Goal: Task Accomplishment & Management: Manage account settings

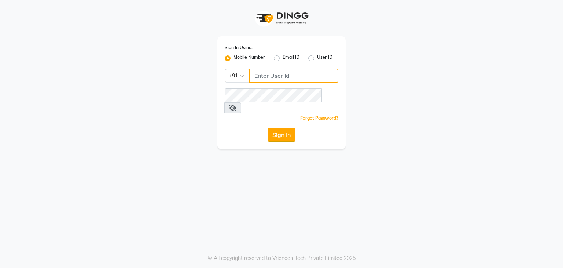
type input "9822634533"
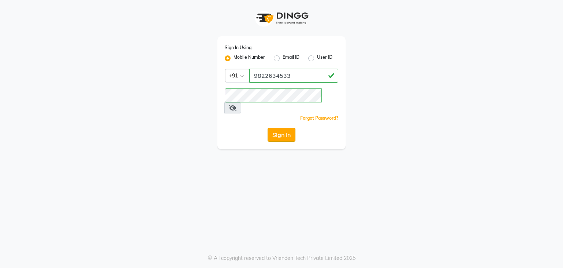
click at [282, 128] on button "Sign In" at bounding box center [282, 135] width 28 height 14
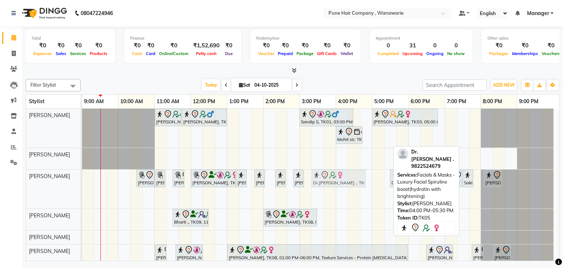
drag, startPoint x: 361, startPoint y: 180, endPoint x: 333, endPoint y: 184, distance: 28.9
click at [82, 184] on div "Suman Nayar, TK08, 10:30 AM-11:00 AM, Skin Services - Imported Lipsoluble Wax (…" at bounding box center [82, 188] width 0 height 39
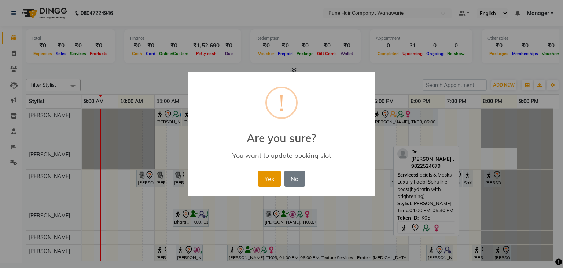
click at [273, 178] on button "Yes" at bounding box center [269, 178] width 22 height 16
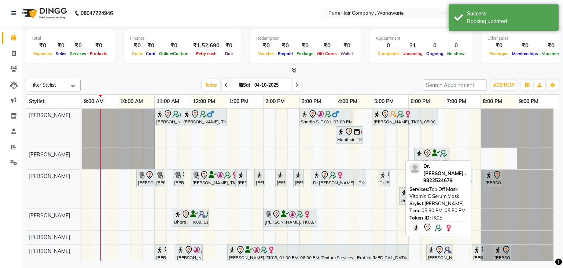
drag, startPoint x: 392, startPoint y: 181, endPoint x: 374, endPoint y: 184, distance: 18.3
click at [374, 184] on div "Jay Bhavsar, TK02, 11:00 AM-11:45 AM, Male Haircut By Senior Stylist Jay Bhavsa…" at bounding box center [320, 193] width 477 height 171
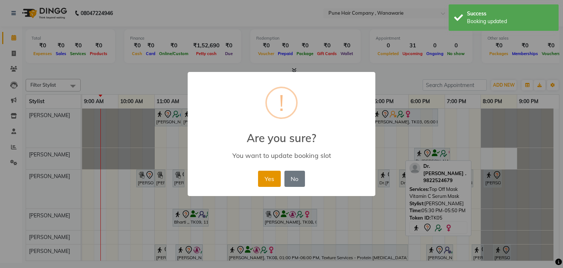
click at [264, 179] on button "Yes" at bounding box center [269, 178] width 22 height 16
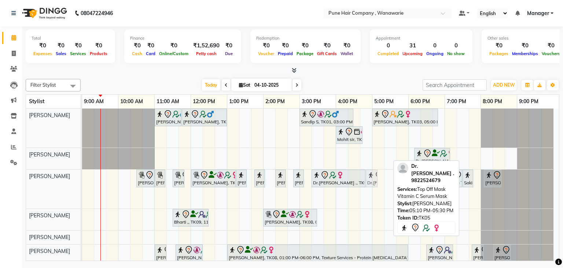
drag, startPoint x: 386, startPoint y: 179, endPoint x: 378, endPoint y: 183, distance: 8.0
click at [378, 183] on div "Jay Bhavsar, TK02, 11:00 AM-11:45 AM, Male Haircut By Senior Stylist Jay Bhavsa…" at bounding box center [320, 193] width 477 height 171
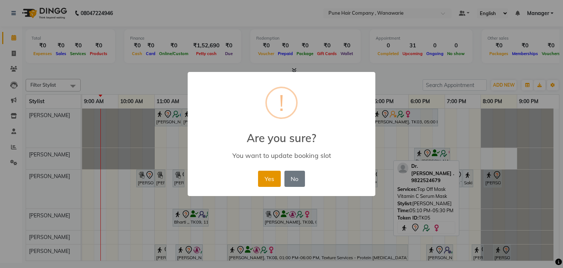
click at [270, 182] on button "Yes" at bounding box center [269, 178] width 22 height 16
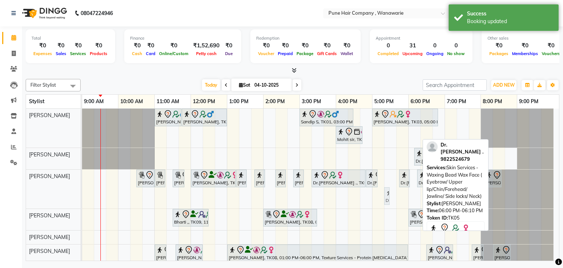
drag, startPoint x: 411, startPoint y: 195, endPoint x: 393, endPoint y: 197, distance: 18.4
click at [393, 197] on div "Jay Bhavsar, TK02, 11:00 AM-11:45 AM, Male Haircut By Senior Stylist Jay Bhavsa…" at bounding box center [320, 193] width 477 height 171
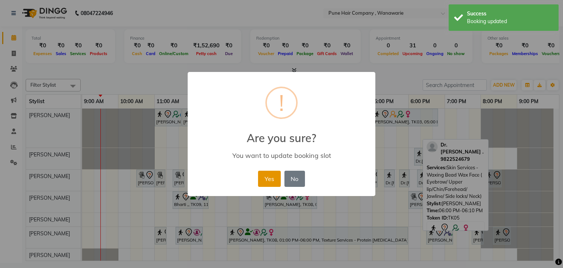
click at [270, 178] on button "Yes" at bounding box center [269, 178] width 22 height 16
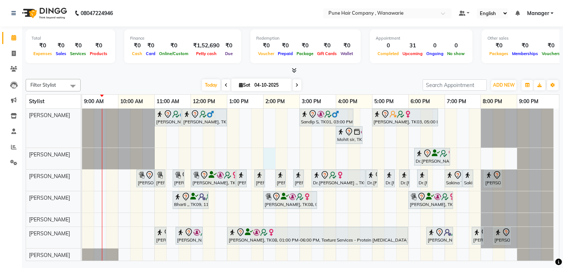
click at [267, 159] on div "Jay Bhavsar, TK02, 11:00 AM-11:45 AM, Male Haircut By Senior Stylist Jay Bhavsa…" at bounding box center [320, 184] width 477 height 153
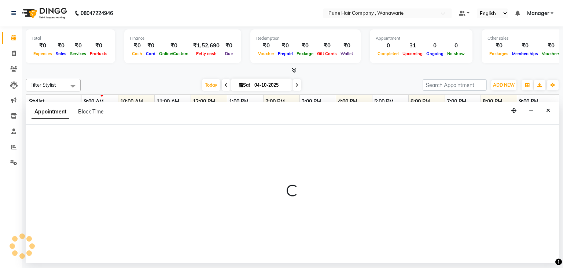
select select "74578"
select select "840"
select select "tentative"
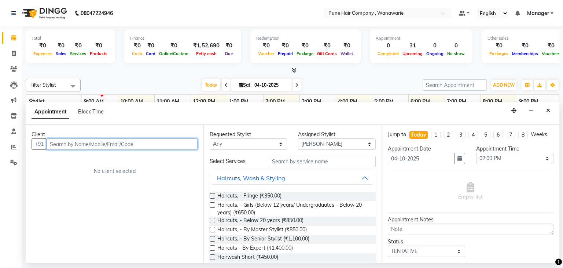
click at [85, 140] on input "text" at bounding box center [122, 143] width 151 height 11
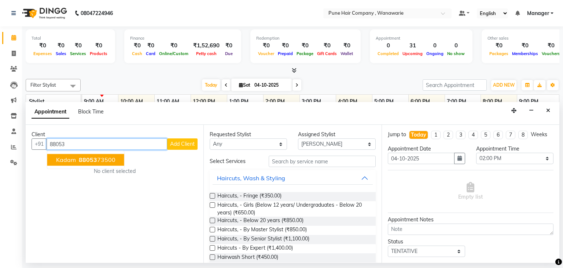
click at [81, 158] on span "88053" at bounding box center [88, 159] width 18 height 7
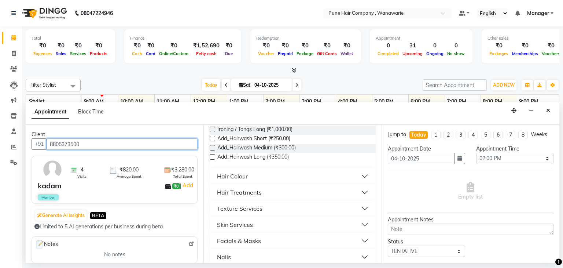
scroll to position [257, 0]
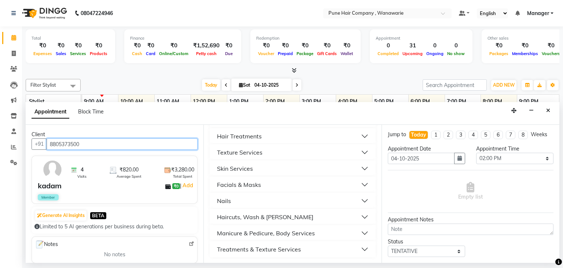
type input "8805373500"
click at [243, 219] on div "Haircuts, Wash & [PERSON_NAME]" at bounding box center [265, 216] width 96 height 9
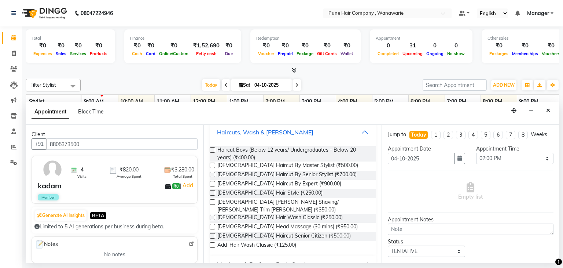
scroll to position [366, 0]
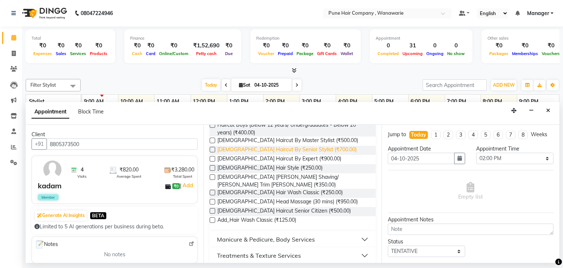
click at [267, 151] on span "Male Haircut By Senior Stylist (₹700.00)" at bounding box center [286, 149] width 139 height 9
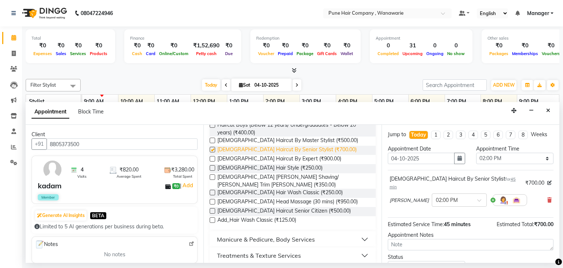
checkbox input "false"
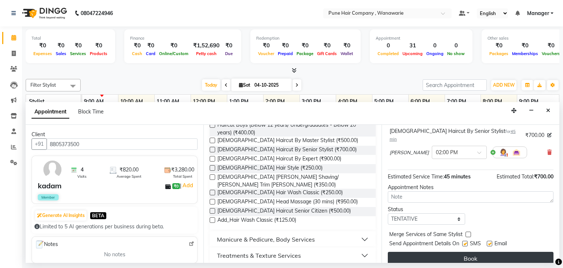
click at [461, 251] on button "Book" at bounding box center [471, 257] width 166 height 13
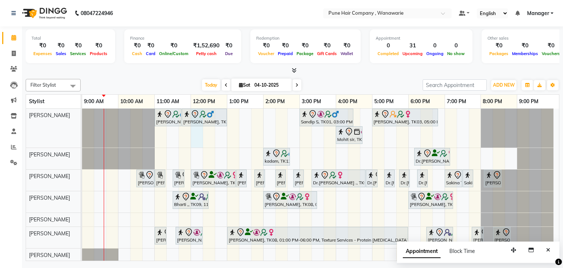
click at [198, 130] on div "Jay Bhavsar, TK02, 11:00 AM-11:45 AM, Male Haircut By Senior Stylist Jay Bhavsa…" at bounding box center [320, 184] width 477 height 153
select select "74577"
select select "tentative"
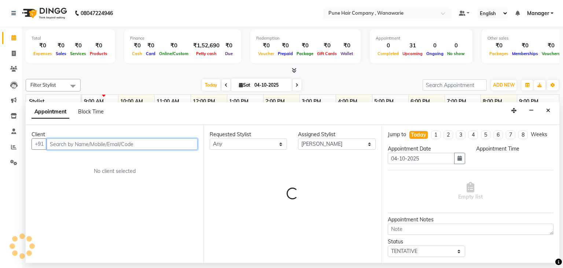
select select "720"
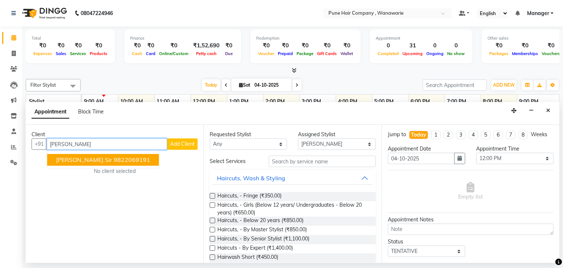
click at [120, 160] on button "Banty sir 9822069191" at bounding box center [103, 160] width 112 height 12
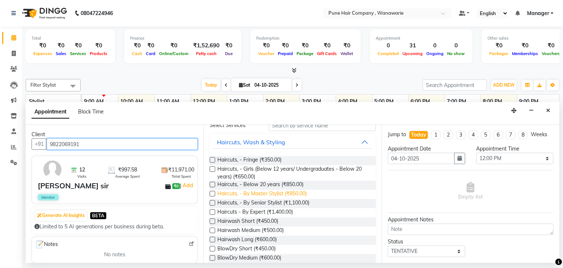
scroll to position [30, 0]
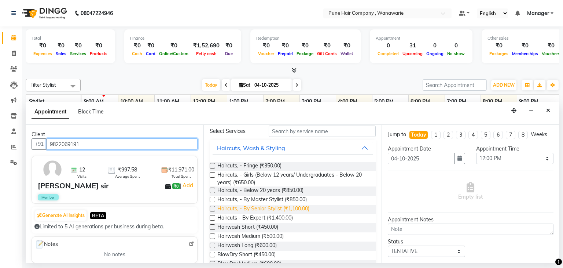
type input "9822069191"
click at [268, 206] on span "Haircuts, - By Senior Stylist (₹1,100.00)" at bounding box center [263, 209] width 92 height 9
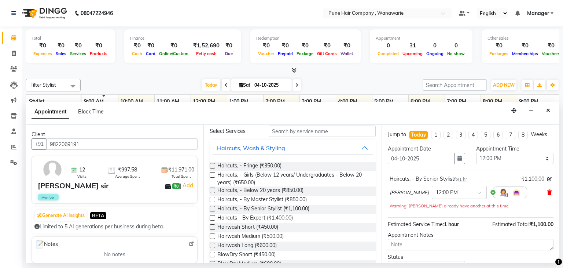
click at [547, 191] on icon at bounding box center [549, 191] width 4 height 5
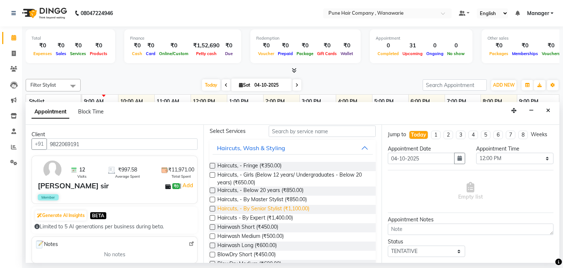
click at [276, 209] on span "Haircuts, - By Senior Stylist (₹1,100.00)" at bounding box center [263, 209] width 92 height 9
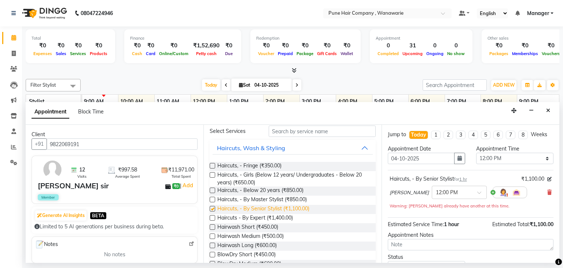
checkbox input "false"
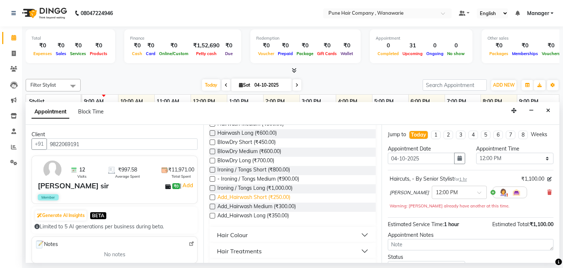
scroll to position [142, 0]
click at [257, 206] on span "Add_Hairwash Medium (₹300.00)" at bounding box center [256, 206] width 78 height 9
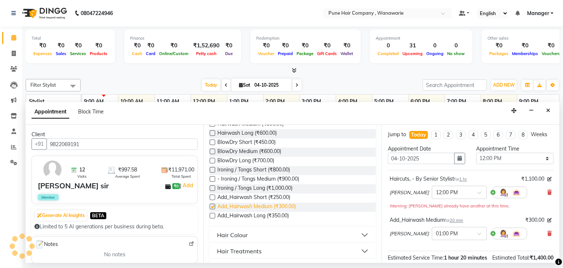
checkbox input "false"
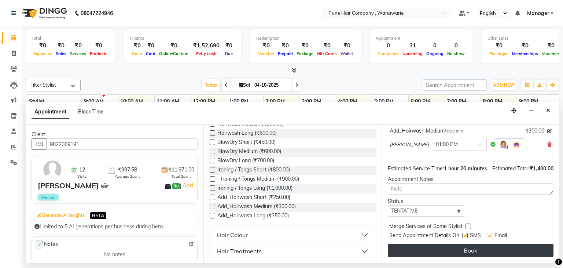
click at [438, 248] on button "Book" at bounding box center [471, 249] width 166 height 13
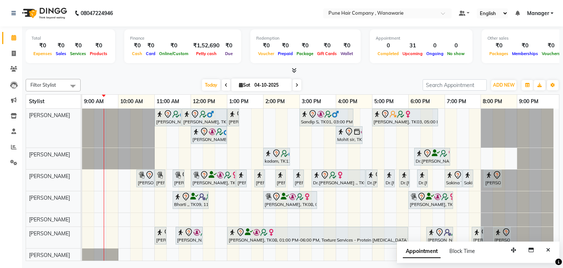
scroll to position [0, 0]
click at [551, 251] on button "Close" at bounding box center [548, 249] width 11 height 11
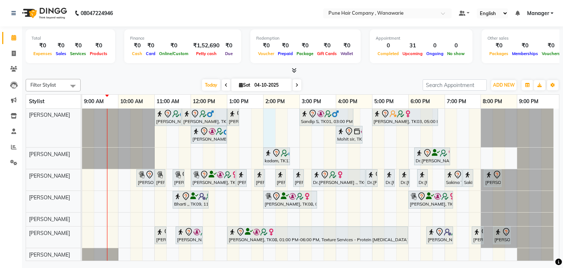
click at [268, 113] on div "Jay Bhavsar, TK02, 11:00 AM-11:45 AM, Male Haircut By Senior Stylist Jay Bhavsa…" at bounding box center [320, 184] width 477 height 153
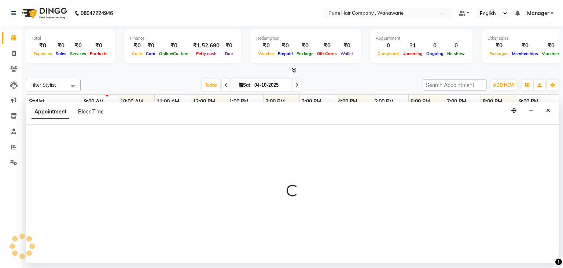
select select "74577"
select select "840"
select select "tentative"
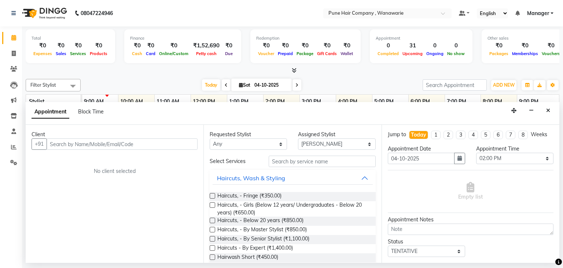
click at [78, 143] on input "text" at bounding box center [122, 143] width 151 height 11
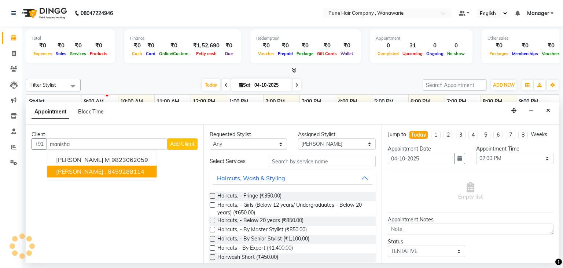
click at [108, 172] on ngb-highlight "8459288114" at bounding box center [126, 171] width 37 height 7
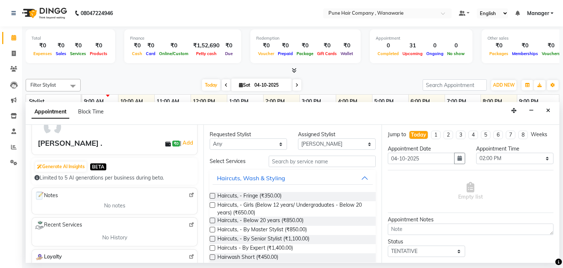
scroll to position [0, 0]
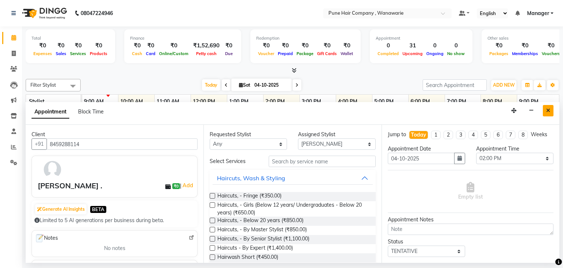
type input "8459288114"
click at [550, 109] on icon "Close" at bounding box center [548, 110] width 4 height 5
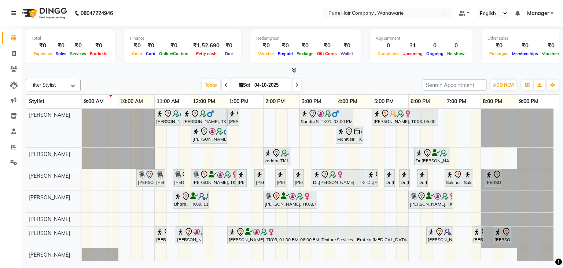
drag, startPoint x: 270, startPoint y: 88, endPoint x: 268, endPoint y: 79, distance: 9.6
click at [268, 80] on input "04-10-2025" at bounding box center [270, 85] width 37 height 11
select select "10"
select select "2025"
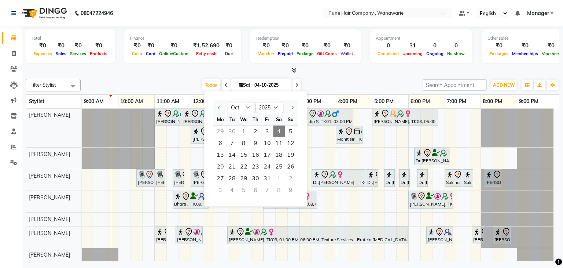
click at [268, 80] on input "04-10-2025" at bounding box center [270, 85] width 37 height 11
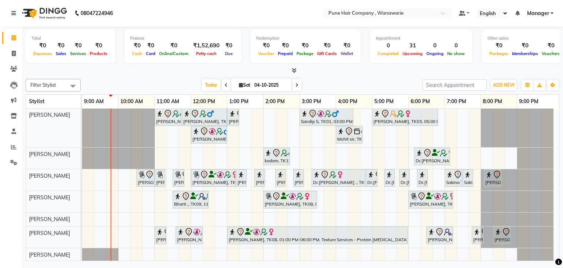
click at [257, 86] on input "04-10-2025" at bounding box center [270, 85] width 37 height 11
select select "10"
select select "2025"
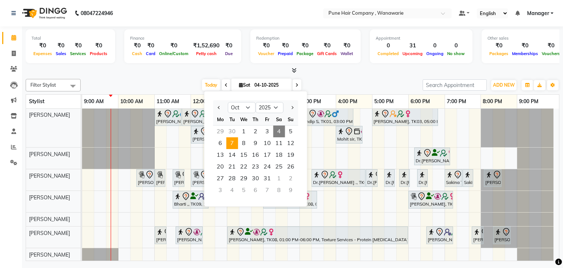
click at [233, 142] on span "7" at bounding box center [232, 143] width 12 height 12
type input "07-10-2025"
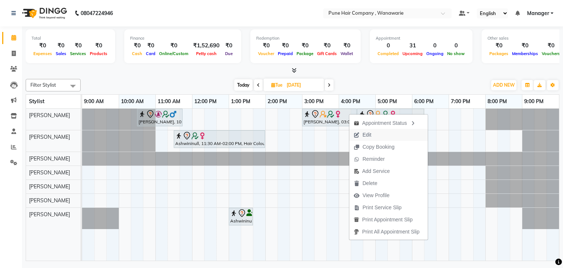
click at [371, 134] on span "Edit" at bounding box center [362, 135] width 26 height 12
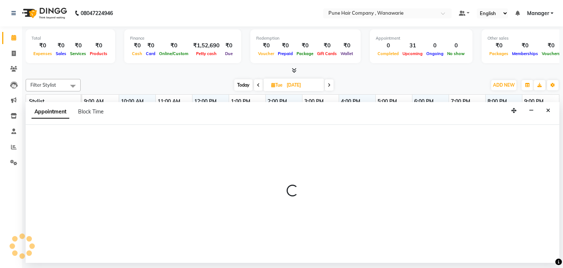
select select "tentative"
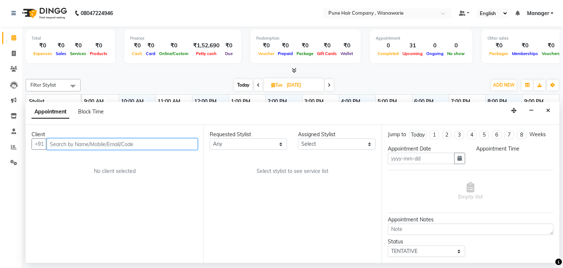
type input "07-10-2025"
select select "900"
select select "74577"
select select "4060"
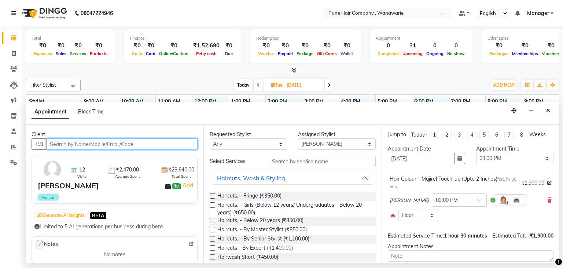
select select "4060"
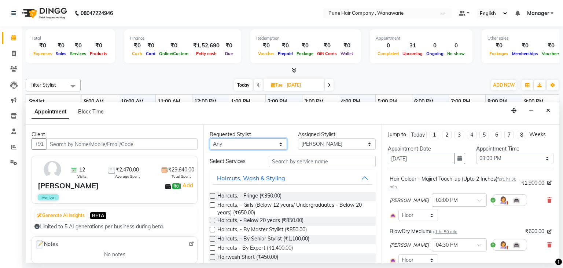
click at [264, 144] on select "Any [PERSON_NAME] [PERSON_NAME] [PERSON_NAME] [PERSON_NAME] [PERSON_NAME] [PERS…" at bounding box center [248, 143] width 77 height 11
select select "79314"
click at [210, 138] on select "Any [PERSON_NAME] [PERSON_NAME] [PERSON_NAME] [PERSON_NAME] [PERSON_NAME] [PERS…" at bounding box center [248, 143] width 77 height 11
select select "79314"
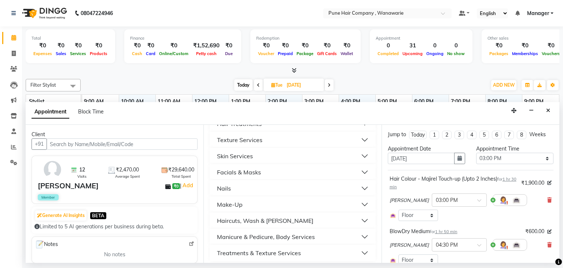
scroll to position [270, 0]
click at [277, 187] on button "Nails" at bounding box center [293, 187] width 160 height 13
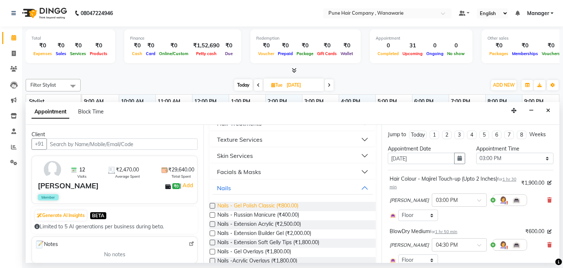
click at [253, 204] on span "Nails - Gel Polish Classic (₹800.00)" at bounding box center [257, 206] width 81 height 9
checkbox input "false"
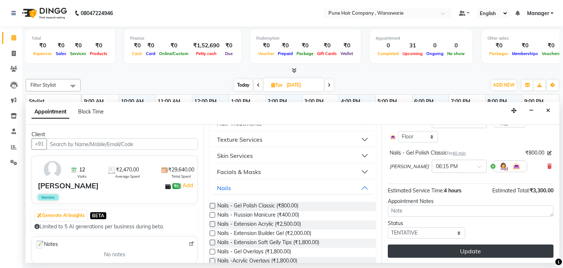
click at [456, 245] on button "Update" at bounding box center [471, 250] width 166 height 13
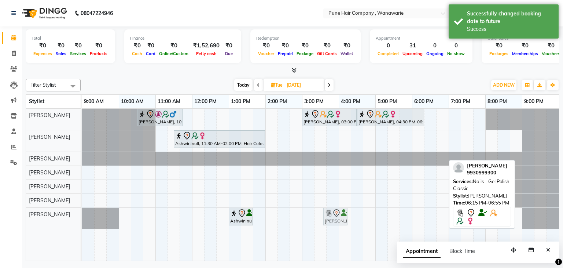
drag, startPoint x: 435, startPoint y: 216, endPoint x: 338, endPoint y: 224, distance: 97.8
click at [338, 224] on div "Rajiv mitra, 10:30 AM-11:45 AM, Male Hair Colour - Majirel Global Colour (inclu…" at bounding box center [320, 184] width 477 height 152
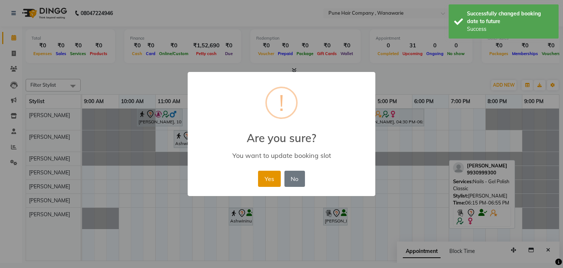
click at [265, 182] on button "Yes" at bounding box center [269, 178] width 22 height 16
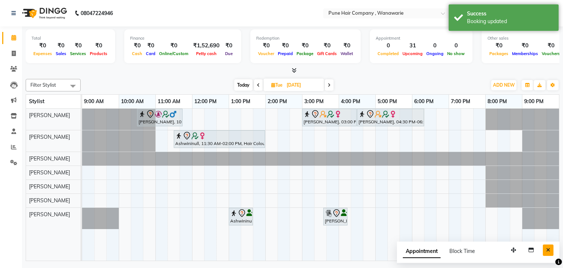
click at [544, 245] on button "Close" at bounding box center [548, 249] width 11 height 11
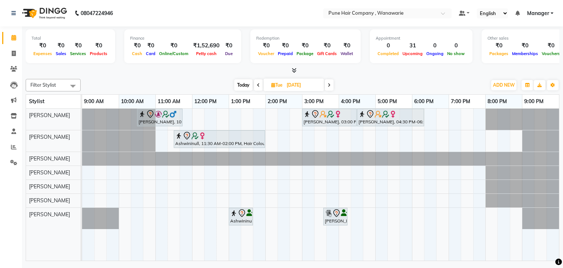
click at [383, 79] on div "Filter Stylist Select All Faisal shaikh Kasturi bhandari Manoj Zambre Nasim Sha…" at bounding box center [293, 85] width 534 height 12
click at [242, 87] on span "Today" at bounding box center [243, 84] width 18 height 11
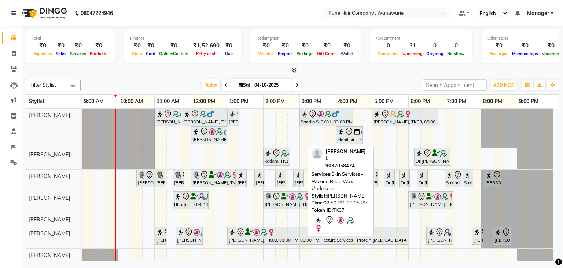
scroll to position [0, 0]
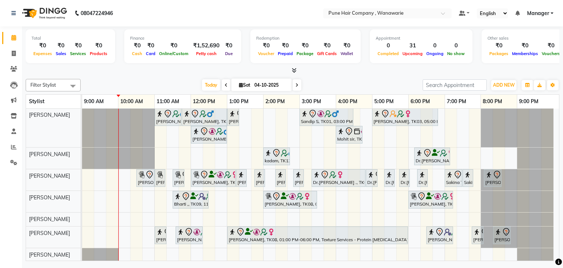
click at [295, 86] on span at bounding box center [296, 84] width 9 height 11
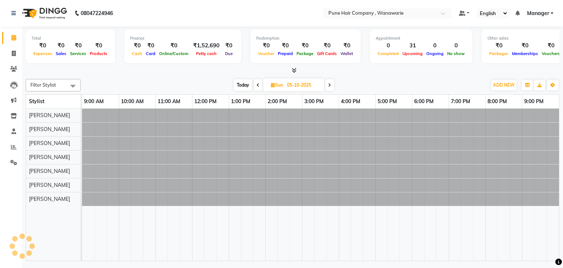
scroll to position [0, 0]
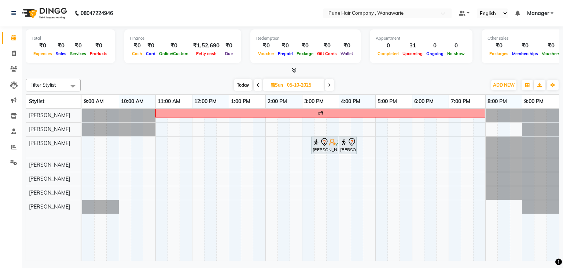
click at [249, 87] on span "Today" at bounding box center [243, 84] width 18 height 11
type input "04-10-2025"
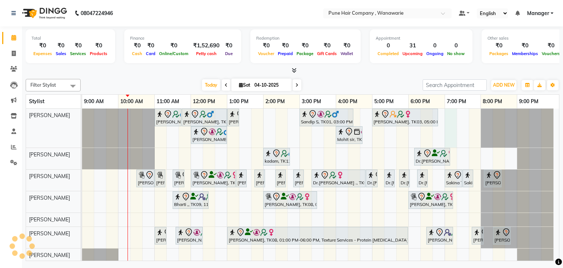
click at [451, 110] on div "Jay Bhavsar, TK02, 11:00 AM-11:45 AM, Male Haircut By Senior Stylist Jay Bhavsa…" at bounding box center [320, 184] width 477 height 153
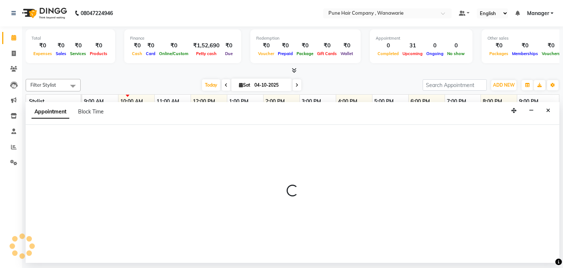
select select "74577"
select select "tentative"
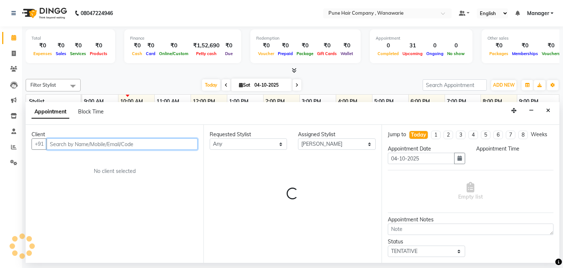
select select "1140"
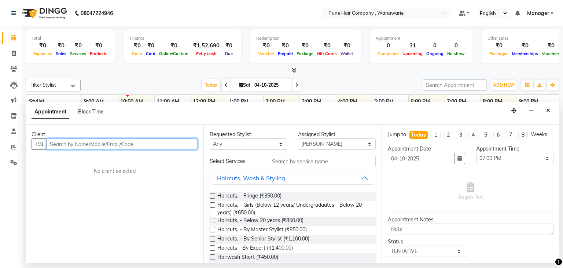
click at [159, 140] on input "text" at bounding box center [122, 143] width 151 height 11
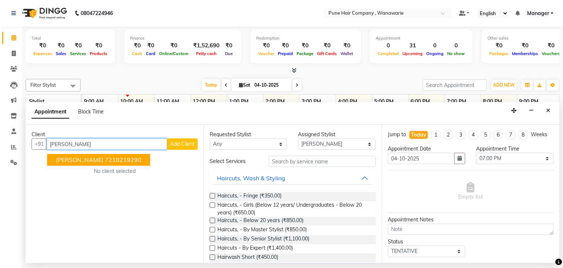
click at [85, 141] on input "dhiraj" at bounding box center [107, 143] width 121 height 11
type input "d"
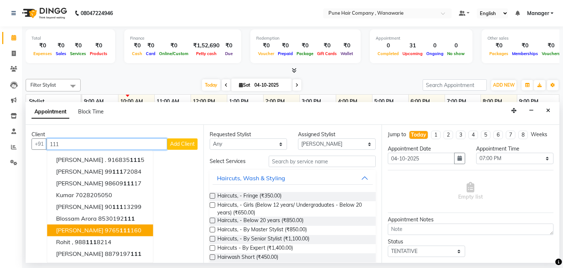
click at [84, 232] on span "[PERSON_NAME]" at bounding box center [79, 229] width 47 height 7
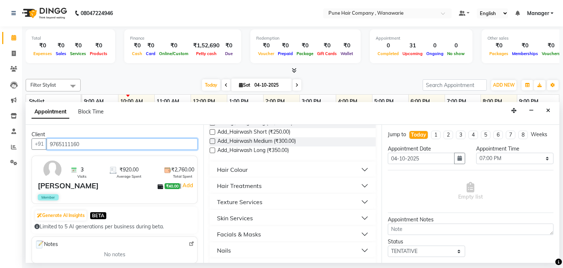
scroll to position [273, 0]
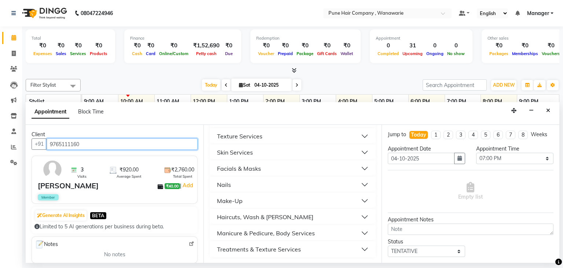
type input "9765111160"
click at [253, 214] on div "Haircuts, Wash & [PERSON_NAME]" at bounding box center [265, 216] width 96 height 9
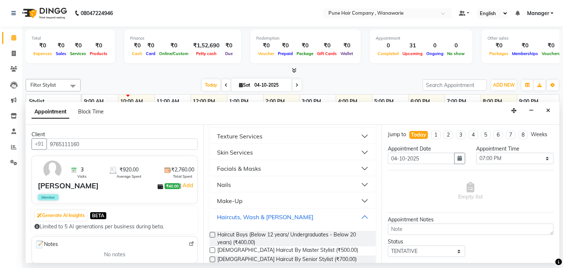
scroll to position [383, 0]
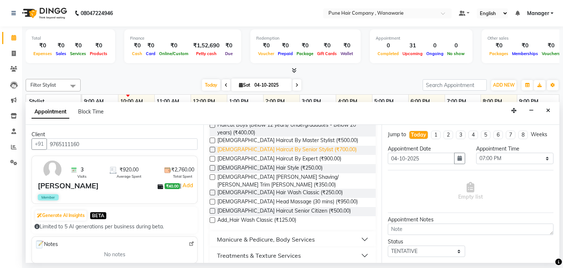
click at [277, 148] on span "[DEMOGRAPHIC_DATA] Haircut By Senior Stylist (₹700.00)" at bounding box center [286, 149] width 139 height 9
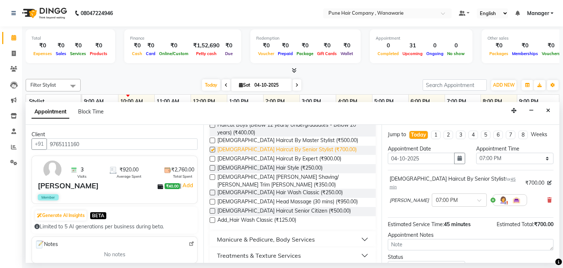
checkbox input "false"
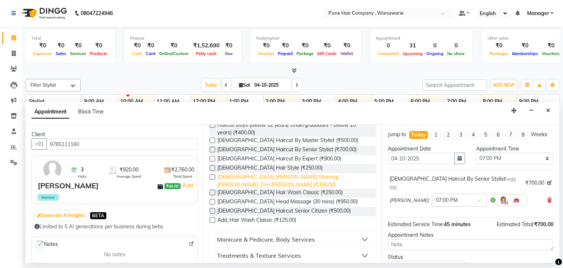
click at [265, 175] on span "[DEMOGRAPHIC_DATA] [PERSON_NAME] Shaving/ [PERSON_NAME] Trim [PERSON_NAME] (₹35…" at bounding box center [293, 180] width 152 height 15
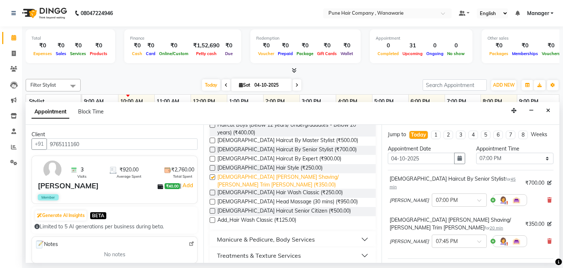
checkbox input "false"
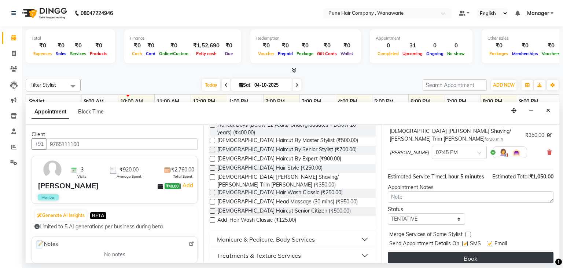
click at [435, 254] on button "Book" at bounding box center [471, 257] width 166 height 13
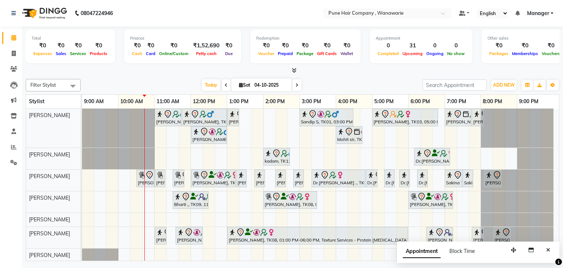
click at [290, 66] on div "Total ₹0 Expenses ₹0 Sales ₹0 Services ₹0 Products Finance ₹0 Cash ₹0 Card ₹0 O…" at bounding box center [293, 50] width 534 height 48
click at [295, 70] on icon at bounding box center [294, 69] width 5 height 5
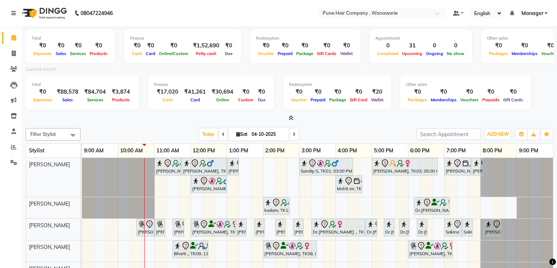
click at [287, 115] on span at bounding box center [290, 118] width 8 height 8
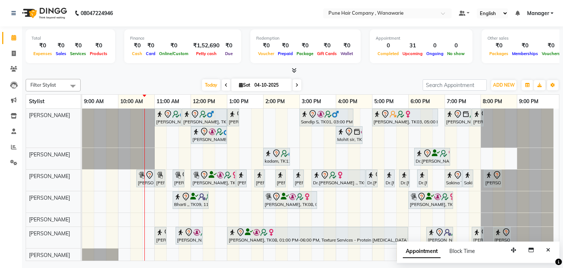
click at [295, 88] on span at bounding box center [296, 84] width 9 height 11
type input "05-10-2025"
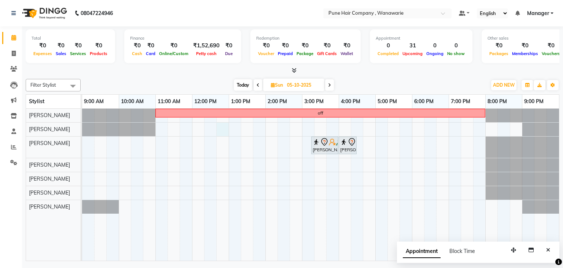
click at [219, 128] on div "off Sanchita mitra, 03:15 PM-04:00 PM, Skin Services - Waxing Bead Wax Brazilia…" at bounding box center [320, 184] width 477 height 152
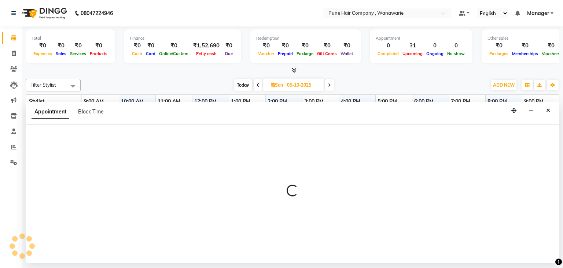
select select "74578"
select select "tentative"
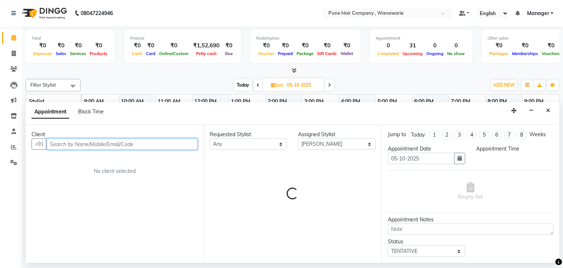
select select "765"
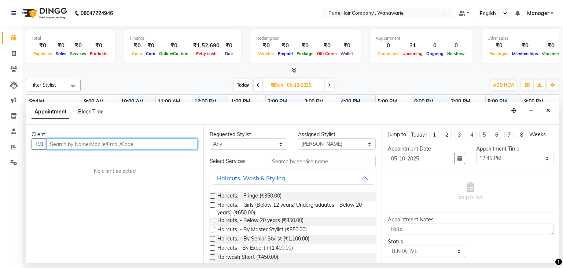
click at [113, 139] on input "text" at bounding box center [122, 143] width 151 height 11
click at [115, 144] on input "text" at bounding box center [122, 143] width 151 height 11
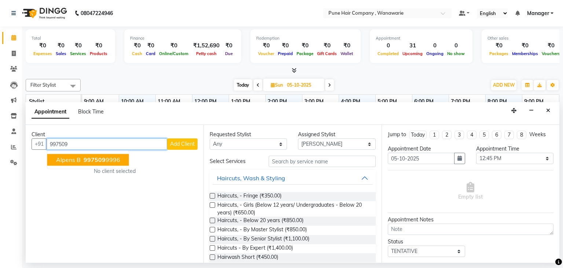
click at [89, 156] on span "997509" at bounding box center [95, 159] width 22 height 7
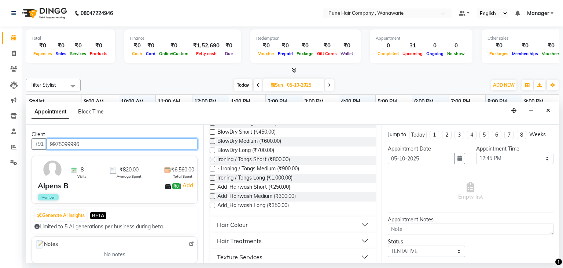
scroll to position [257, 0]
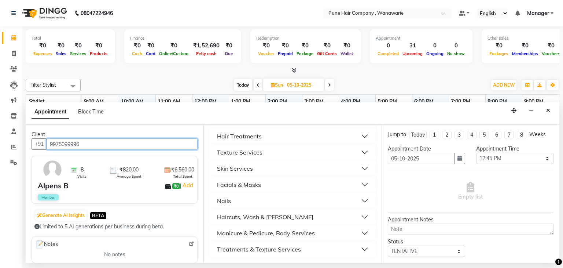
type input "9975099996"
click at [264, 213] on div "Haircuts, Wash & [PERSON_NAME]" at bounding box center [265, 216] width 96 height 9
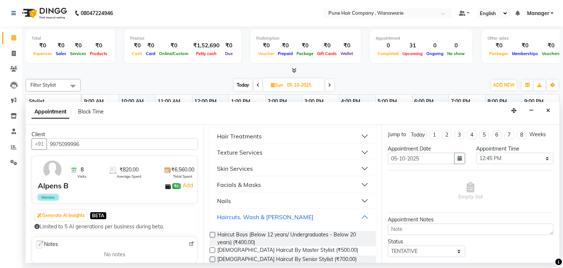
scroll to position [366, 0]
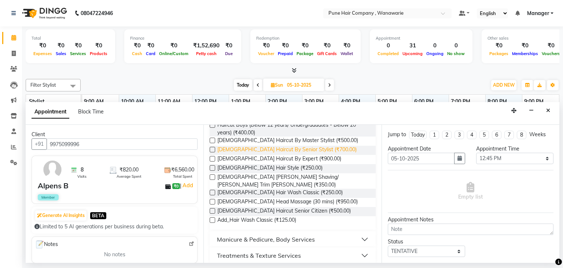
click at [273, 150] on span "[DEMOGRAPHIC_DATA] Haircut By Senior Stylist (₹700.00)" at bounding box center [286, 149] width 139 height 9
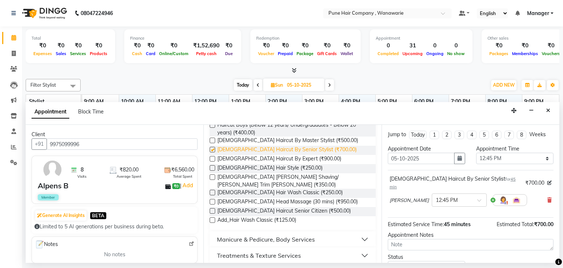
checkbox input "false"
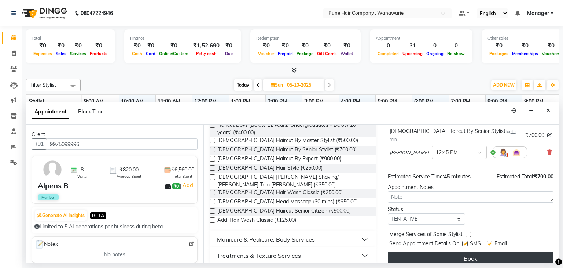
click at [446, 254] on button "Book" at bounding box center [471, 257] width 166 height 13
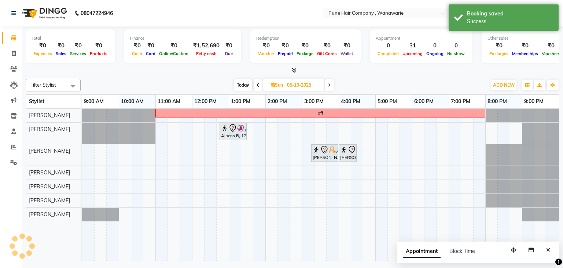
click at [245, 85] on span "Today" at bounding box center [243, 84] width 18 height 11
type input "04-10-2025"
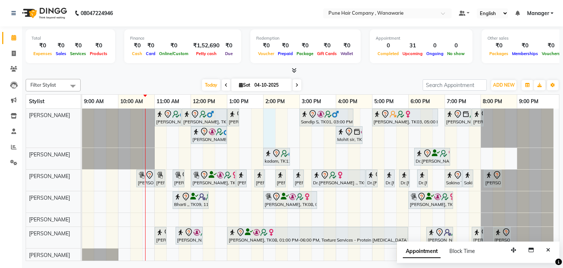
click at [269, 112] on div "Jay Bhavsar, TK02, 11:00 AM-11:45 AM, Male Haircut By Senior Stylist Jay Bhavsa…" at bounding box center [320, 184] width 477 height 153
select select "74577"
select select "tentative"
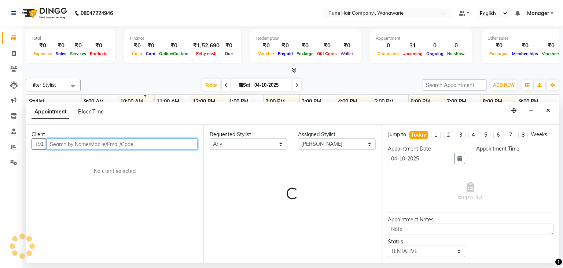
select select "840"
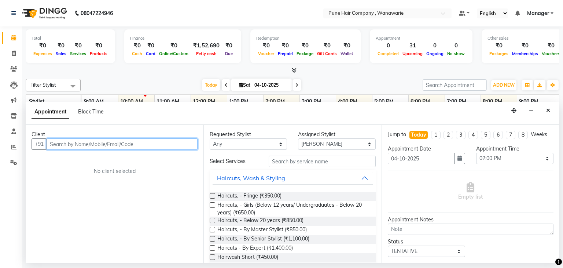
click at [150, 141] on input "text" at bounding box center [122, 143] width 151 height 11
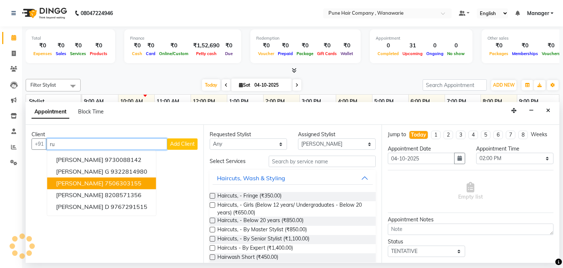
type input "r"
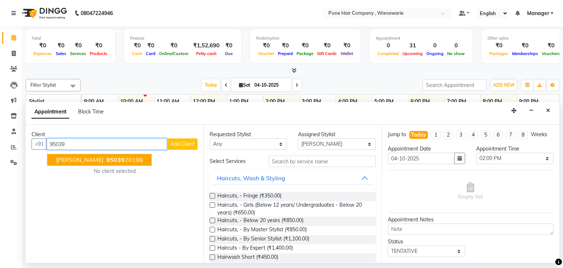
click at [96, 163] on button "Rashi chawala 95039 20198" at bounding box center [99, 160] width 104 height 12
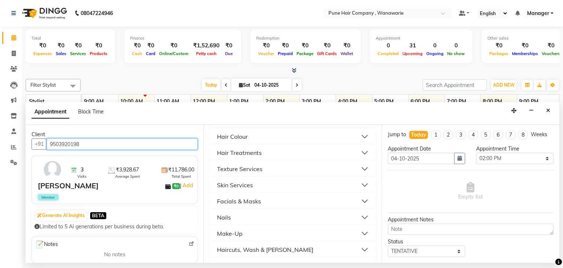
scroll to position [242, 0]
type input "9503920198"
click at [249, 150] on div "Hair Treatments" at bounding box center [239, 151] width 45 height 9
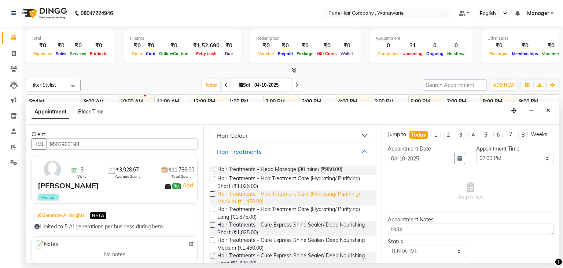
click at [264, 195] on span "Hair Treatments - Hair Treatment Care (Hydrating/ Purifying) Medium (₹1,450.00)" at bounding box center [293, 197] width 152 height 15
checkbox input "false"
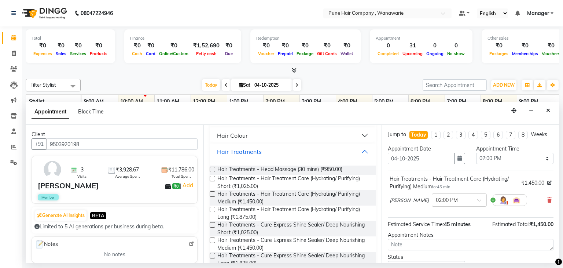
scroll to position [55, 0]
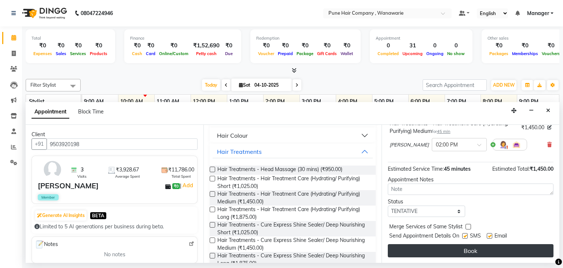
click at [434, 251] on button "Book" at bounding box center [471, 250] width 166 height 13
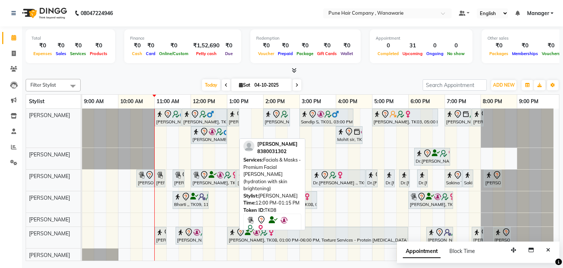
scroll to position [0, 0]
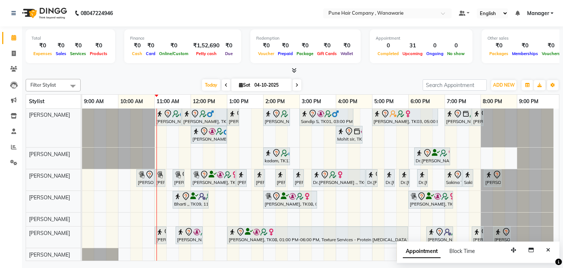
click at [296, 83] on icon at bounding box center [296, 85] width 3 height 4
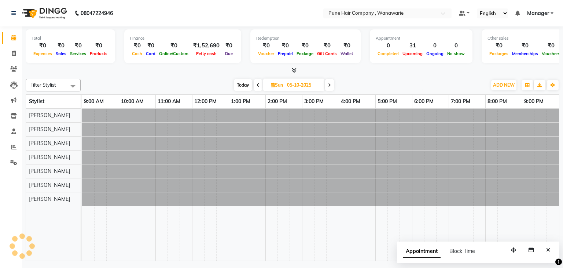
scroll to position [0, 0]
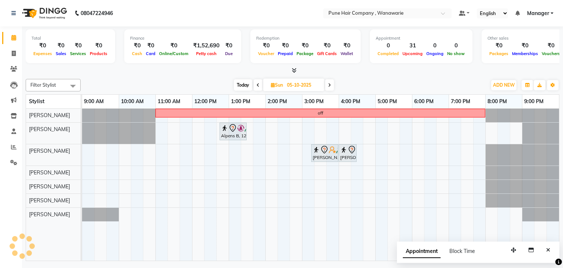
click at [330, 84] on icon at bounding box center [329, 85] width 3 height 4
type input "[DATE]"
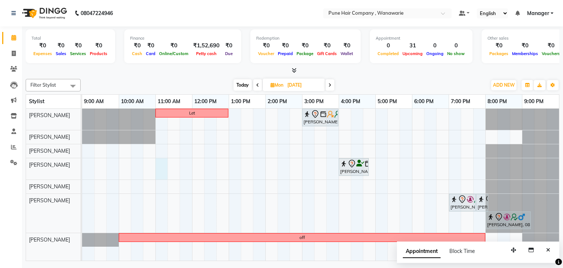
click at [157, 159] on div "Let Manjusha Mulik, 03:00 PM-04:00 PM, Hair Treatments - Olaplex Bond Strengthe…" at bounding box center [320, 184] width 477 height 152
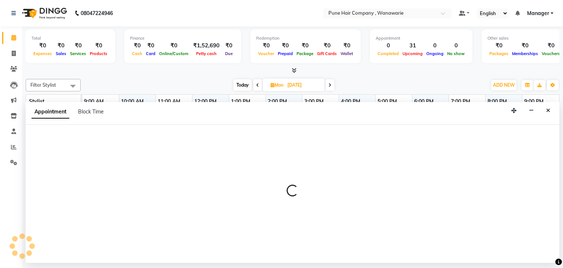
select select "74580"
select select "tentative"
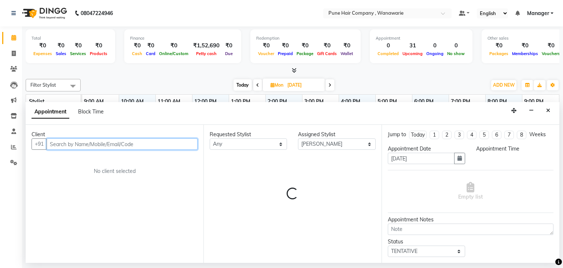
select select "660"
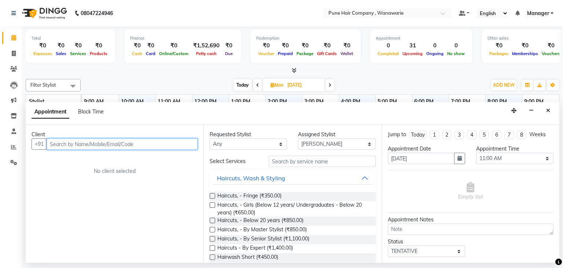
click at [110, 145] on input "text" at bounding box center [122, 143] width 151 height 11
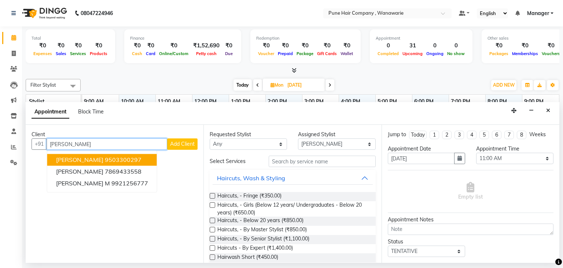
click at [100, 160] on span "Vijayendra Singh" at bounding box center [79, 159] width 47 height 7
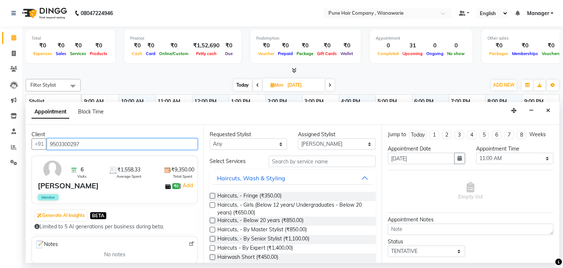
type input "9503300297"
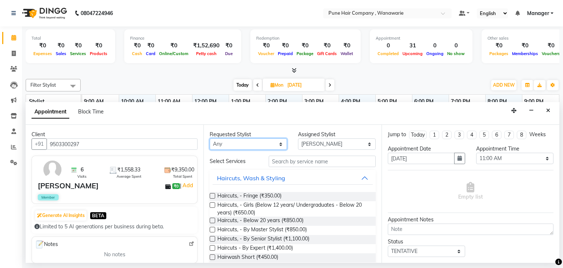
click at [278, 143] on select "Any [PERSON_NAME] [PERSON_NAME] [PERSON_NAME] [PERSON_NAME] [PERSON_NAME] [PERS…" at bounding box center [248, 143] width 77 height 11
select select "74580"
click at [210, 138] on select "Any [PERSON_NAME] [PERSON_NAME] [PERSON_NAME] [PERSON_NAME] [PERSON_NAME] [PERS…" at bounding box center [248, 143] width 77 height 11
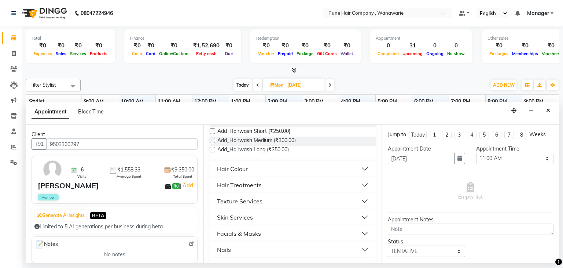
scroll to position [273, 0]
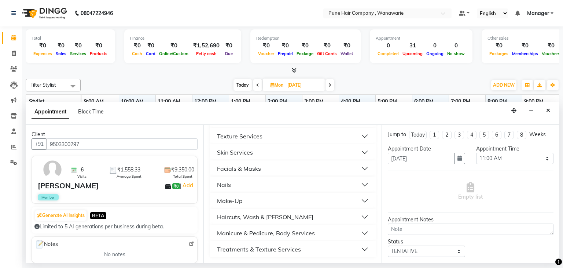
click at [258, 232] on div "Manicure & Pedicure, Body Services" at bounding box center [266, 232] width 98 height 9
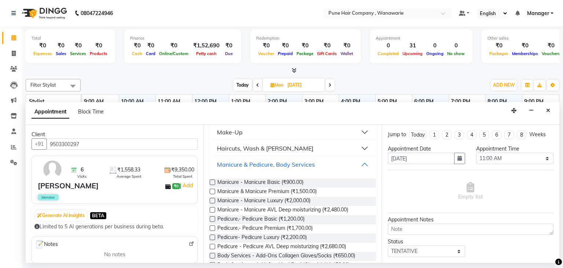
scroll to position [346, 0]
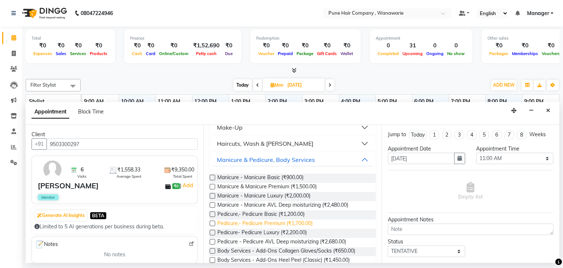
click at [262, 223] on span "Pedicure,- Pedicure Premium (₹1,700.00)" at bounding box center [264, 223] width 95 height 9
checkbox input "false"
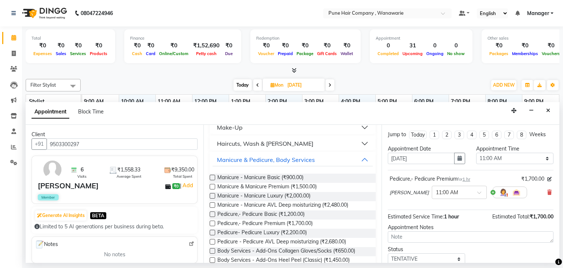
scroll to position [48, 0]
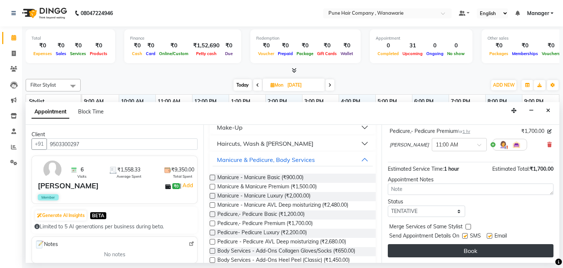
click at [477, 246] on button "Book" at bounding box center [471, 250] width 166 height 13
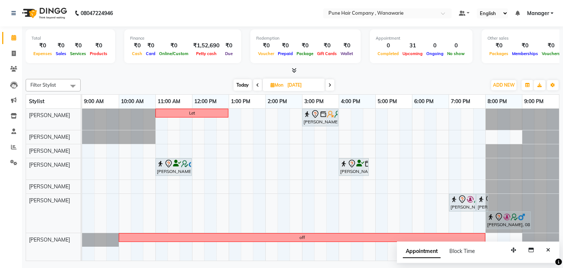
click at [256, 83] on icon at bounding box center [257, 85] width 3 height 4
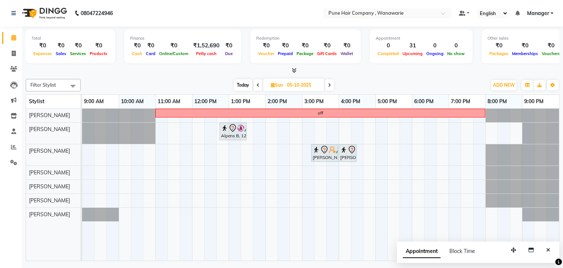
click at [257, 84] on icon at bounding box center [258, 85] width 3 height 4
type input "04-10-2025"
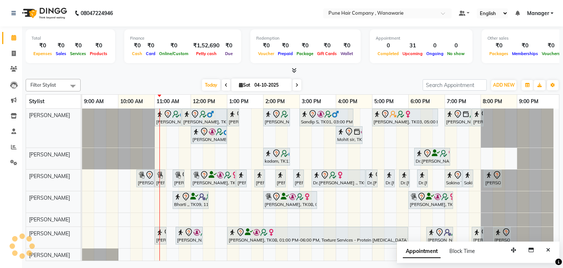
scroll to position [0, 0]
click at [550, 250] on icon "Close" at bounding box center [548, 249] width 4 height 5
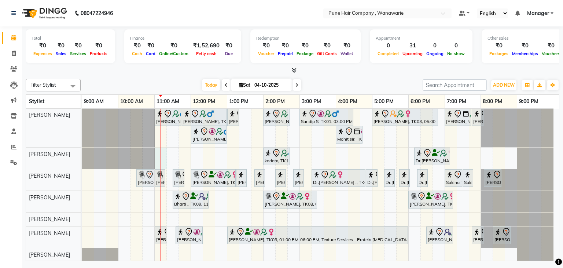
click at [156, 153] on div "Jay Bhavsar, TK02, 11:00 AM-11:45 AM, Male Haircut By Senior Stylist Jay Bhavsa…" at bounding box center [320, 184] width 477 height 153
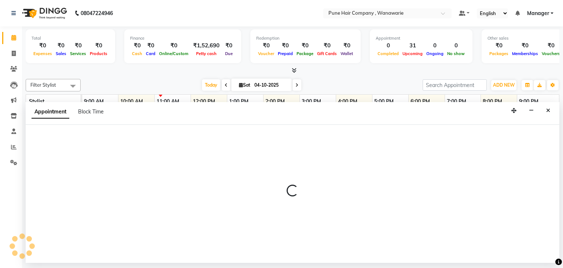
select select "74578"
select select "660"
select select "tentative"
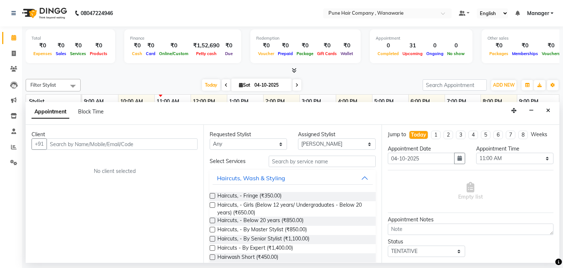
click at [151, 141] on input "text" at bounding box center [122, 143] width 151 height 11
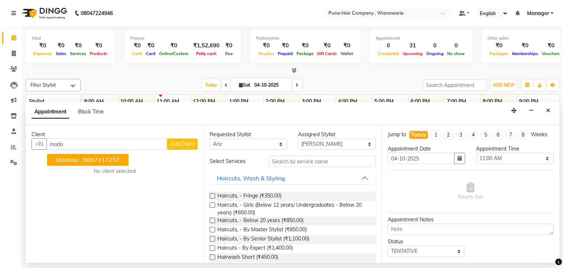
click at [117, 159] on ngb-highlight "9867417257" at bounding box center [101, 159] width 37 height 7
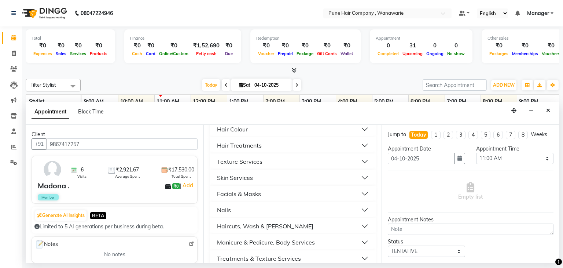
scroll to position [227, 0]
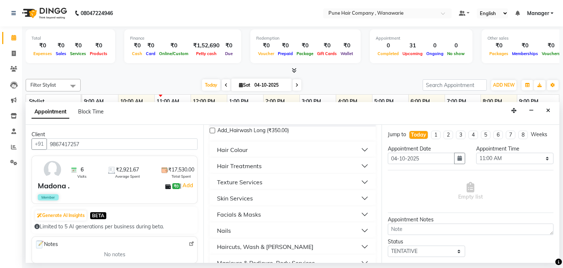
type input "9867417257"
click at [254, 166] on div "Hair Treatments" at bounding box center [239, 165] width 45 height 9
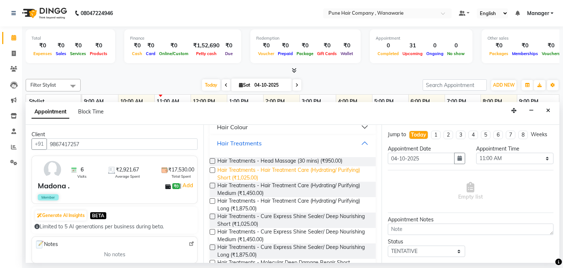
scroll to position [251, 0]
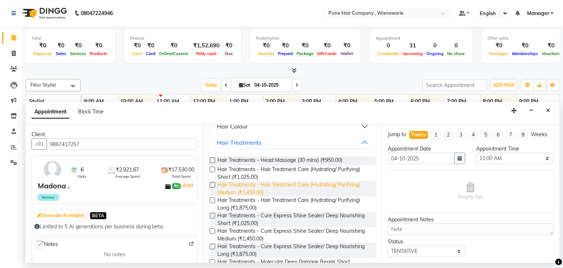
click at [259, 186] on span "Hair Treatments - Hair Treatment Care (Hydrating/ Purifying) Medium (₹1,450.00)" at bounding box center [293, 188] width 152 height 15
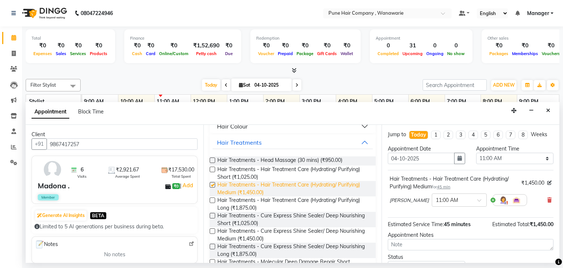
checkbox input "false"
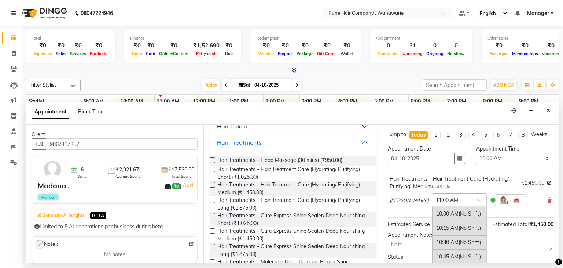
click at [448, 198] on input "text" at bounding box center [452, 199] width 32 height 8
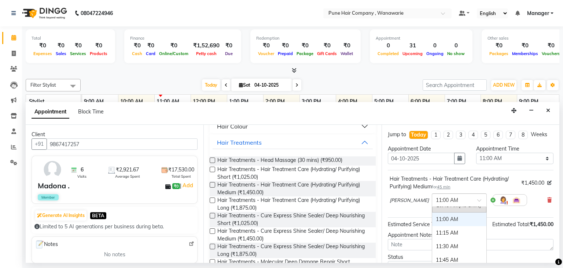
scroll to position [59, 0]
click at [441, 237] on div "11:30 AM" at bounding box center [459, 238] width 54 height 14
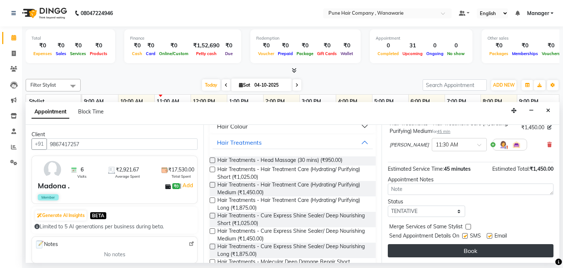
click at [442, 247] on button "Book" at bounding box center [471, 250] width 166 height 13
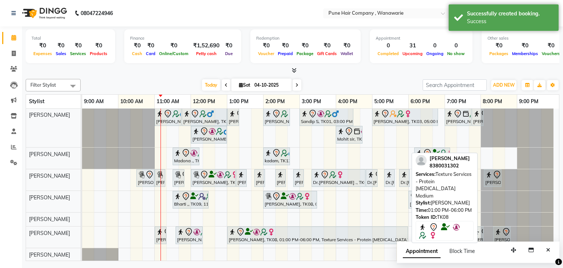
click at [369, 235] on div "[PERSON_NAME], TK08, 01:00 PM-06:00 PM, Texture Services - Protein [MEDICAL_DAT…" at bounding box center [317, 234] width 179 height 15
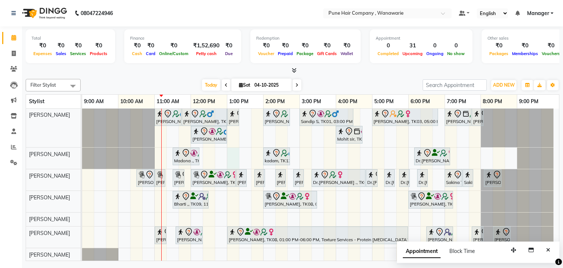
click at [230, 155] on div "Jay Bhavsar, TK02, 11:00 AM-11:45 AM, Male Haircut By Senior Stylist Jay Bhavsa…" at bounding box center [320, 184] width 477 height 153
select select "74578"
select select "780"
select select "tentative"
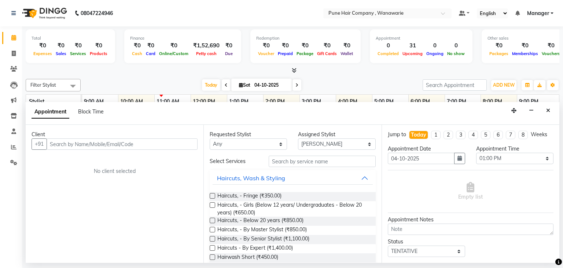
click at [137, 143] on input "text" at bounding box center [122, 143] width 151 height 11
click at [58, 144] on input "88888888537" at bounding box center [107, 143] width 121 height 11
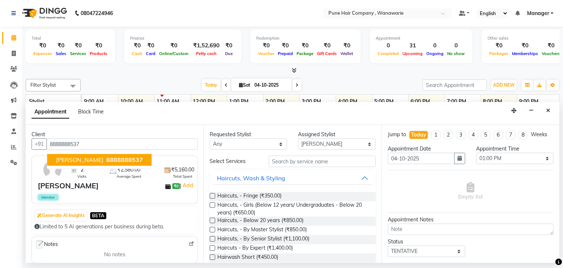
click at [82, 162] on span "Yogiraj Lokhande" at bounding box center [79, 159] width 47 height 7
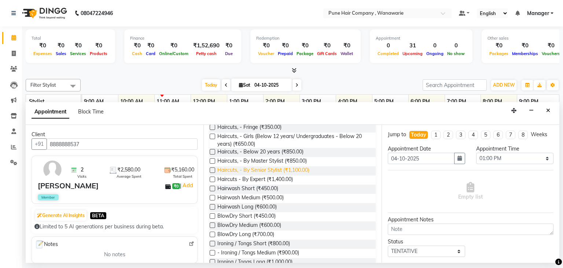
scroll to position [54, 0]
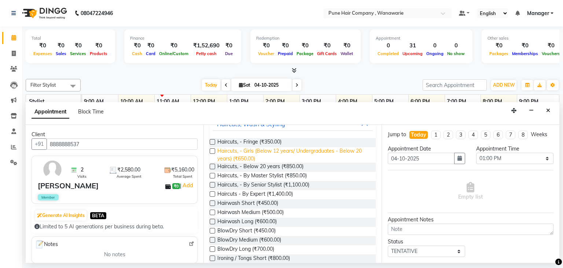
type input "8888888537"
click at [255, 155] on span "Haircuts, - Girls (Below 12 years/ Undergraduates - Below 20 years) (₹650.00)" at bounding box center [293, 154] width 152 height 15
checkbox input "false"
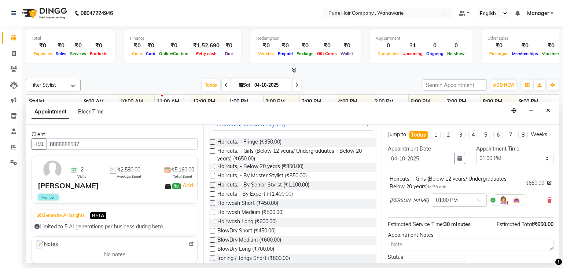
scroll to position [55, 0]
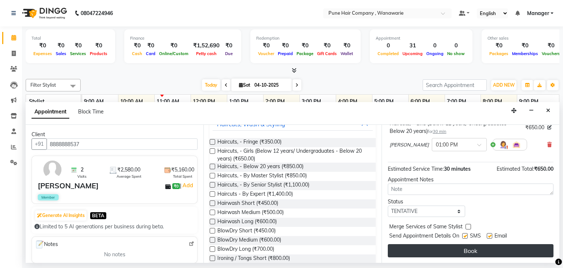
click at [432, 250] on button "Book" at bounding box center [471, 250] width 166 height 13
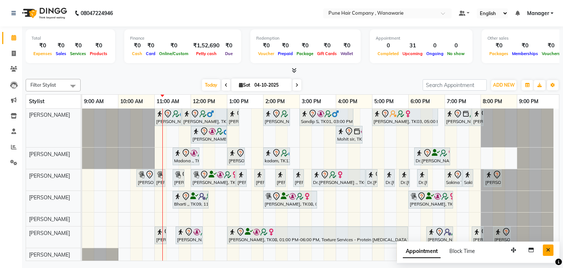
click at [552, 251] on button "Close" at bounding box center [548, 249] width 11 height 11
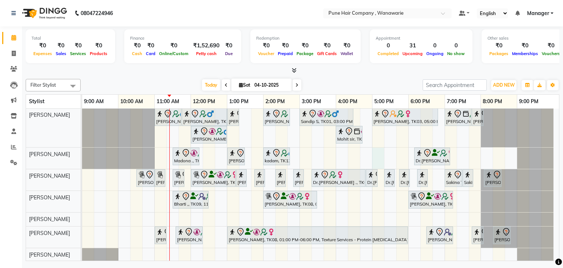
click at [378, 162] on div "Jay Bhavsar, TK02, 11:00 AM-11:45 AM, Male Haircut By Senior Stylist Jay Bhavsa…" at bounding box center [320, 184] width 477 height 153
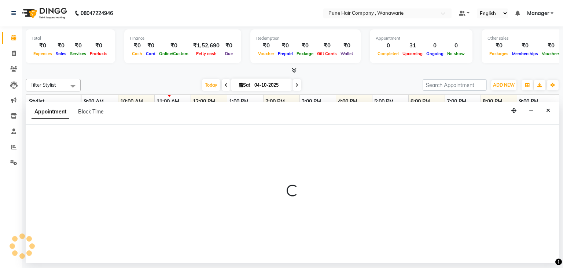
select select "74578"
select select "1020"
select select "tentative"
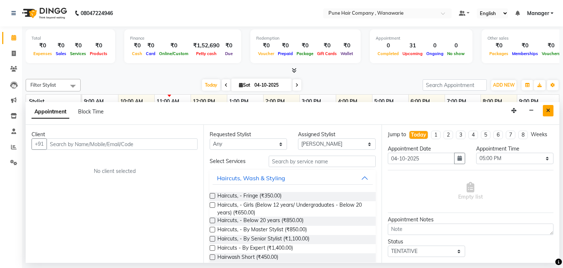
click at [550, 109] on icon "Close" at bounding box center [548, 110] width 4 height 5
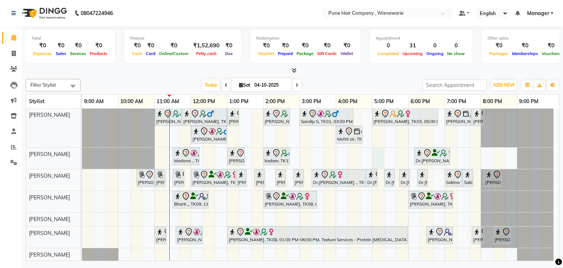
click at [372, 156] on div "Jay Bhavsar, TK02, 11:00 AM-11:45 AM, Male Haircut By Senior Stylist Jay Bhavsa…" at bounding box center [320, 184] width 477 height 153
select select "74578"
select select "1020"
select select "tentative"
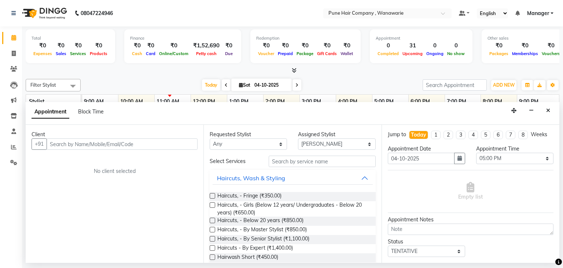
click at [176, 140] on input "text" at bounding box center [122, 143] width 151 height 11
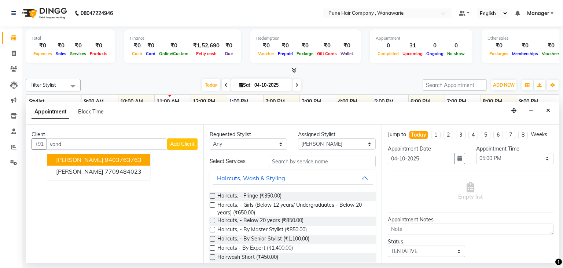
click at [111, 156] on ngb-highlight "9403763763" at bounding box center [123, 159] width 37 height 7
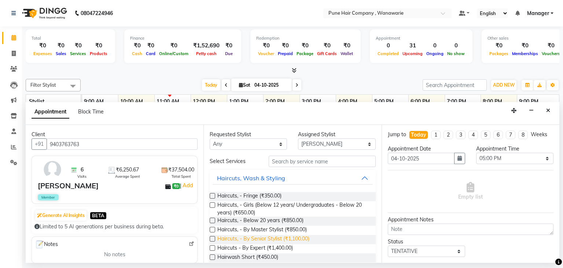
type input "9403763763"
click at [257, 238] on span "Haircuts, - By Senior Stylist (₹1,100.00)" at bounding box center [263, 239] width 92 height 9
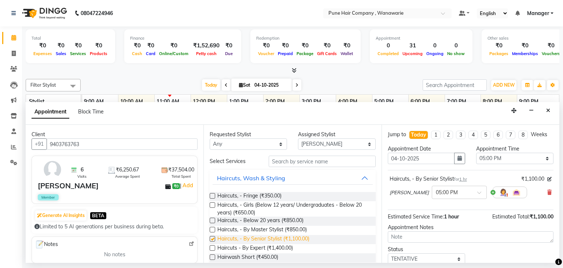
checkbox input "false"
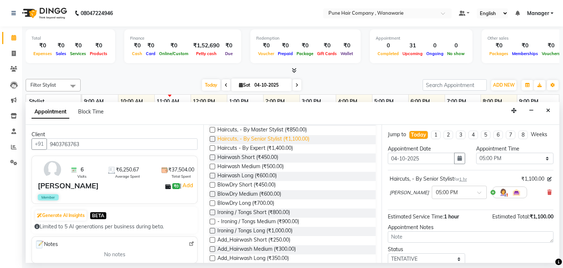
scroll to position [101, 0]
click at [245, 246] on span "Add_Hairwash Medium (₹300.00)" at bounding box center [256, 247] width 78 height 9
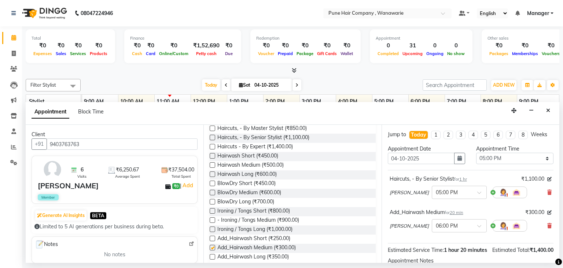
checkbox input "false"
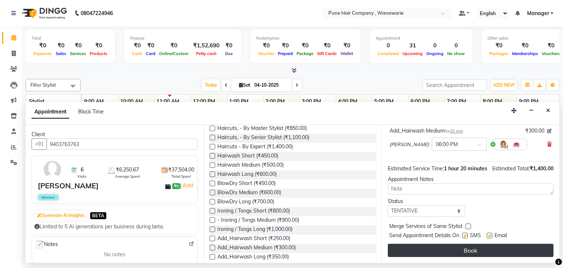
click at [455, 252] on button "Book" at bounding box center [471, 249] width 166 height 13
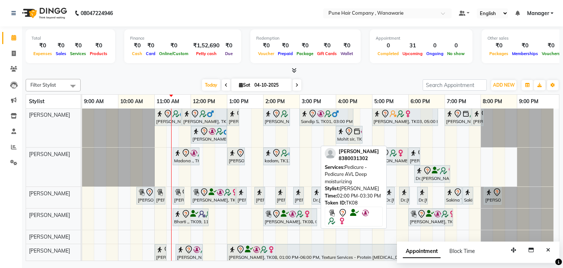
scroll to position [0, 0]
drag, startPoint x: 284, startPoint y: 211, endPoint x: 305, endPoint y: 212, distance: 20.9
click at [82, 212] on div "Bharti ,, TK09, 11:30 AM-12:30 PM, Pedicure,- Pedicure Premium Suman Nayar, TK0…" at bounding box center [82, 219] width 0 height 21
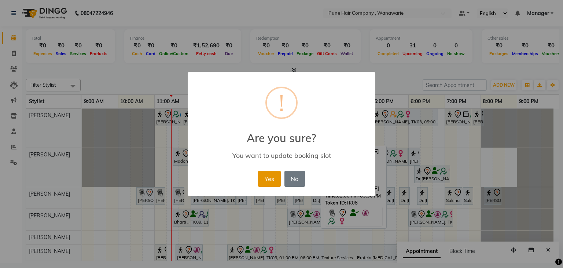
click at [269, 178] on button "Yes" at bounding box center [269, 178] width 22 height 16
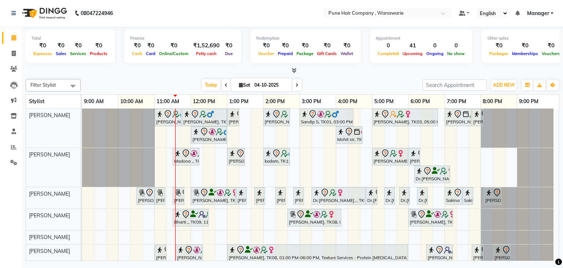
click at [331, 81] on div "Today Sat 04-10-2025" at bounding box center [251, 85] width 335 height 11
click at [292, 70] on icon at bounding box center [294, 69] width 5 height 5
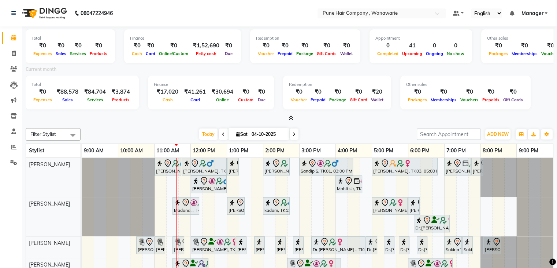
click at [291, 119] on icon at bounding box center [291, 117] width 5 height 5
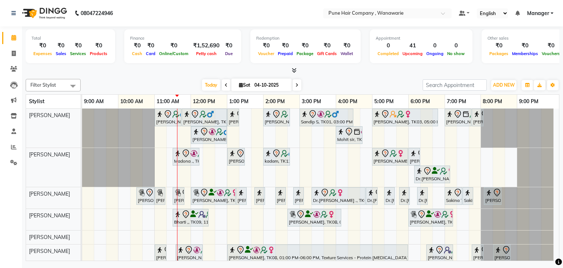
click at [293, 71] on icon at bounding box center [294, 69] width 5 height 5
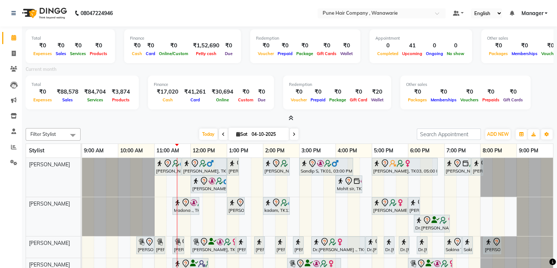
click at [291, 118] on icon at bounding box center [291, 117] width 5 height 5
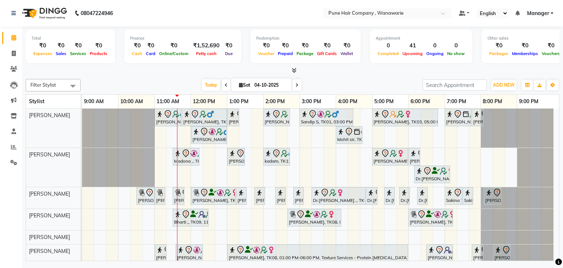
click at [293, 70] on icon at bounding box center [294, 69] width 5 height 5
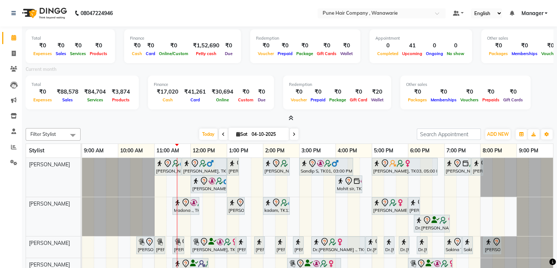
click at [290, 114] on span at bounding box center [290, 118] width 8 height 8
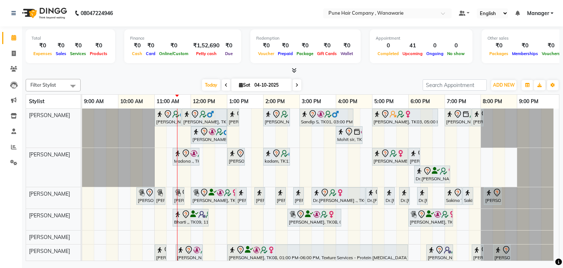
click at [294, 69] on icon at bounding box center [294, 69] width 5 height 5
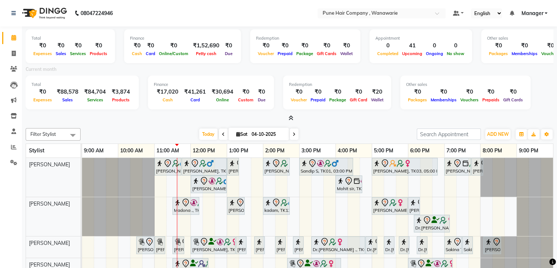
click at [290, 116] on icon at bounding box center [291, 117] width 5 height 5
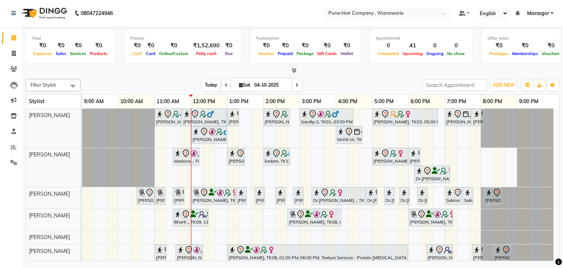
click at [208, 85] on span "Today" at bounding box center [211, 84] width 18 height 11
click at [336, 151] on div "Jay Bhavsar, TK02, 11:00 AM-11:45 AM, Male Haircut By Senior Stylist Jay Bhavsa…" at bounding box center [320, 193] width 477 height 171
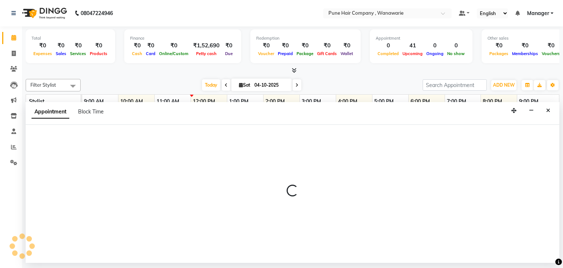
select select "74578"
select select "tentative"
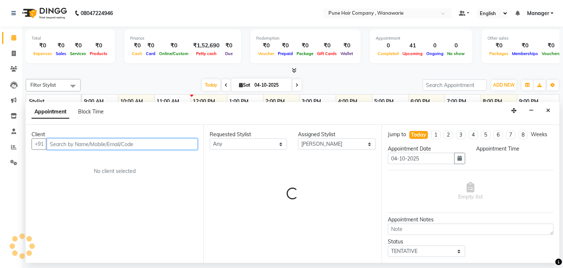
select select "960"
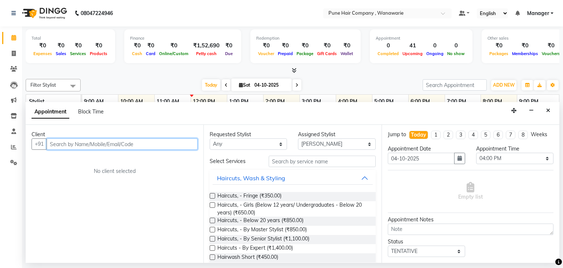
click at [110, 144] on input "text" at bounding box center [122, 143] width 151 height 11
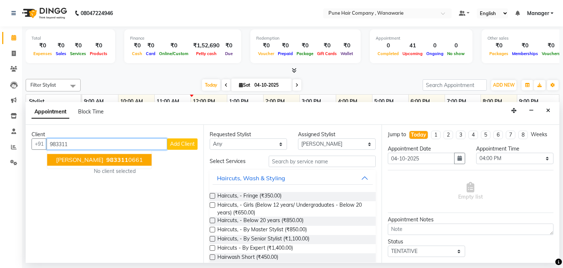
click at [67, 159] on span "[PERSON_NAME]" at bounding box center [79, 159] width 47 height 7
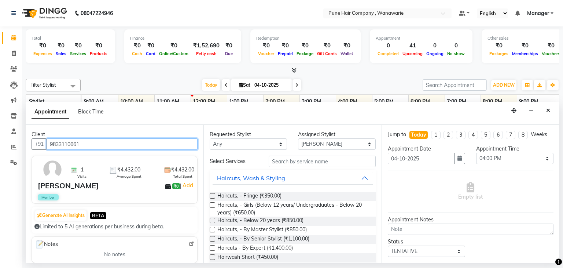
type input "9833110661"
click at [361, 177] on button "Haircuts, Wash & Styling" at bounding box center [293, 177] width 160 height 13
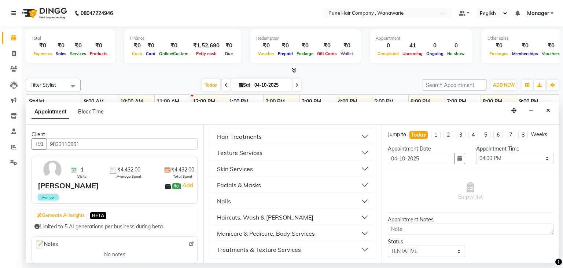
scroll to position [74, 0]
click at [358, 213] on button "Haircuts, Wash & [PERSON_NAME]" at bounding box center [293, 216] width 160 height 13
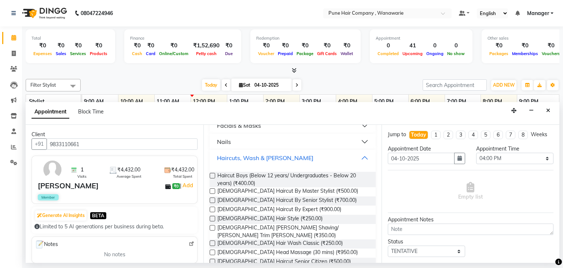
scroll to position [148, 0]
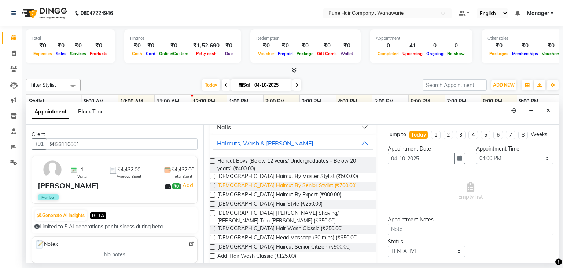
click at [258, 185] on span "Male Haircut By Senior Stylist (₹700.00)" at bounding box center [286, 185] width 139 height 9
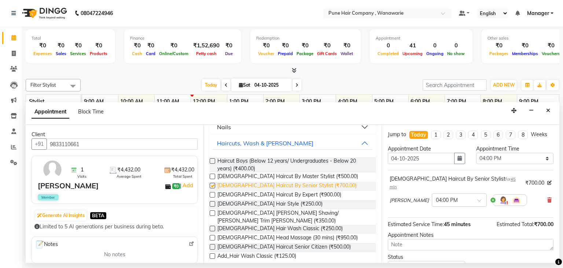
checkbox input "false"
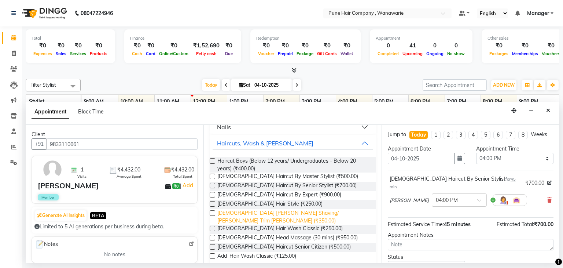
click at [243, 211] on span "Male Beard Shaving/ Beard Trim Beard (₹350.00)" at bounding box center [293, 216] width 152 height 15
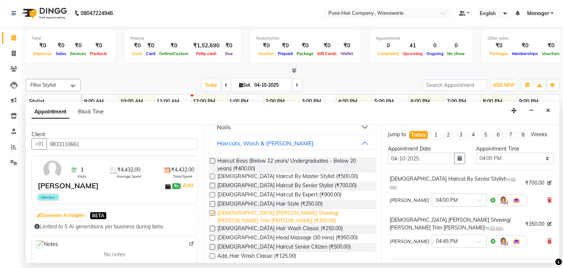
checkbox input "false"
click at [476, 258] on div "Estimated Service Time: 1 hour 5 minutes Estimated Total: ₹1,050.00" at bounding box center [471, 263] width 166 height 11
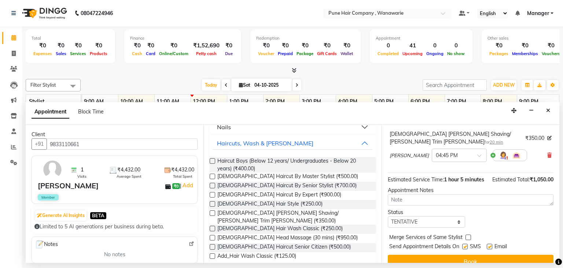
scroll to position [89, 0]
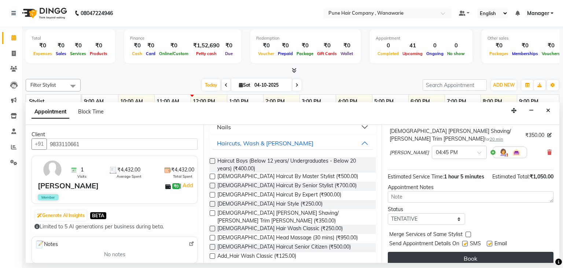
click at [477, 251] on button "Book" at bounding box center [471, 257] width 166 height 13
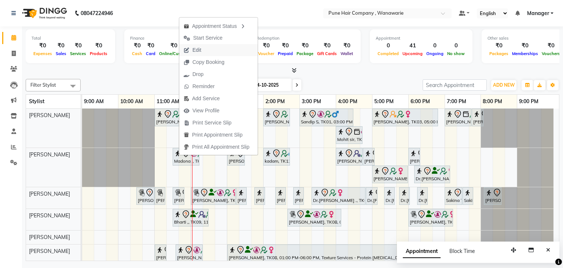
click at [202, 51] on span "Edit" at bounding box center [192, 50] width 26 height 12
select select "tentative"
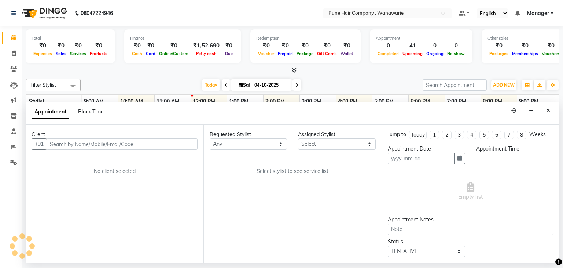
type input "04-10-2025"
select select "74578"
select select "690"
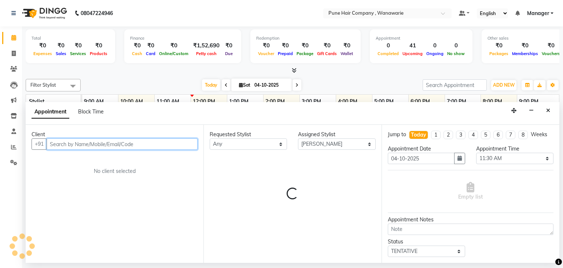
select select "4060"
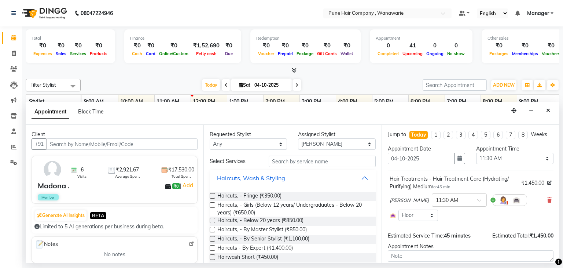
click at [357, 175] on button "Haircuts, Wash & Styling" at bounding box center [293, 177] width 160 height 13
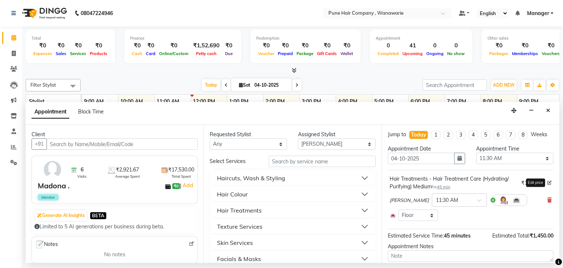
click at [547, 180] on icon at bounding box center [549, 182] width 4 height 4
click at [406, 181] on div "Hair Treatments - Hair Treatment Care (Hydrating/ Purifying) Medium for 45 min" at bounding box center [452, 182] width 124 height 15
click at [356, 209] on button "Hair Treatments" at bounding box center [293, 209] width 160 height 13
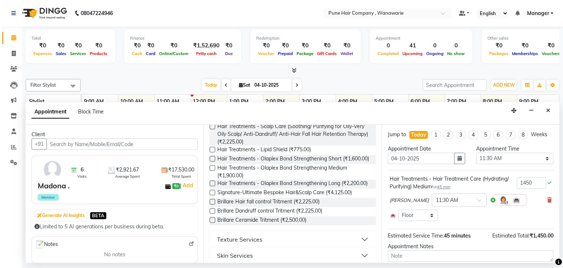
scroll to position [249, 0]
click at [292, 225] on span "Brillare Ceramide Tritment (₹2,500.00)" at bounding box center [261, 220] width 89 height 9
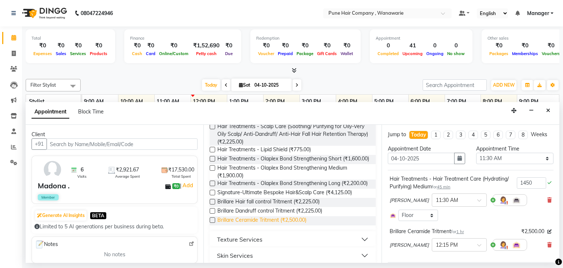
click at [292, 225] on span "Brillare Ceramide Tritment (₹2,500.00)" at bounding box center [261, 220] width 89 height 9
checkbox input "false"
click at [476, 212] on div "Select Room Floor" at bounding box center [471, 214] width 162 height 11
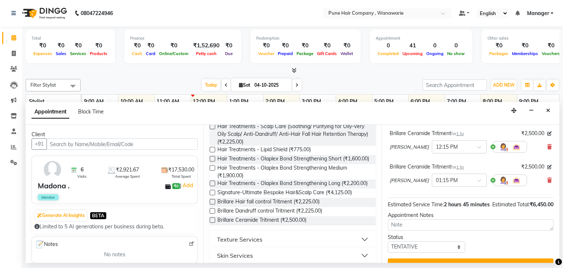
scroll to position [120, 0]
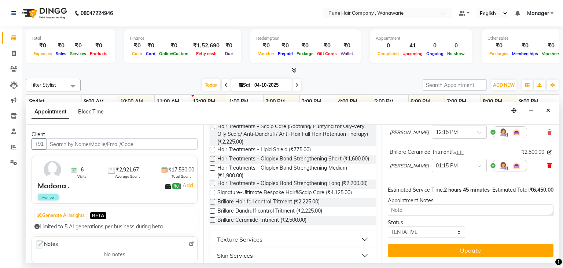
click at [547, 163] on icon at bounding box center [549, 165] width 4 height 5
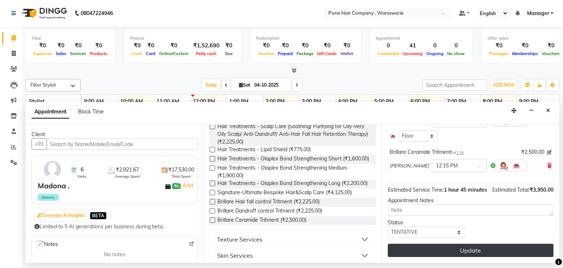
click at [469, 251] on button "Update" at bounding box center [471, 249] width 166 height 13
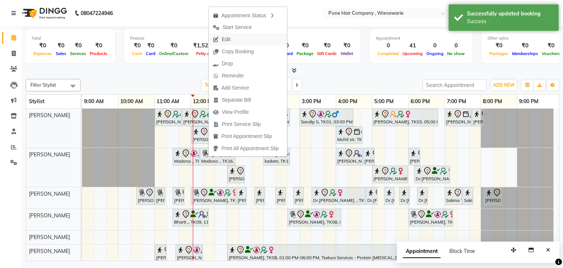
click at [250, 40] on button "Edit" at bounding box center [248, 39] width 78 height 12
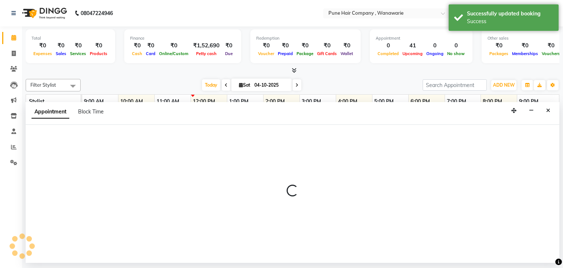
select select "tentative"
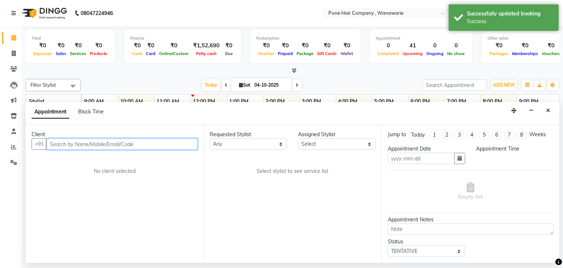
type input "04-10-2025"
select select "74578"
select select "690"
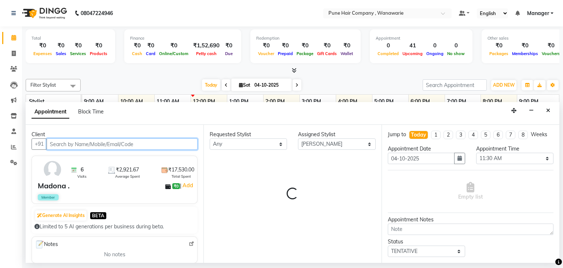
select select "4060"
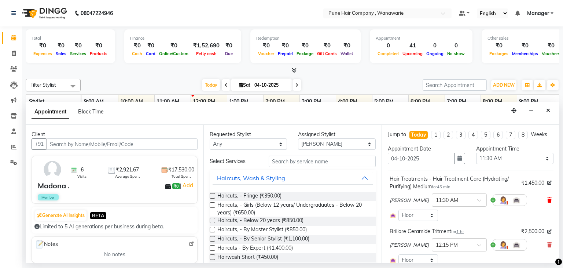
click at [547, 197] on icon at bounding box center [549, 199] width 4 height 5
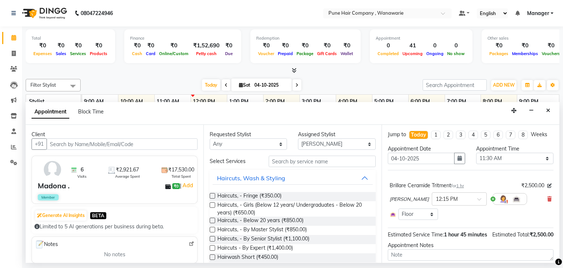
click at [531, 238] on div "Estimated Total: ₹2,500.00" at bounding box center [522, 235] width 61 height 8
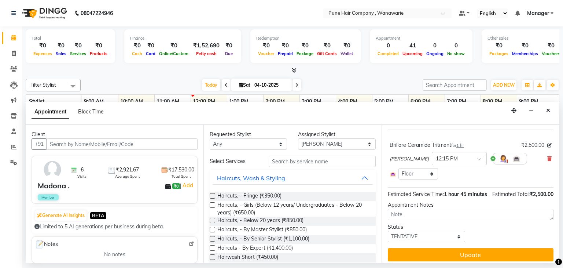
scroll to position [52, 0]
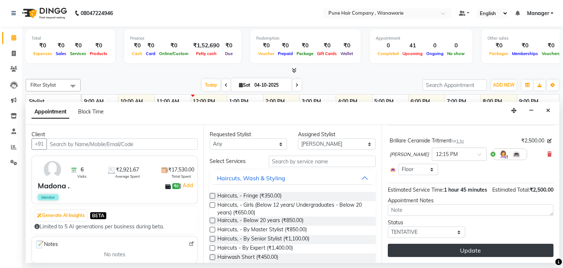
click at [487, 247] on button "Update" at bounding box center [471, 249] width 166 height 13
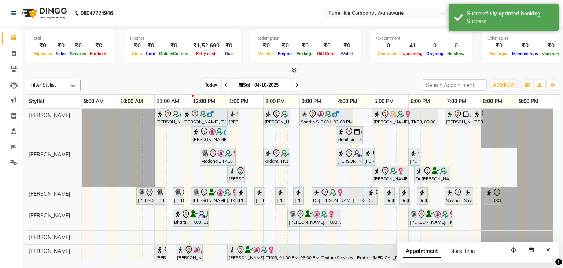
click at [207, 85] on span "Today" at bounding box center [211, 84] width 18 height 11
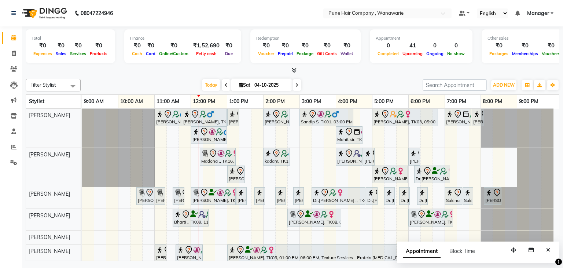
click at [427, 26] on div "Total ₹0 Expenses ₹0 Sales ₹0 Services ₹0 Products Finance ₹0 Cash ₹0 Card ₹0 O…" at bounding box center [293, 50] width 534 height 48
click at [548, 249] on icon "Close" at bounding box center [548, 249] width 4 height 5
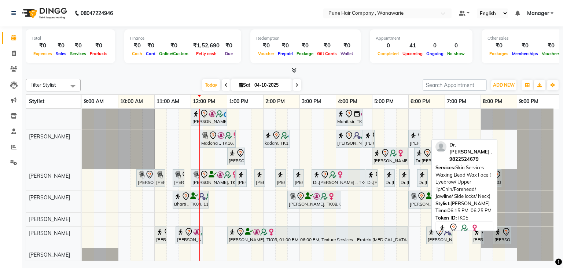
scroll to position [0, 0]
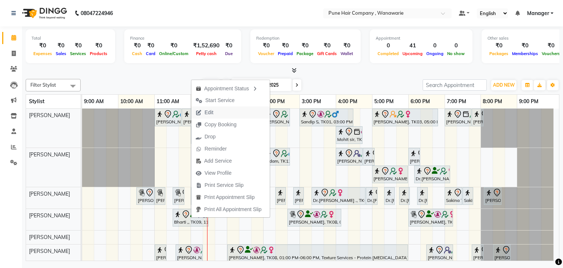
click at [209, 111] on span "Edit" at bounding box center [209, 112] width 9 height 8
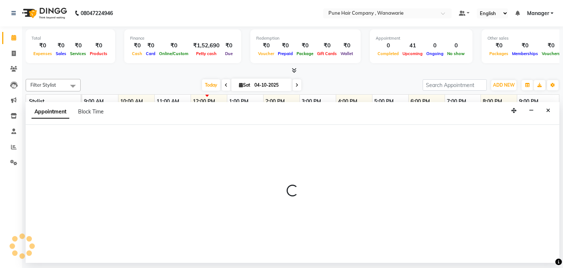
select select "74580"
select select "690"
select select "tentative"
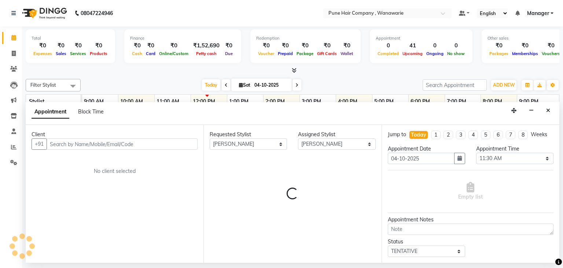
select select "4060"
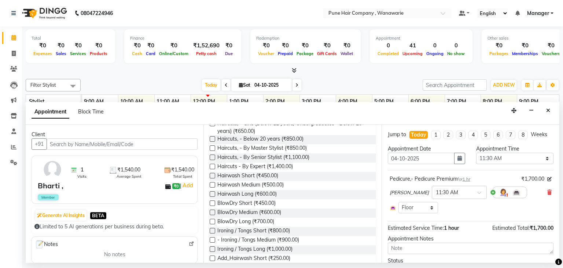
scroll to position [84, 0]
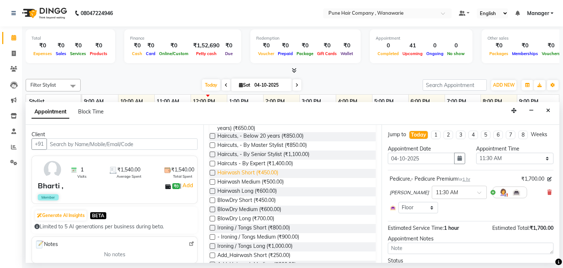
click at [267, 172] on span "Hairwash Short (₹450.00)" at bounding box center [247, 173] width 61 height 9
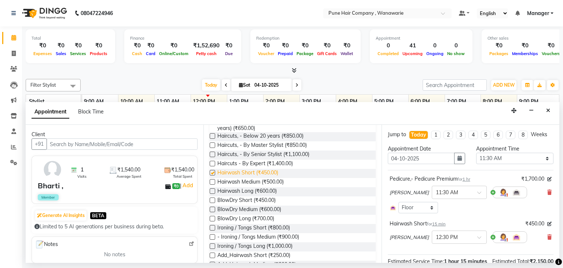
checkbox input "false"
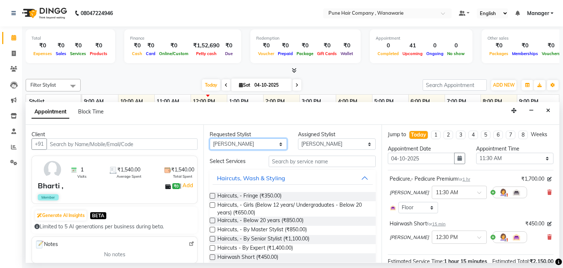
click at [279, 142] on select "Any Faisal shaikh Kasturi bhandari Manoj Zambre Nasim Shaikh Prasad wagh Ranjee…" at bounding box center [248, 143] width 77 height 11
select select "79314"
click at [210, 138] on select "Any Faisal shaikh Kasturi bhandari Manoj Zambre Nasim Shaikh Prasad wagh Ranjee…" at bounding box center [248, 143] width 77 height 11
select select "79314"
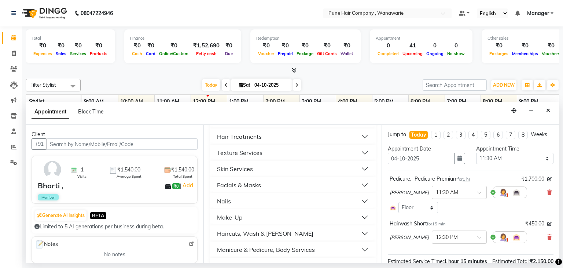
scroll to position [257, 0]
click at [251, 165] on div "Skin Services" at bounding box center [235, 167] width 36 height 9
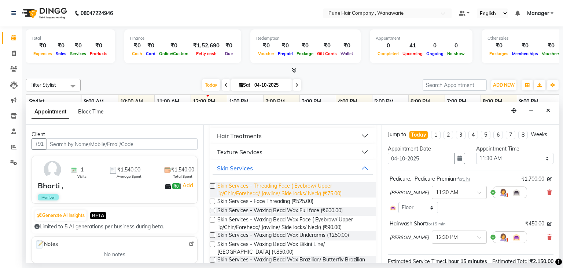
click at [269, 190] on span "Skin Services - Threading Face ( Eyebrow/ Upper lip/Chin/Forehead/ Jawline/ Sid…" at bounding box center [293, 189] width 152 height 15
checkbox input "false"
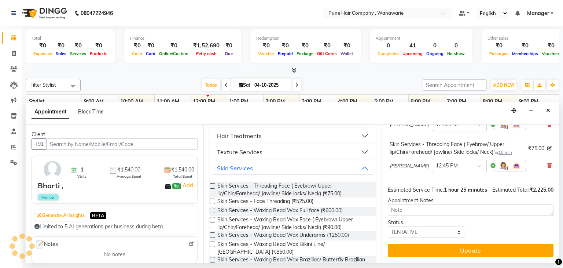
scroll to position [119, 0]
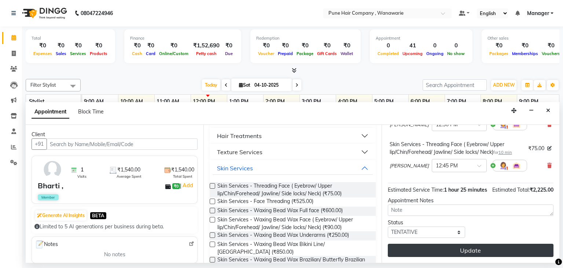
click at [472, 248] on button "Update" at bounding box center [471, 249] width 166 height 13
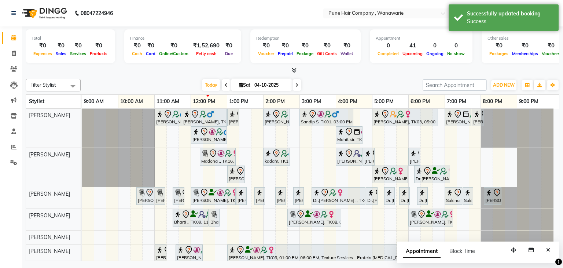
scroll to position [26, 0]
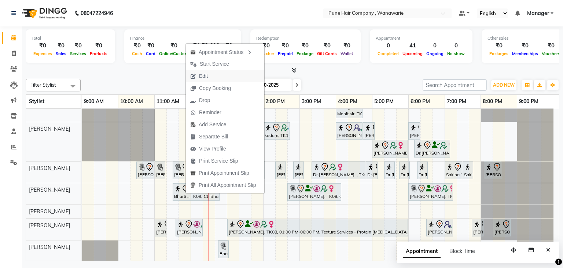
click at [205, 77] on span "Edit" at bounding box center [203, 76] width 9 height 8
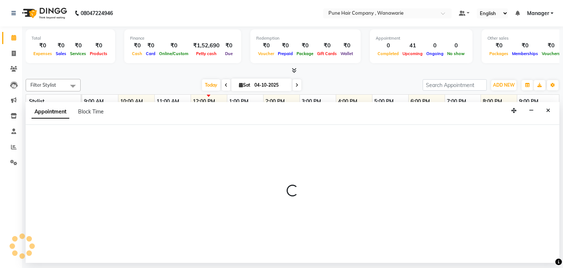
select select "690"
select select "tentative"
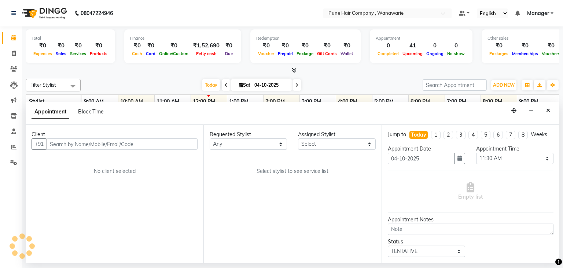
select select "79314"
select select "4060"
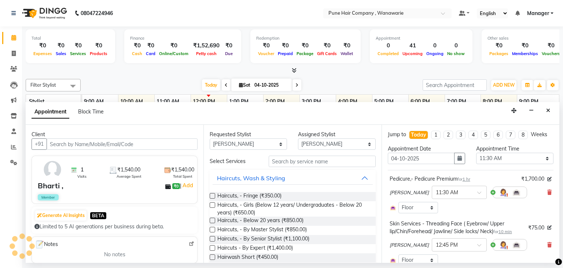
select select "4060"
click at [547, 191] on icon at bounding box center [549, 191] width 4 height 5
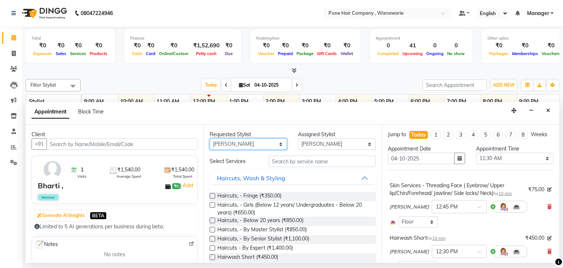
click at [276, 144] on select "Any [PERSON_NAME] [PERSON_NAME] [PERSON_NAME] [PERSON_NAME] [PERSON_NAME] [PERS…" at bounding box center [248, 143] width 77 height 11
select select "74580"
click at [210, 138] on select "Any [PERSON_NAME] [PERSON_NAME] [PERSON_NAME] [PERSON_NAME] [PERSON_NAME] [PERS…" at bounding box center [248, 143] width 77 height 11
select select "74580"
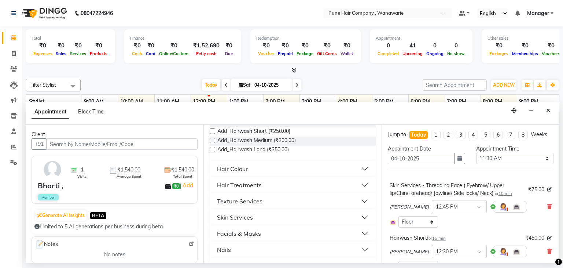
scroll to position [273, 0]
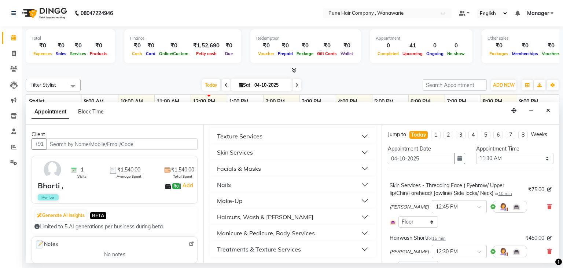
click at [265, 232] on div "Manicure & Pedicure, Body Services" at bounding box center [266, 232] width 98 height 9
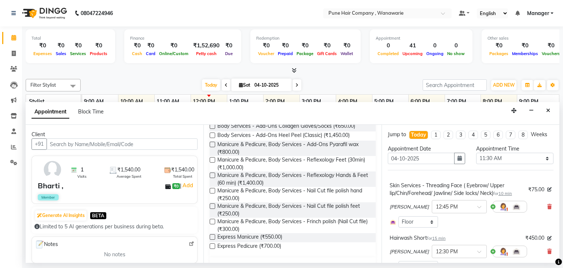
scroll to position [487, 0]
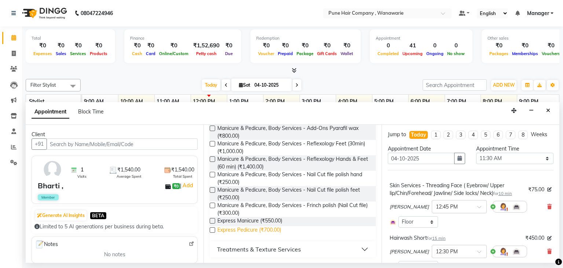
click at [257, 230] on span "Express Pedicure (₹700.00)" at bounding box center [249, 230] width 64 height 9
checkbox input "false"
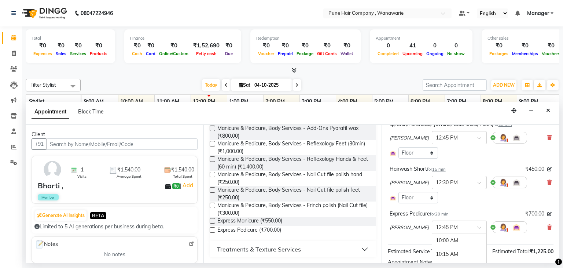
scroll to position [149, 0]
click at [477, 227] on span at bounding box center [481, 229] width 9 height 8
click at [456, 241] on div "11:30 AM" at bounding box center [459, 244] width 54 height 14
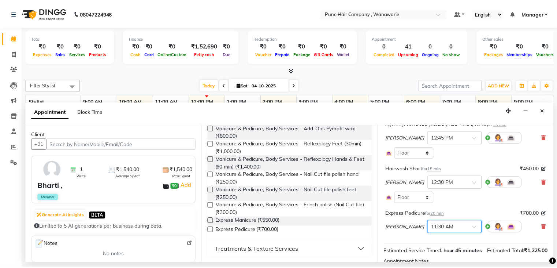
scroll to position [138, 0]
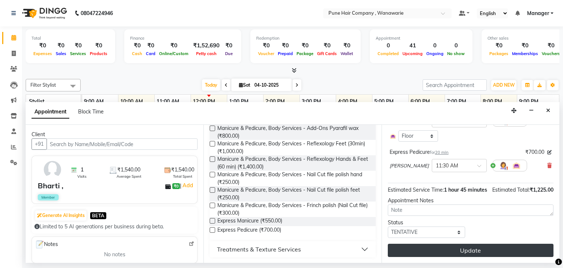
click at [466, 247] on button "Update" at bounding box center [471, 249] width 166 height 13
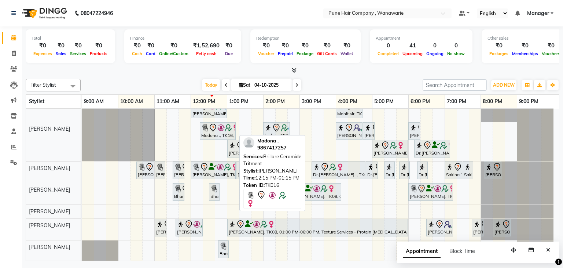
click at [221, 132] on div "Madona ., TK16, 12:15 PM-01:15 PM, Brillare Ceramide Tritment" at bounding box center [217, 130] width 34 height 15
select select "7"
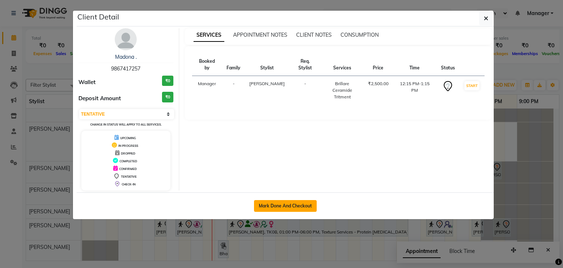
click at [292, 203] on button "Mark Done And Checkout" at bounding box center [285, 206] width 63 height 12
select select "service"
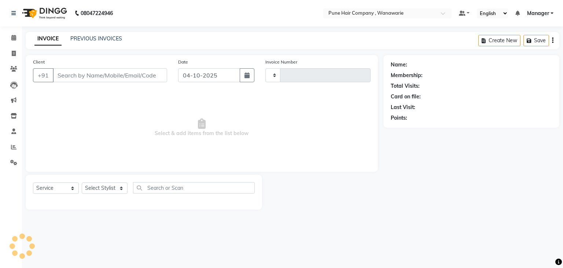
select select "3"
type input "2161"
select select "8072"
type input "9867417257"
select select "74578"
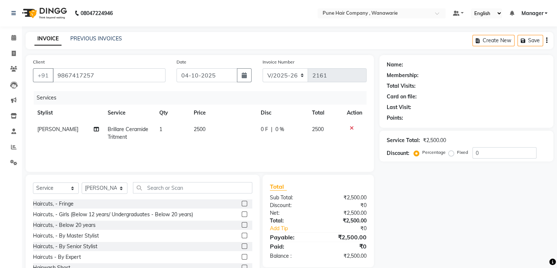
select select "1: Object"
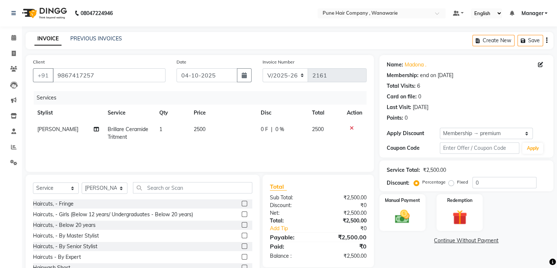
type input "20"
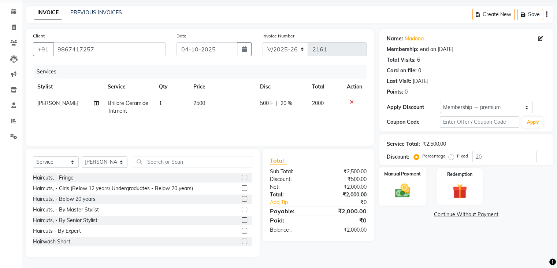
click at [409, 191] on img at bounding box center [402, 191] width 25 height 18
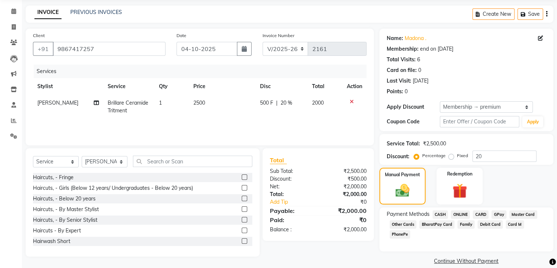
click at [482, 213] on span "CARD" at bounding box center [481, 214] width 16 height 8
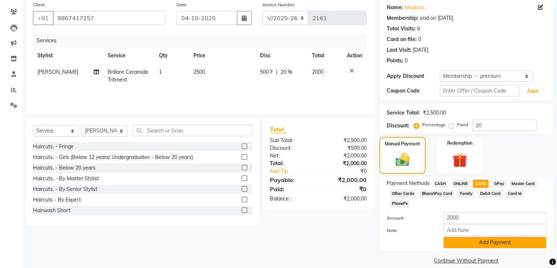
click at [476, 236] on button "Add Payment" at bounding box center [495, 241] width 103 height 11
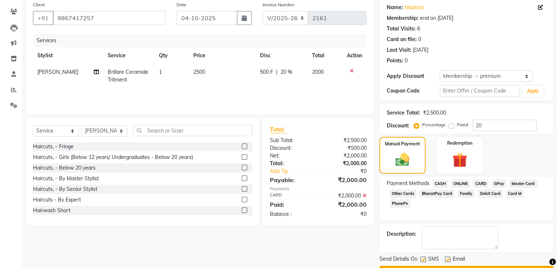
scroll to position [77, 0]
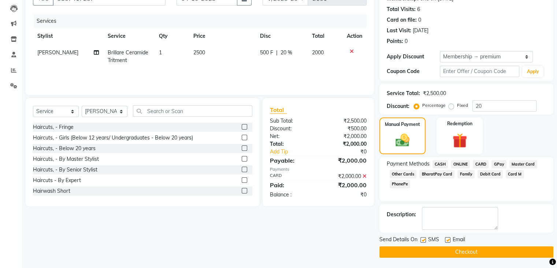
click at [477, 248] on button "Checkout" at bounding box center [467, 251] width 174 height 11
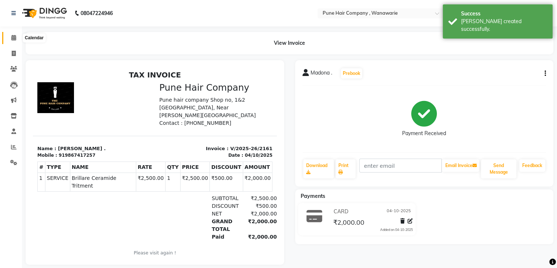
click at [13, 40] on icon at bounding box center [13, 37] width 5 height 5
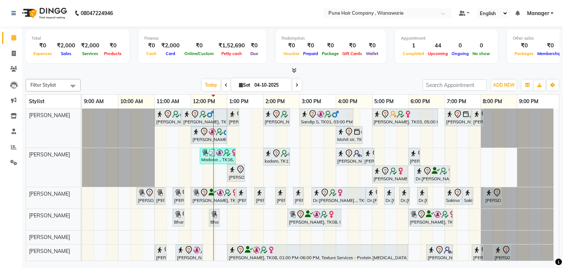
scroll to position [26, 0]
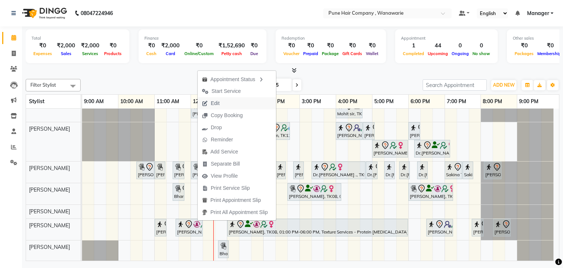
click at [212, 105] on span "Edit" at bounding box center [215, 103] width 9 height 8
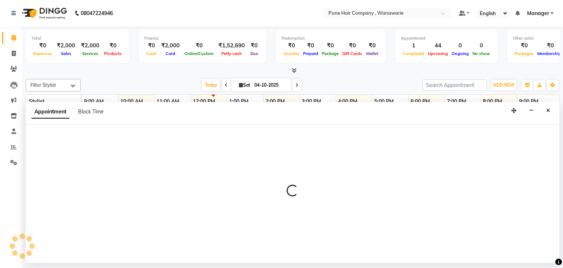
select select "tentative"
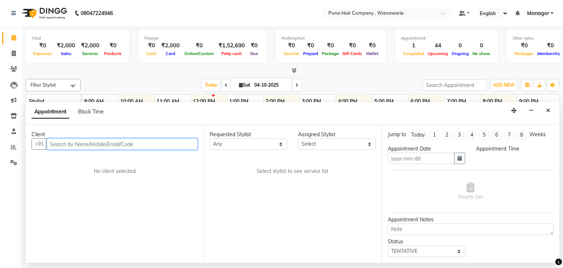
type input "04-10-2025"
select select "660"
select select "74579"
select select "4060"
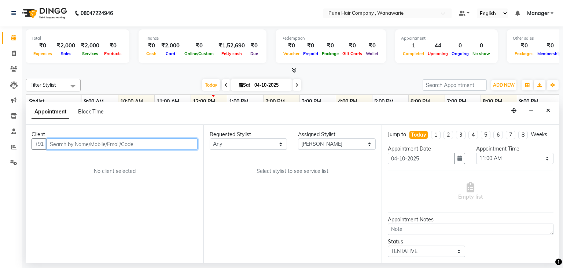
select select "4060"
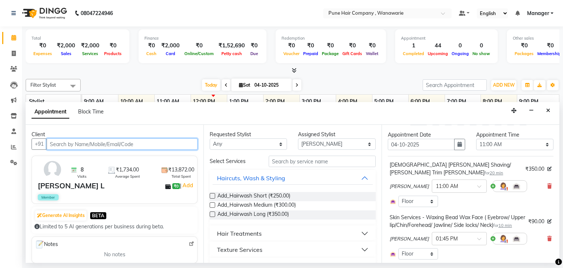
scroll to position [0, 0]
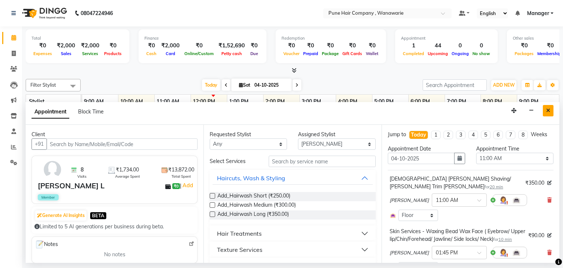
click at [552, 114] on button "Close" at bounding box center [548, 110] width 11 height 11
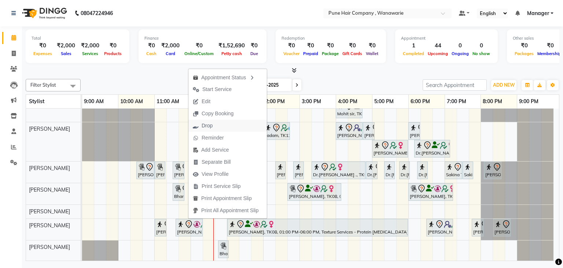
click at [202, 129] on span "Drop" at bounding box center [207, 126] width 11 height 8
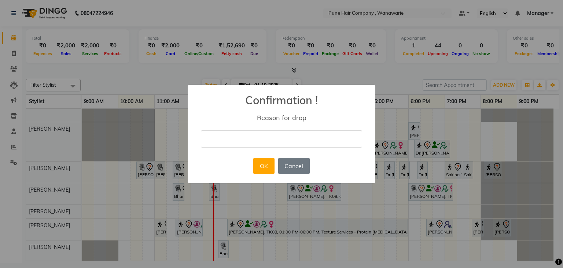
click at [209, 134] on input "text" at bounding box center [281, 138] width 161 height 17
type input "NA"
click at [265, 163] on button "OK" at bounding box center [263, 166] width 21 height 16
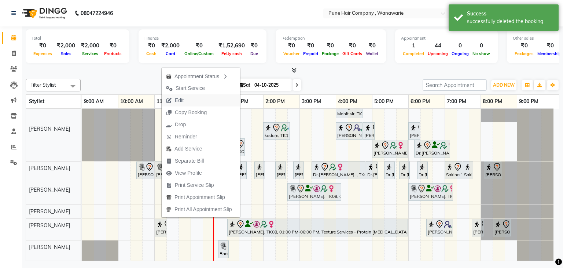
click at [182, 102] on span "Edit" at bounding box center [179, 100] width 9 height 8
select select "tentative"
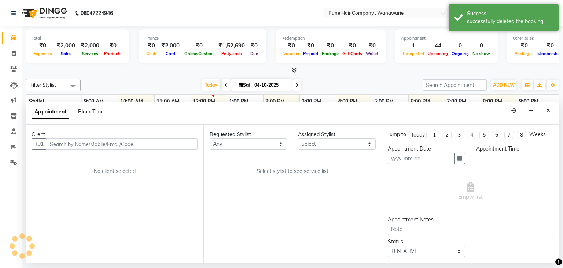
type input "04-10-2025"
select select "74579"
select select "660"
select select "4060"
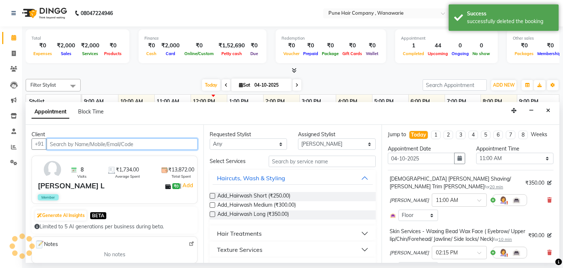
select select "4060"
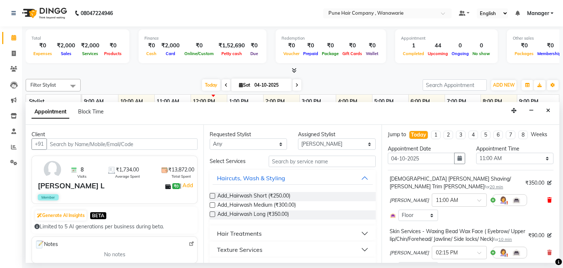
click at [547, 197] on icon at bounding box center [549, 199] width 4 height 5
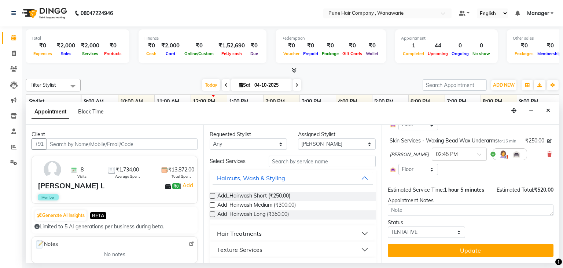
scroll to position [232, 0]
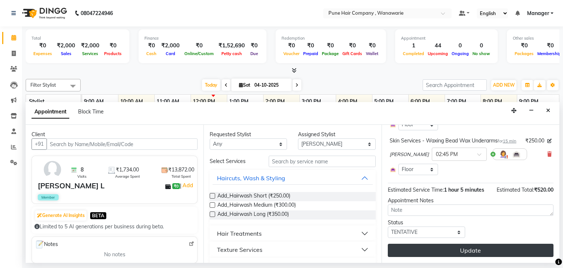
click at [461, 247] on button "Update" at bounding box center [471, 249] width 166 height 13
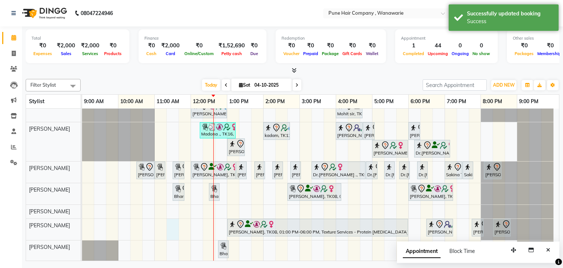
click at [173, 223] on div "Jay Bhavsar, TK02, 11:00 AM-11:45 AM, Male Haircut By Senior Stylist Jay Bhavsa…" at bounding box center [320, 172] width 477 height 178
select select "74603"
select select "675"
select select "tentative"
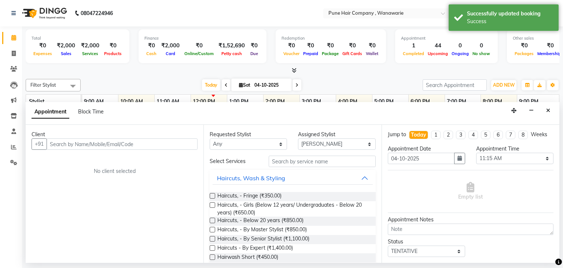
click at [113, 143] on input "text" at bounding box center [122, 143] width 151 height 11
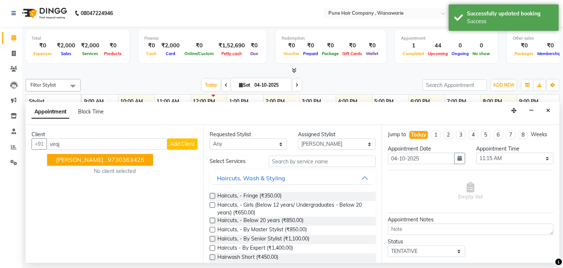
click at [108, 159] on ngb-highlight "9730363425" at bounding box center [126, 159] width 37 height 7
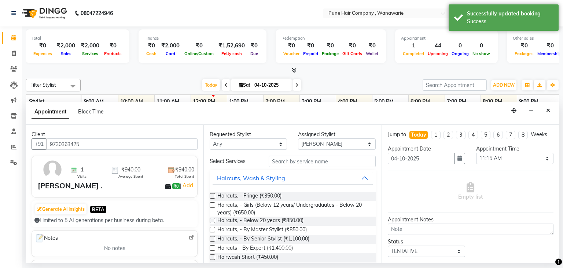
type input "9730363425"
click at [246, 145] on select "Any [PERSON_NAME] [PERSON_NAME] [PERSON_NAME] [PERSON_NAME] [PERSON_NAME] [PERS…" at bounding box center [248, 143] width 77 height 11
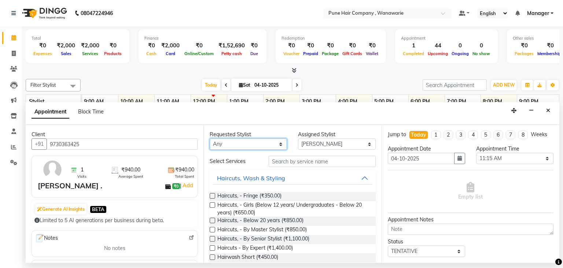
select select "74603"
click at [210, 138] on select "Any [PERSON_NAME] [PERSON_NAME] [PERSON_NAME] [PERSON_NAME] [PERSON_NAME] [PERS…" at bounding box center [248, 143] width 77 height 11
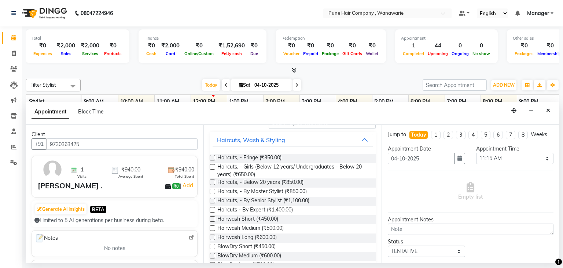
scroll to position [40, 0]
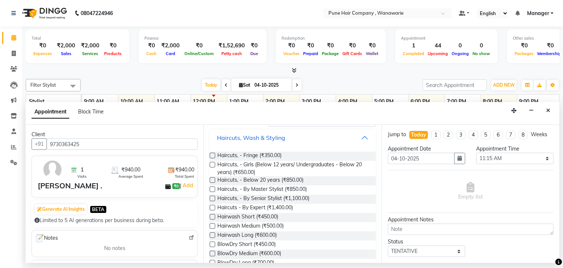
click at [268, 139] on div "Haircuts, Wash & Styling" at bounding box center [251, 137] width 68 height 9
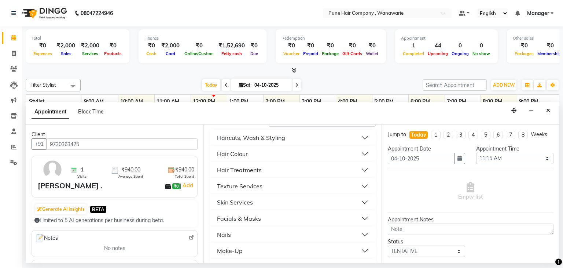
scroll to position [91, 0]
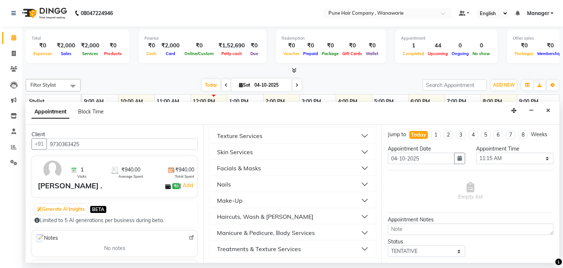
click at [267, 212] on div "Haircuts, Wash & [PERSON_NAME]" at bounding box center [265, 216] width 96 height 9
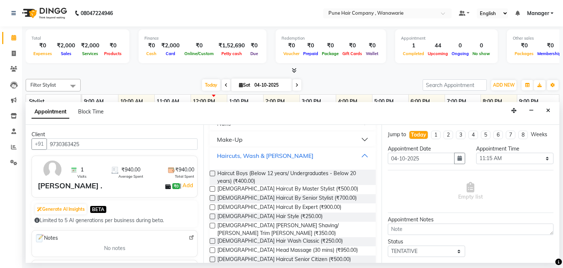
scroll to position [156, 0]
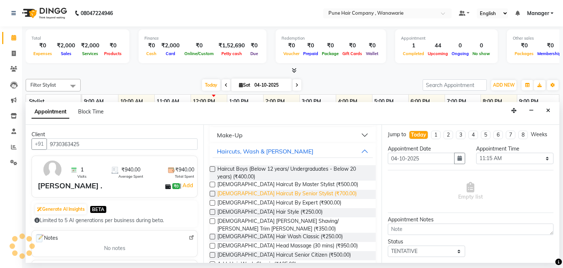
click at [270, 194] on span "[DEMOGRAPHIC_DATA] Haircut By Senior Stylist (₹700.00)" at bounding box center [286, 193] width 139 height 9
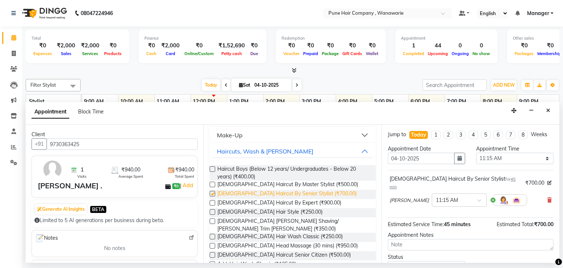
checkbox input "false"
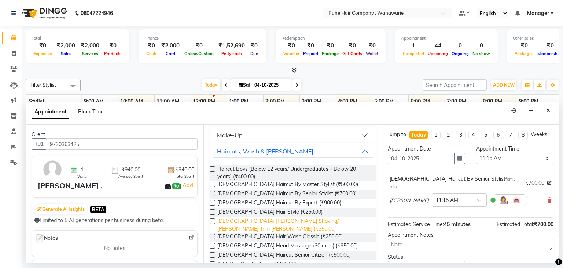
click at [301, 220] on span "[DEMOGRAPHIC_DATA] [PERSON_NAME] Shaving/ [PERSON_NAME] Trim [PERSON_NAME] (₹35…" at bounding box center [293, 224] width 152 height 15
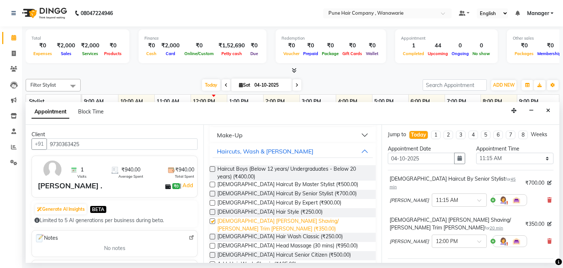
checkbox input "false"
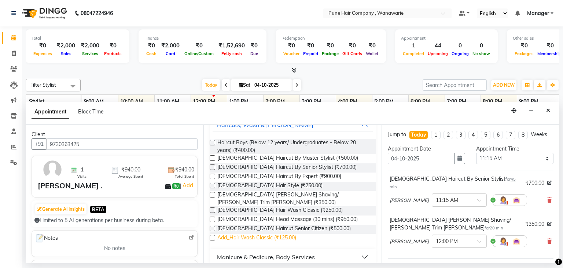
click at [289, 233] on span "Add_Hair Wash Classic (₹125.00)" at bounding box center [256, 237] width 79 height 9
checkbox input "false"
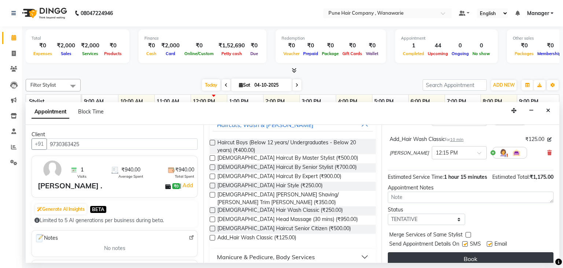
scroll to position [122, 0]
click at [452, 252] on button "Book" at bounding box center [471, 258] width 166 height 13
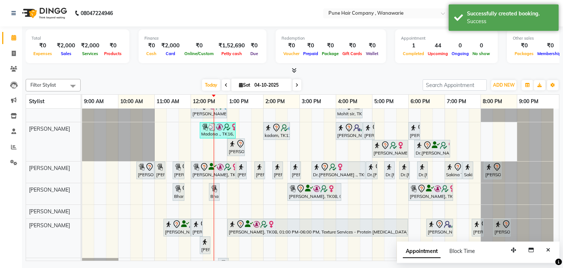
scroll to position [43, 0]
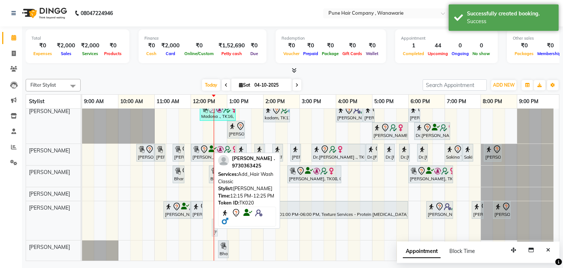
drag, startPoint x: 203, startPoint y: 227, endPoint x: 211, endPoint y: 226, distance: 8.8
click at [82, 226] on div "viraj ., TK20, 11:15 AM-12:00 PM, Male Haircut By Senior Stylist viraj ., TK20,…" at bounding box center [82, 220] width 0 height 39
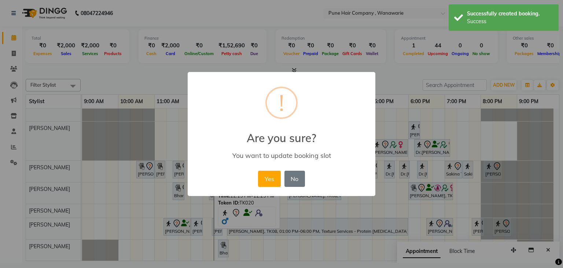
scroll to position [26, 0]
click at [263, 181] on button "Yes" at bounding box center [269, 178] width 22 height 16
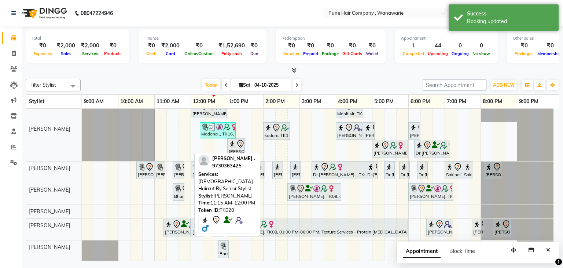
click at [182, 228] on div "[PERSON_NAME] ., TK20, 11:15 AM-12:00 PM, [DEMOGRAPHIC_DATA] Haircut By Senior …" at bounding box center [177, 227] width 26 height 15
select select "7"
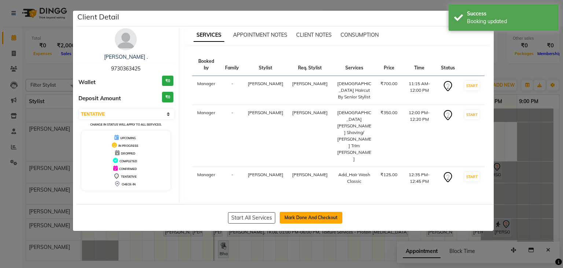
click at [310, 211] on button "Mark Done And Checkout" at bounding box center [311, 217] width 63 height 12
select select "8072"
select select "service"
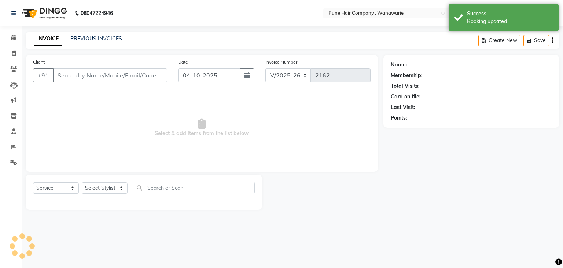
type input "9730363425"
select select "74603"
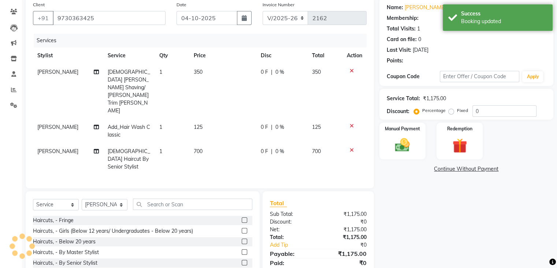
scroll to position [75, 0]
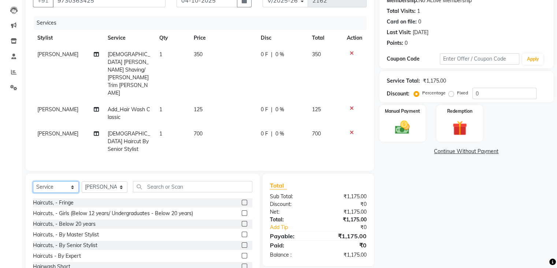
click at [65, 181] on select "Select Service Product Membership Package Voucher Prepaid Gift Card" at bounding box center [56, 186] width 46 height 11
click at [33, 181] on select "Select Service Product Membership Package Voucher Prepaid Gift Card" at bounding box center [56, 186] width 46 height 11
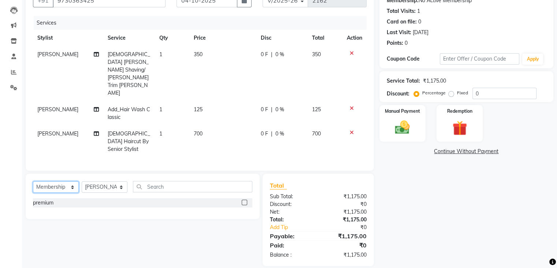
scroll to position [59, 0]
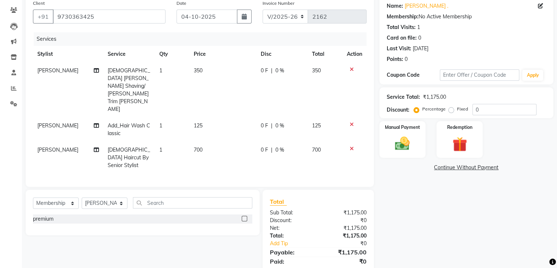
click at [244, 215] on label at bounding box center [244, 217] width 5 height 5
click at [244, 216] on input "checkbox" at bounding box center [244, 218] width 5 height 5
select select "select"
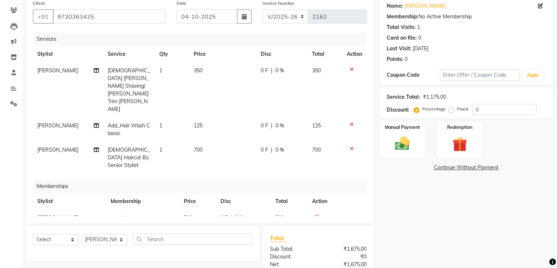
scroll to position [111, 0]
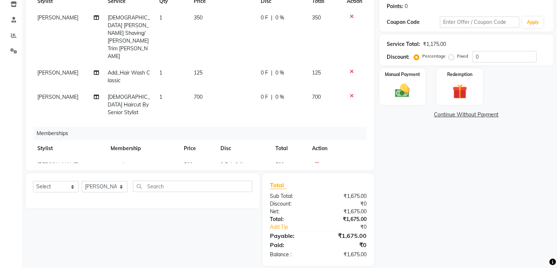
click at [249, 161] on div "0 F | 0 %" at bounding box center [244, 165] width 46 height 8
select select "74603"
click at [279, 161] on input "0" at bounding box center [280, 166] width 22 height 11
type input "500"
click at [315, 156] on tr "Manoj Zambre premium 500 500 F | 100 % 0" at bounding box center [200, 164] width 334 height 16
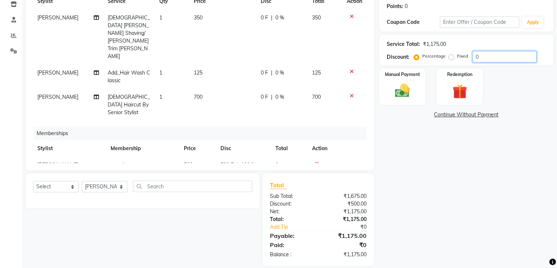
click at [517, 56] on input "0" at bounding box center [505, 56] width 64 height 11
type input "20"
click at [407, 90] on img at bounding box center [402, 91] width 25 height 18
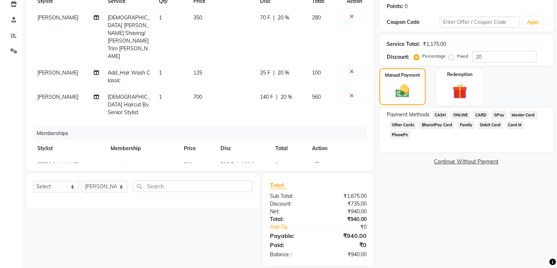
click at [498, 115] on span "GPay" at bounding box center [499, 115] width 15 height 8
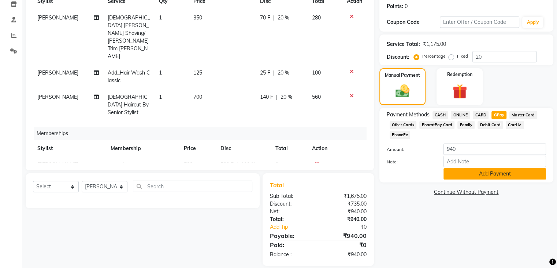
click at [489, 168] on button "Add Payment" at bounding box center [495, 173] width 103 height 11
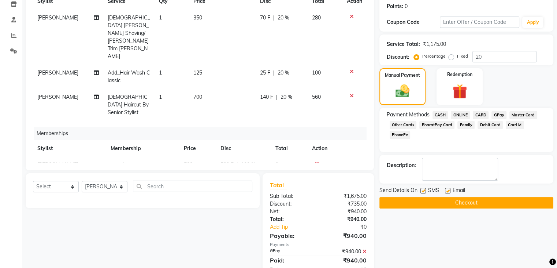
scroll to position [126, 0]
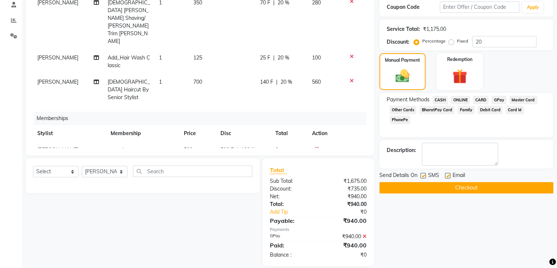
click at [475, 183] on button "Checkout" at bounding box center [467, 187] width 174 height 11
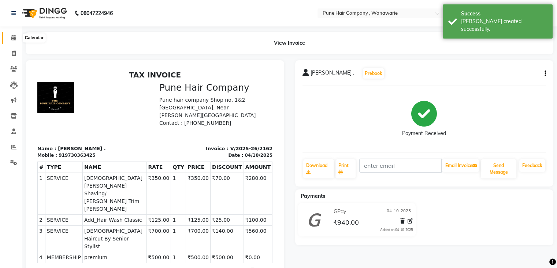
click at [14, 37] on icon at bounding box center [13, 37] width 5 height 5
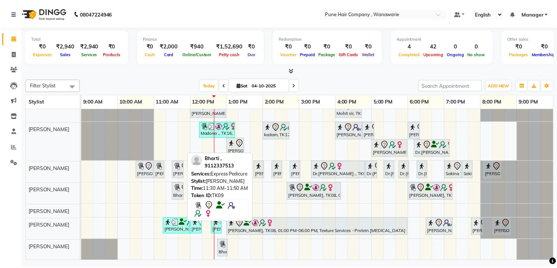
scroll to position [26, 0]
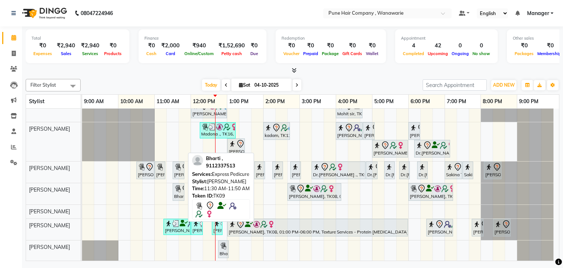
click at [178, 192] on div "Bharti ,, TK09, 11:30 AM-11:50 AM, Express Pedicure" at bounding box center [178, 191] width 10 height 15
select select "7"
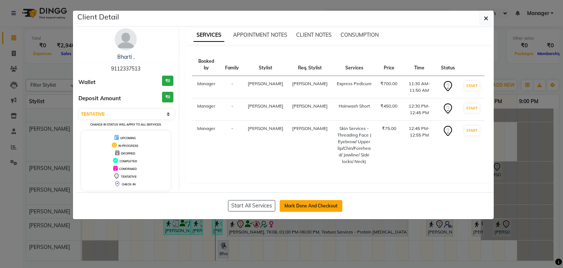
click at [302, 206] on button "Mark Done And Checkout" at bounding box center [311, 206] width 63 height 12
select select "8072"
select select "service"
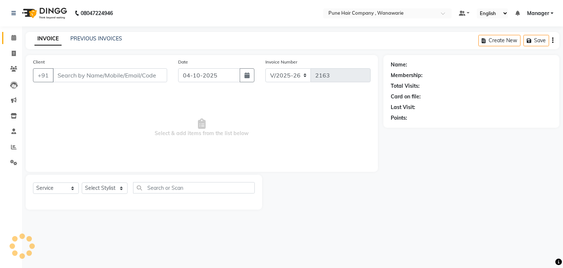
type input "9112337513"
select select "74580"
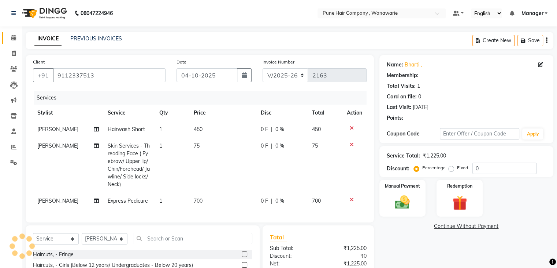
type input "20"
select select "1: Object"
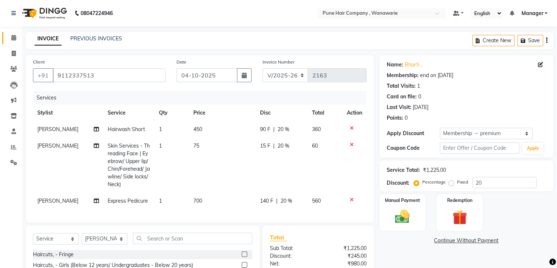
scroll to position [82, 0]
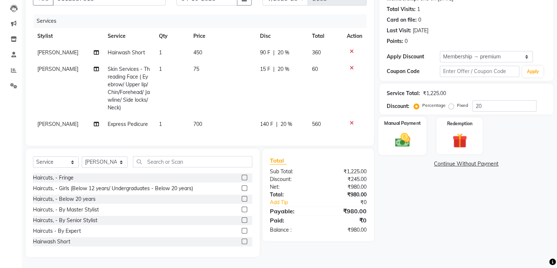
click at [418, 125] on div "Manual Payment" at bounding box center [403, 136] width 48 height 38
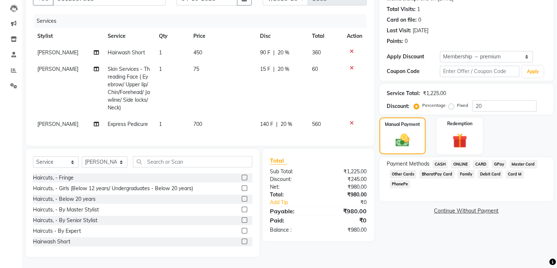
click at [483, 160] on span "CARD" at bounding box center [481, 164] width 16 height 8
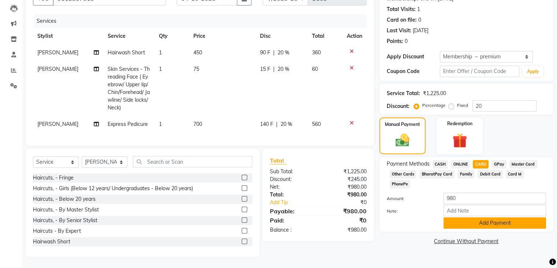
click at [501, 217] on button "Add Payment" at bounding box center [495, 222] width 103 height 11
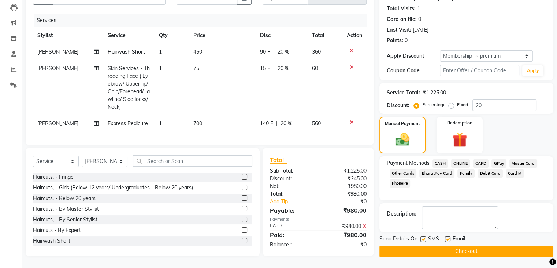
click at [465, 245] on button "Checkout" at bounding box center [467, 250] width 174 height 11
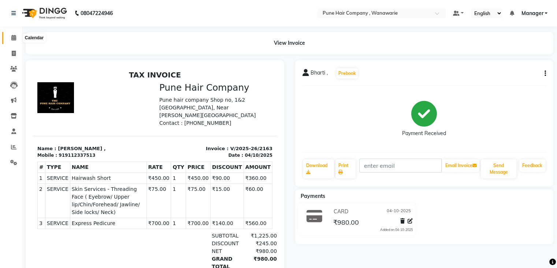
click at [12, 38] on icon at bounding box center [13, 37] width 5 height 5
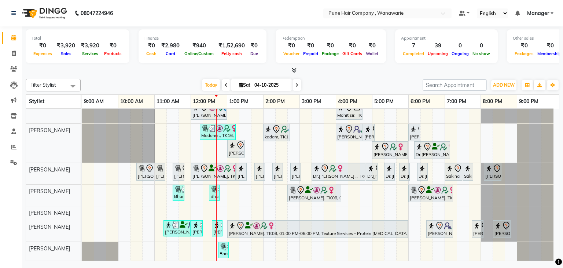
scroll to position [24, 0]
click at [297, 84] on icon at bounding box center [296, 85] width 3 height 4
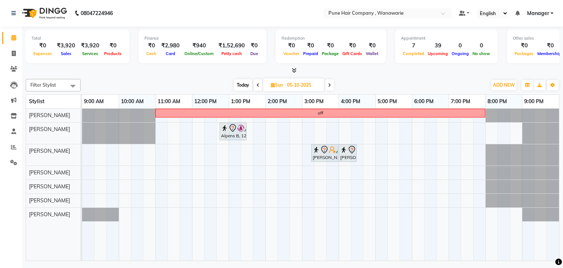
click at [239, 81] on span "Today" at bounding box center [243, 84] width 18 height 11
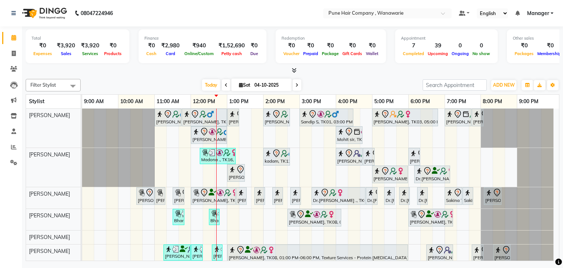
click at [295, 84] on icon at bounding box center [296, 85] width 3 height 4
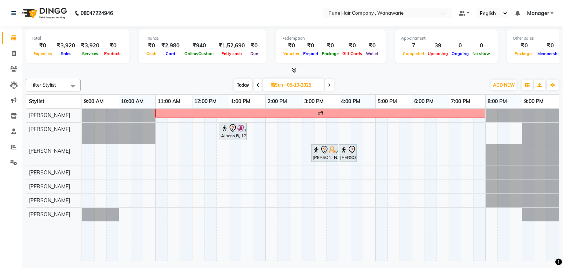
click at [328, 83] on icon at bounding box center [329, 85] width 3 height 4
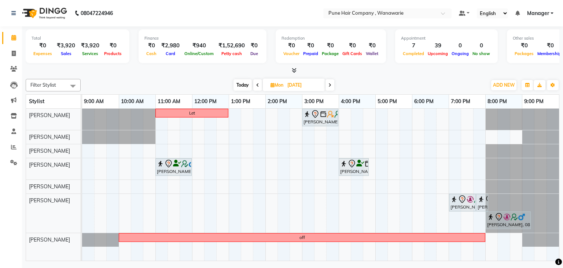
click at [256, 83] on icon at bounding box center [257, 85] width 3 height 4
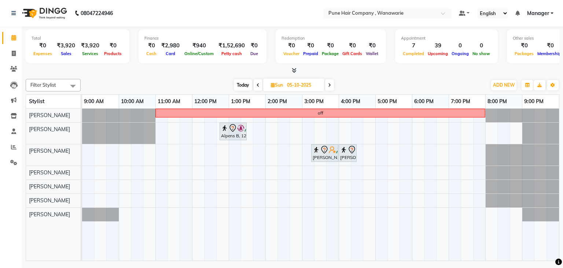
click at [327, 84] on span at bounding box center [329, 84] width 9 height 11
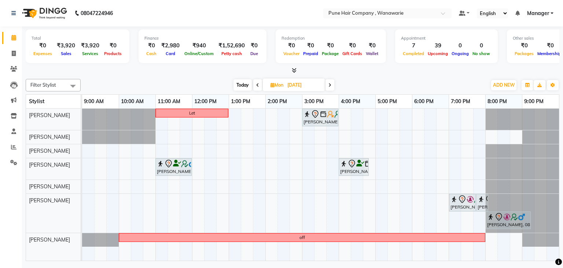
click at [331, 84] on icon at bounding box center [329, 85] width 3 height 4
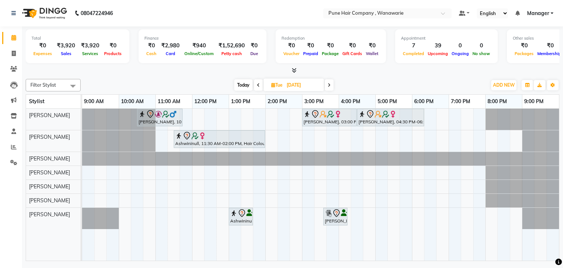
click at [243, 84] on span "Today" at bounding box center [243, 84] width 18 height 11
type input "04-10-2025"
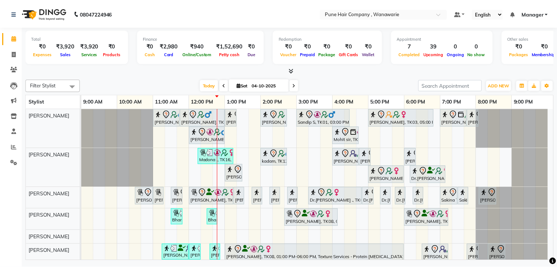
scroll to position [24, 0]
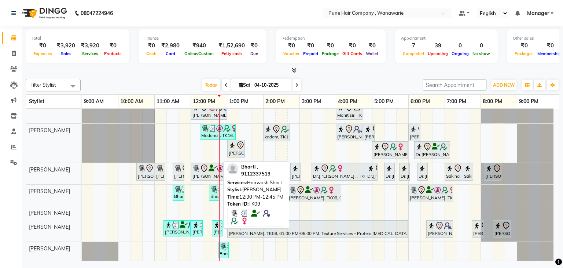
click at [214, 192] on div "Bharti ,, TK09, 12:30 PM-12:45 PM, Hairwash Short" at bounding box center [214, 192] width 9 height 14
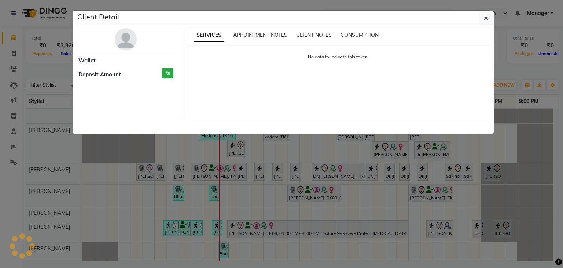
select select "3"
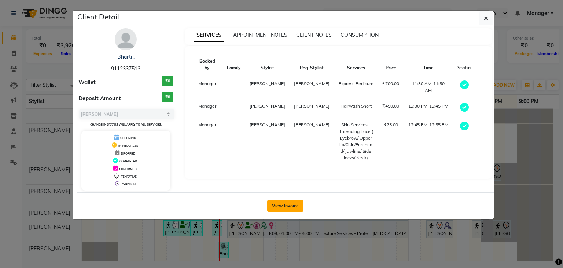
click at [281, 204] on button "View Invoice" at bounding box center [285, 206] width 36 height 12
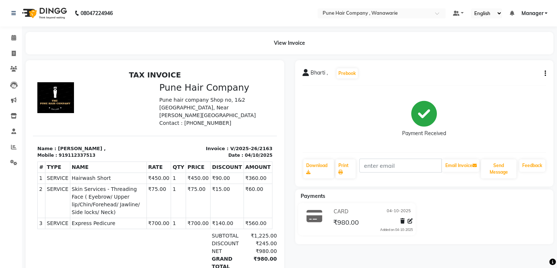
scroll to position [6, 0]
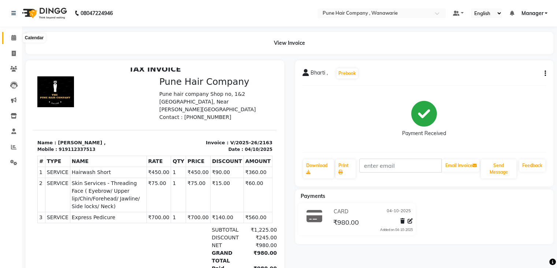
click at [14, 35] on icon at bounding box center [13, 37] width 5 height 5
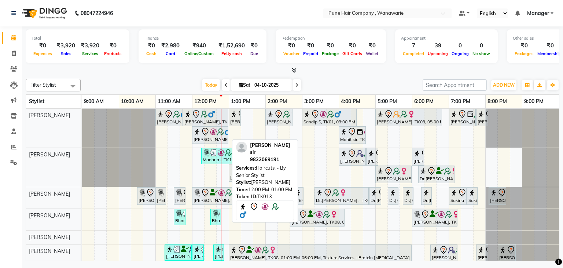
click at [206, 135] on div "[PERSON_NAME] sir, TK13, 12:00 PM-01:00 PM, Haircuts, - By Senior Stylist" at bounding box center [210, 134] width 35 height 15
select select "7"
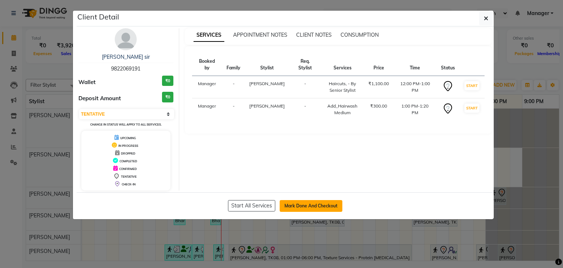
click at [321, 200] on button "Mark Done And Checkout" at bounding box center [311, 206] width 63 height 12
select select "service"
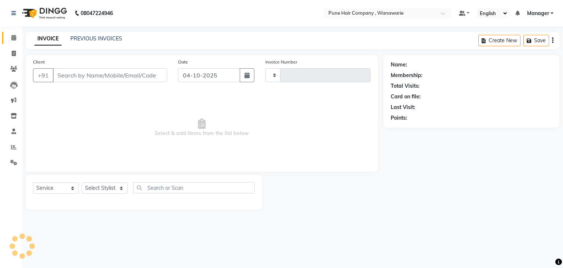
type input "2164"
select select "8072"
type input "9822069191"
select select "74577"
select select "1: Object"
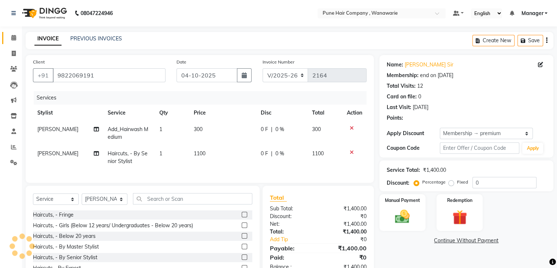
type input "20"
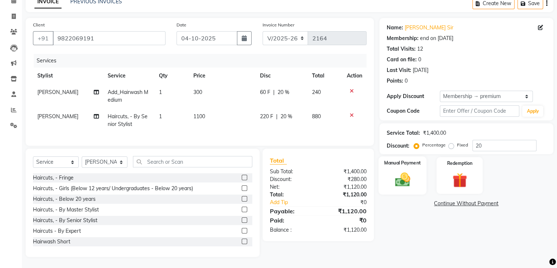
click at [416, 173] on div "Manual Payment" at bounding box center [403, 175] width 48 height 38
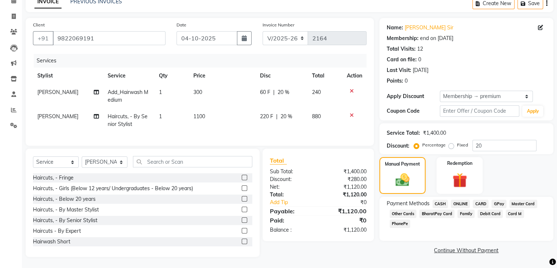
click at [499, 199] on span "GPay" at bounding box center [499, 203] width 15 height 8
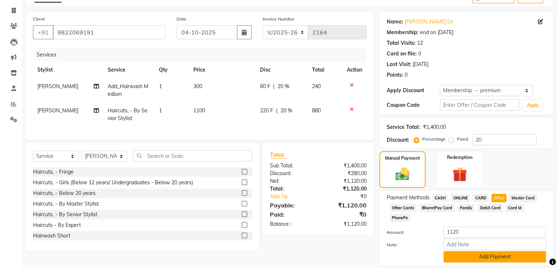
click at [499, 251] on button "Add Payment" at bounding box center [495, 256] width 103 height 11
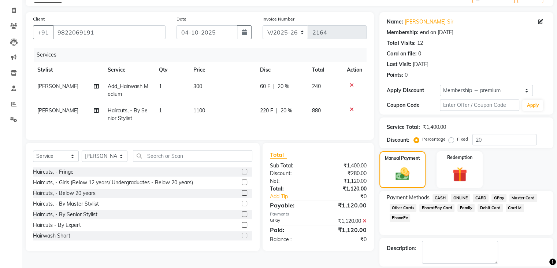
scroll to position [77, 0]
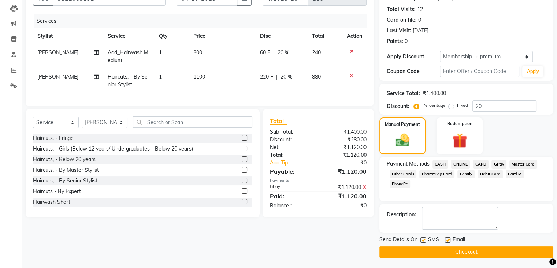
click at [465, 251] on button "Checkout" at bounding box center [467, 251] width 174 height 11
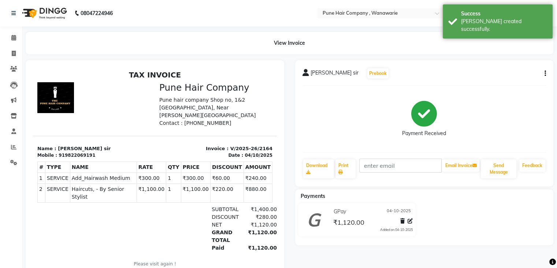
scroll to position [24, 0]
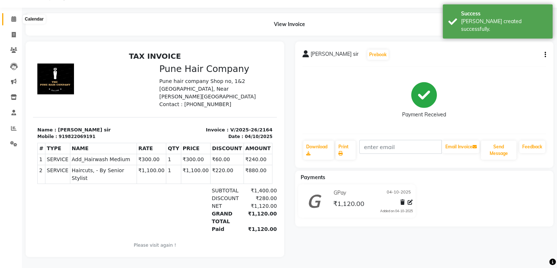
click at [13, 16] on icon at bounding box center [13, 18] width 5 height 5
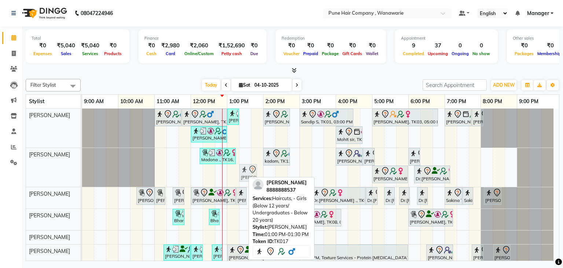
drag, startPoint x: 239, startPoint y: 169, endPoint x: 249, endPoint y: 167, distance: 10.3
click at [82, 167] on div "Madona ., TK16, 12:15 PM-01:15 PM, Brillare Ceramide Tritment kadam, TK12, 02:0…" at bounding box center [82, 167] width 0 height 39
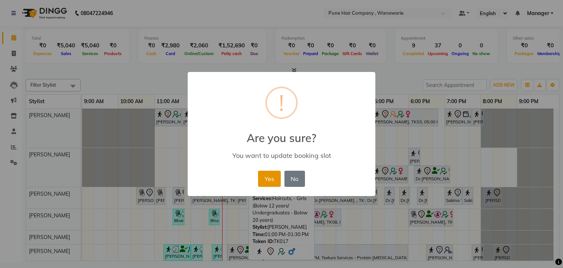
click at [273, 176] on button "Yes" at bounding box center [269, 178] width 22 height 16
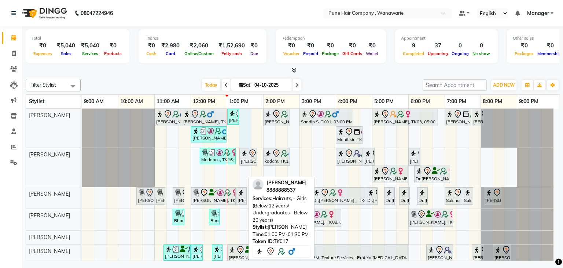
click at [244, 118] on div "Jay Bhavsar, TK02, 11:00 AM-11:45 AM, Male Haircut By Senior Stylist Jay Bhavsa…" at bounding box center [320, 196] width 477 height 177
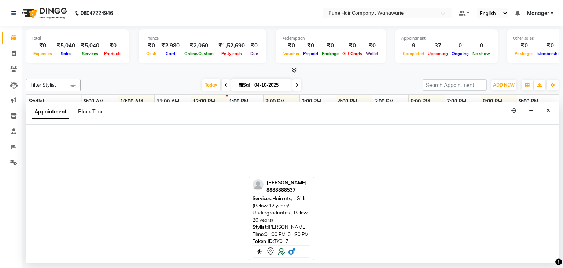
select select "74577"
select select "795"
select select "tentative"
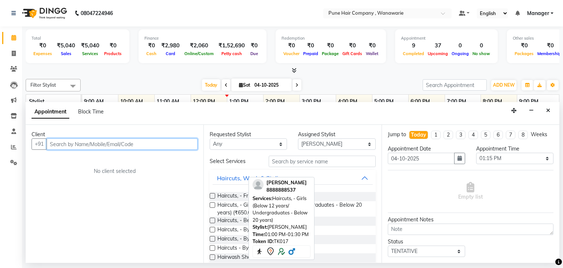
click at [121, 139] on input "text" at bounding box center [122, 143] width 151 height 11
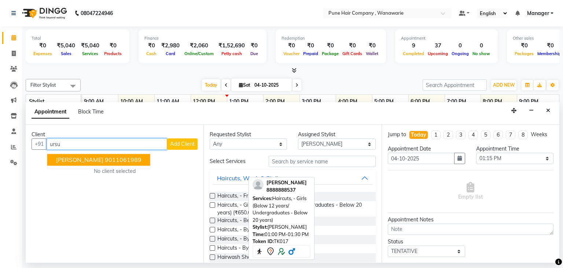
click at [105, 159] on ngb-highlight "9011061989" at bounding box center [123, 159] width 37 height 7
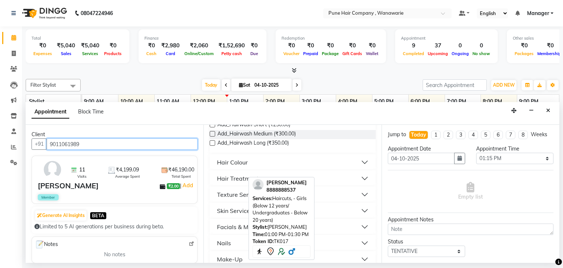
scroll to position [273, 0]
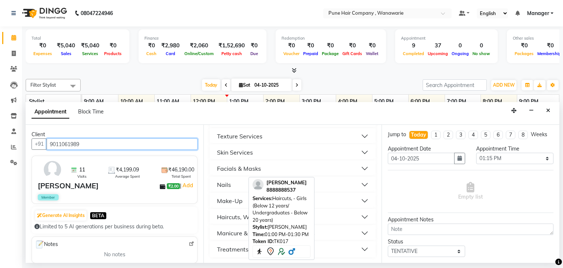
type input "9011061989"
click at [229, 214] on div "Haircuts, Wash & [PERSON_NAME]" at bounding box center [265, 216] width 96 height 9
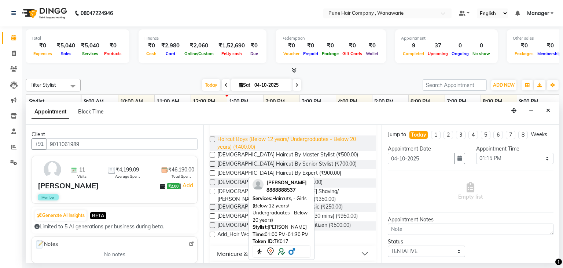
scroll to position [383, 0]
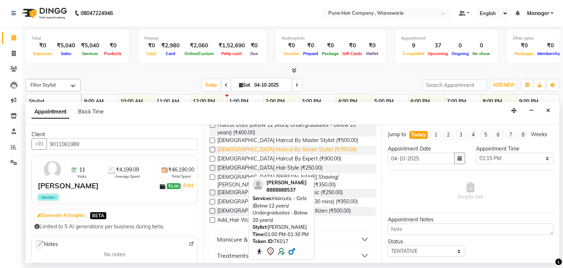
click at [283, 149] on span "[DEMOGRAPHIC_DATA] Haircut By Senior Stylist (₹700.00)" at bounding box center [286, 149] width 139 height 9
checkbox input "false"
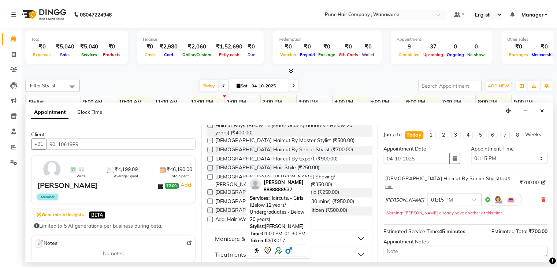
scroll to position [55, 0]
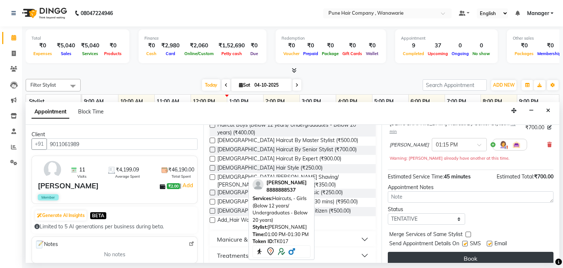
click at [459, 251] on button "Book" at bounding box center [471, 257] width 166 height 13
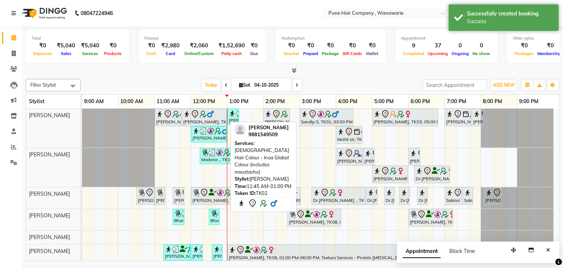
click at [203, 118] on div "[PERSON_NAME], TK02, 11:45 AM-01:00 PM, [DEMOGRAPHIC_DATA] Hair Colour - Inoa G…" at bounding box center [205, 117] width 44 height 15
select select "7"
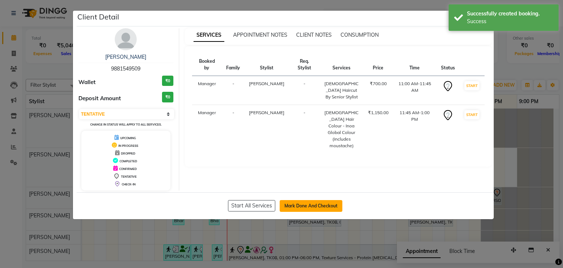
click at [317, 203] on button "Mark Done And Checkout" at bounding box center [311, 206] width 63 height 12
select select "service"
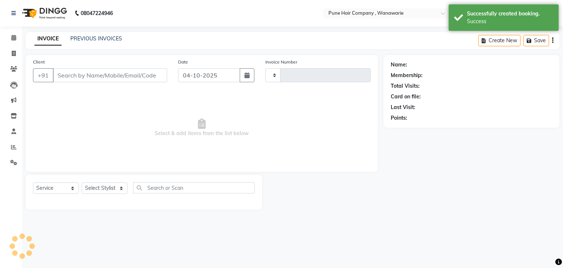
type input "2165"
select select "8072"
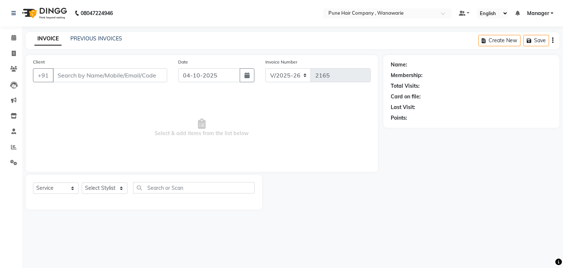
type input "9881549509"
select select "74577"
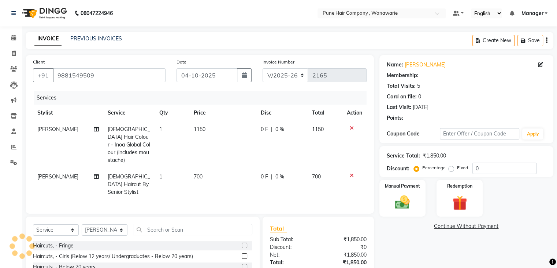
select select "1: Object"
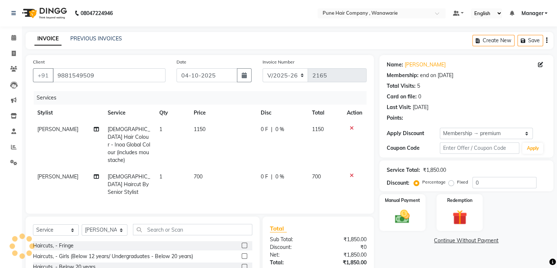
type input "20"
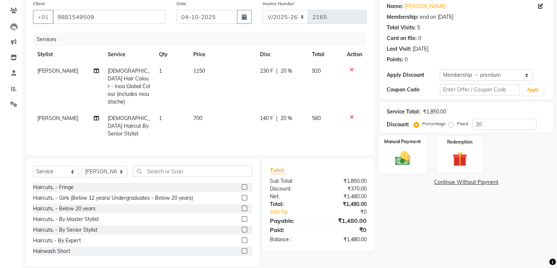
click at [401, 157] on img at bounding box center [402, 159] width 25 height 18
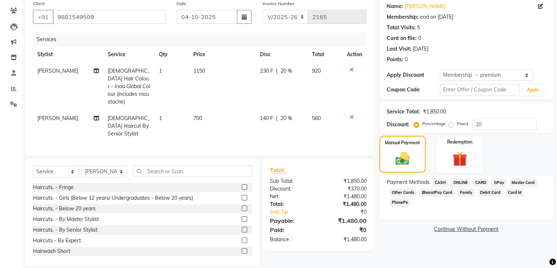
click at [500, 181] on span "GPay" at bounding box center [499, 182] width 15 height 8
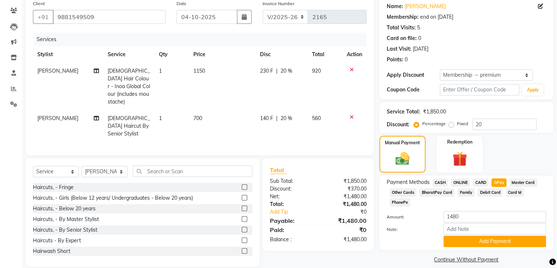
click at [481, 181] on span "CARD" at bounding box center [481, 182] width 16 height 8
click at [472, 235] on button "Add Payment" at bounding box center [495, 240] width 103 height 11
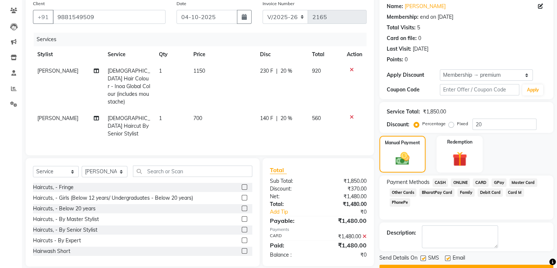
scroll to position [77, 0]
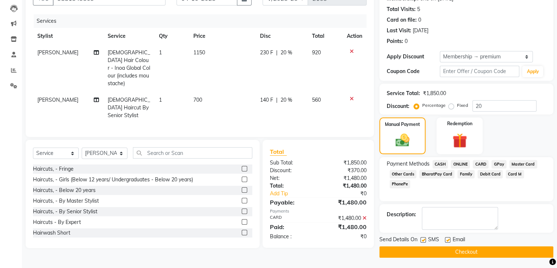
click at [447, 246] on button "Checkout" at bounding box center [467, 251] width 174 height 11
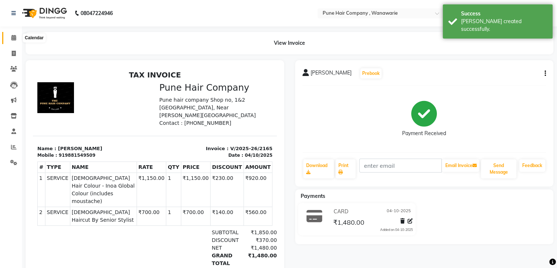
click at [13, 35] on icon at bounding box center [13, 37] width 5 height 5
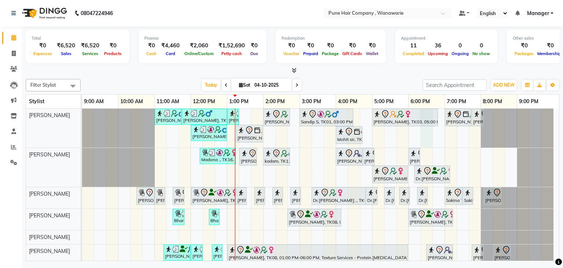
click at [427, 132] on div "Jay Bhavsar, TK02, 11:00 AM-11:45 AM, Male Haircut By Senior Stylist Jay Bhavsa…" at bounding box center [320, 196] width 477 height 177
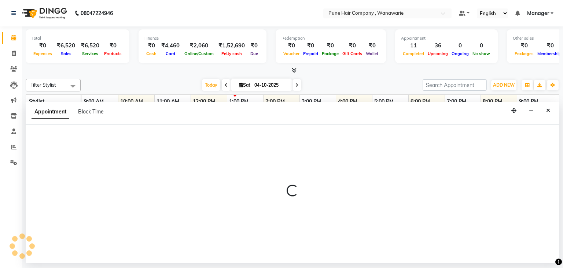
select select "74577"
select select "tentative"
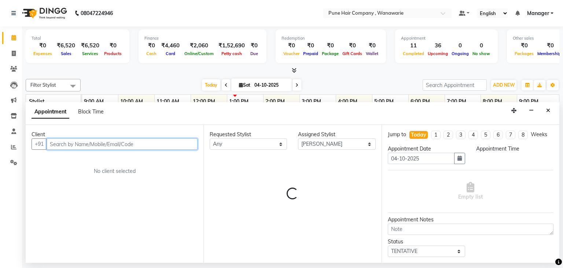
select select "1095"
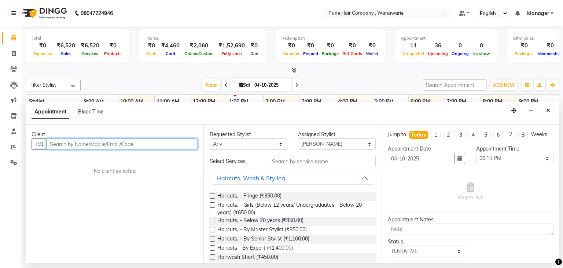
click at [67, 143] on input "text" at bounding box center [122, 143] width 151 height 11
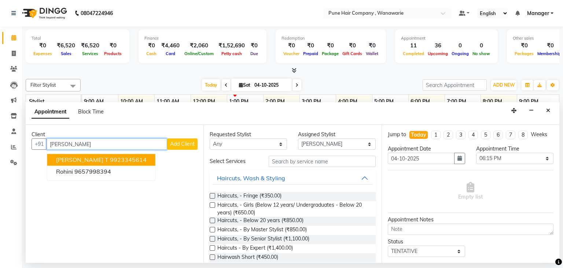
click at [110, 160] on ngb-highlight "9923345614" at bounding box center [128, 159] width 37 height 7
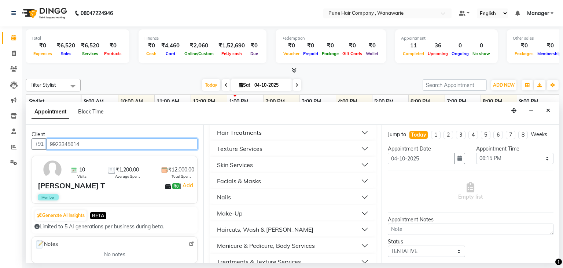
scroll to position [273, 0]
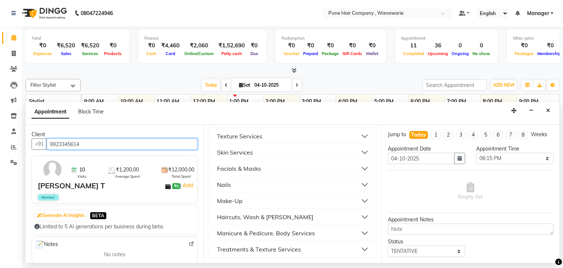
type input "9923345614"
click at [268, 213] on div "Haircuts, Wash & [PERSON_NAME]" at bounding box center [265, 216] width 96 height 9
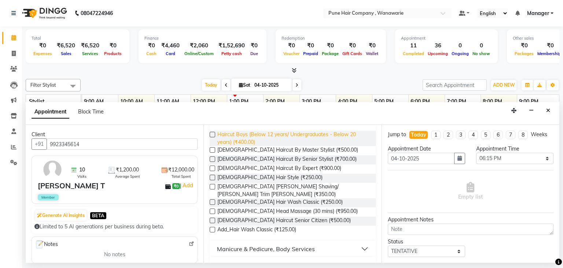
scroll to position [376, 0]
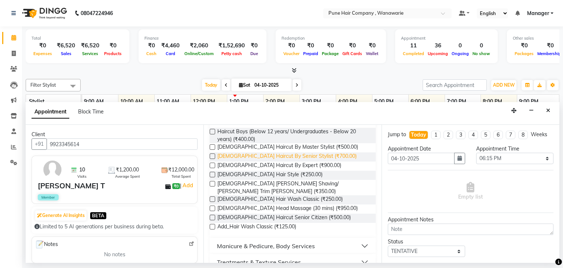
click at [290, 156] on span "[DEMOGRAPHIC_DATA] Haircut By Senior Stylist (₹700.00)" at bounding box center [286, 156] width 139 height 9
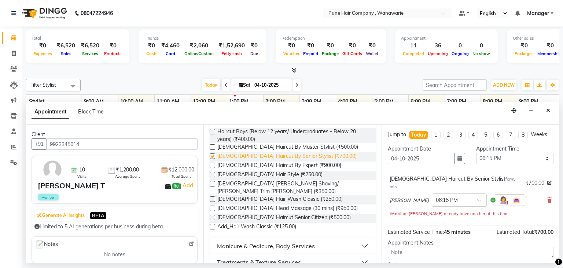
checkbox input "false"
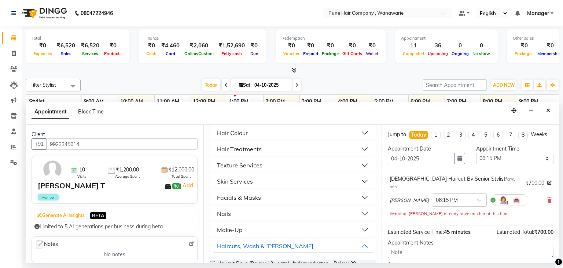
scroll to position [245, 0]
click at [264, 133] on button "Hair Colour" at bounding box center [293, 131] width 160 height 13
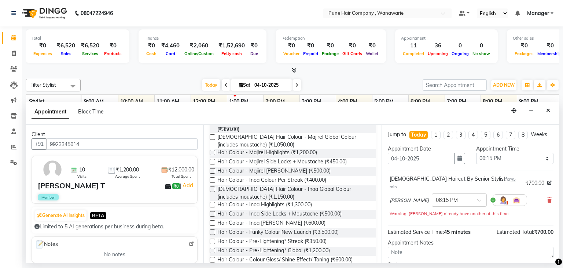
scroll to position [574, 0]
click at [281, 185] on span "Male Hair Colour - Inoa Global Colour (includes moustache) (₹1,150.00)" at bounding box center [293, 191] width 152 height 15
checkbox input "false"
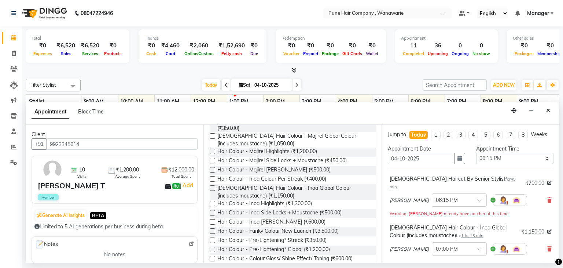
scroll to position [96, 0]
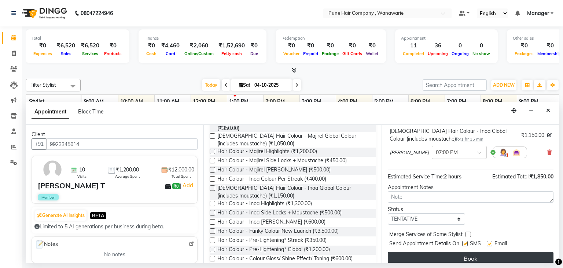
click at [440, 251] on button "Book" at bounding box center [471, 257] width 166 height 13
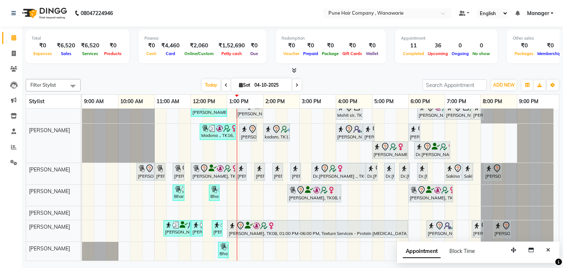
scroll to position [0, 0]
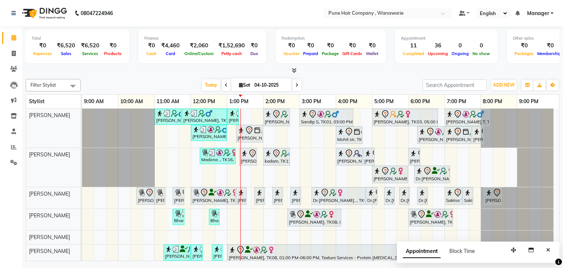
click at [429, 30] on div "Appointment 11 Completed 36 Upcoming 0 Ongoing 0 No show" at bounding box center [446, 46] width 103 height 34
click at [550, 251] on icon "Close" at bounding box center [548, 249] width 4 height 5
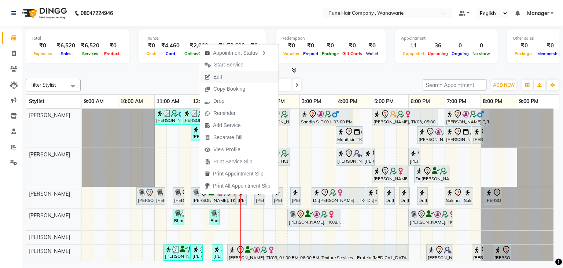
click at [228, 76] on button "Edit" at bounding box center [239, 77] width 78 height 12
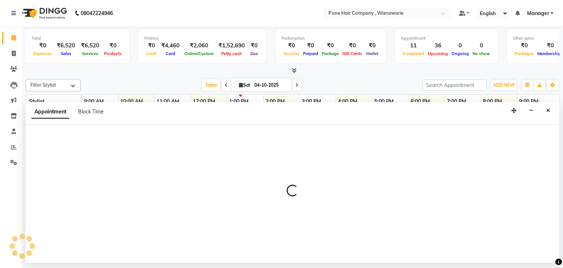
select select "tentative"
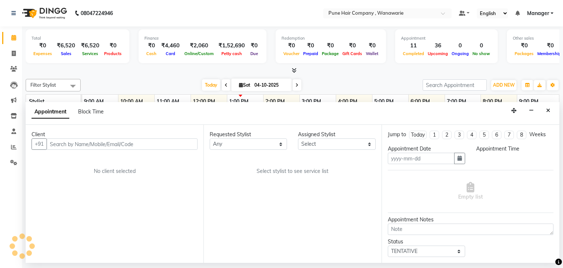
type input "04-10-2025"
select select "74580"
select select "630"
select select "4060"
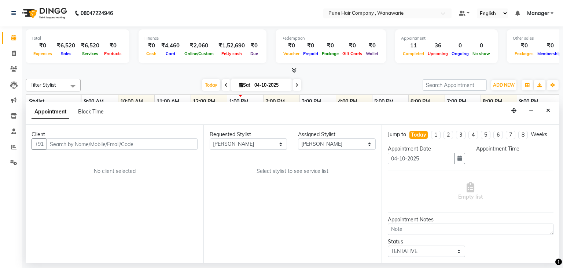
select select "4060"
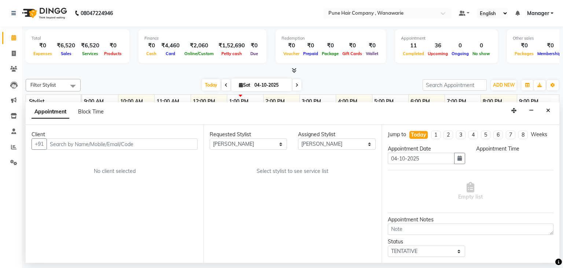
select select "4060"
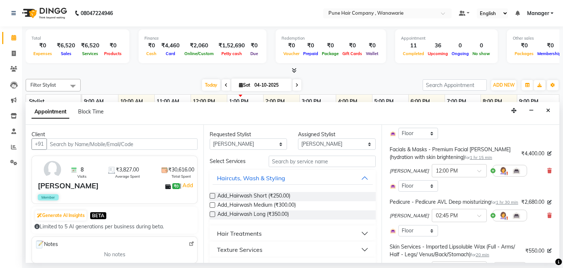
scroll to position [180, 0]
click at [547, 167] on icon at bounding box center [549, 169] width 4 height 5
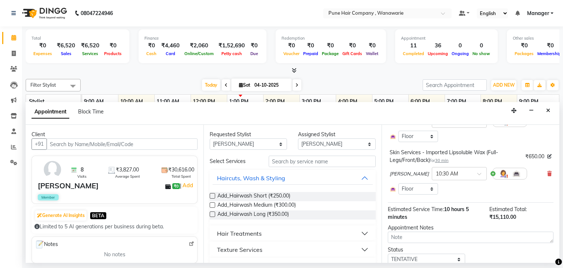
scroll to position [281, 0]
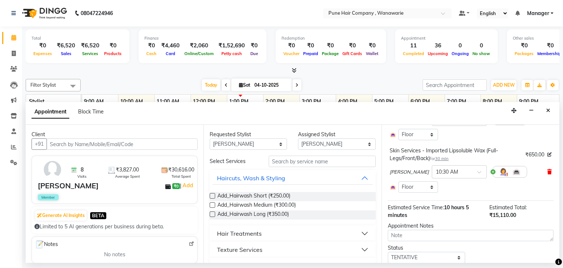
click at [547, 174] on icon at bounding box center [549, 171] width 4 height 5
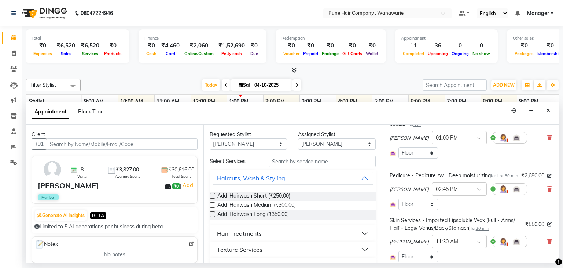
scroll to position [158, 0]
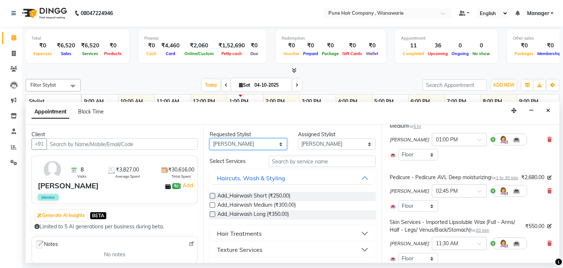
click at [249, 144] on select "Any Faisal shaikh Kasturi bhandari Manoj Zambre Nasim Shaikh Prasad wagh Ranjee…" at bounding box center [248, 143] width 77 height 11
select select "74579"
click at [210, 138] on select "Any Faisal shaikh Kasturi bhandari Manoj Zambre Nasim Shaikh Prasad wagh Ranjee…" at bounding box center [248, 143] width 77 height 11
select select "74579"
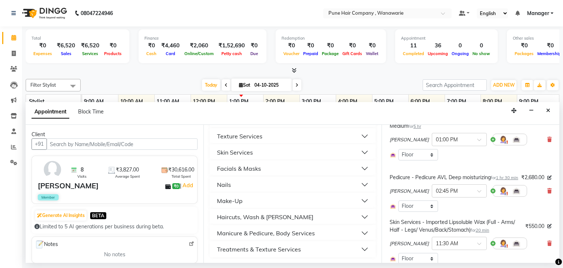
click at [248, 153] on div "Skin Services" at bounding box center [235, 152] width 36 height 9
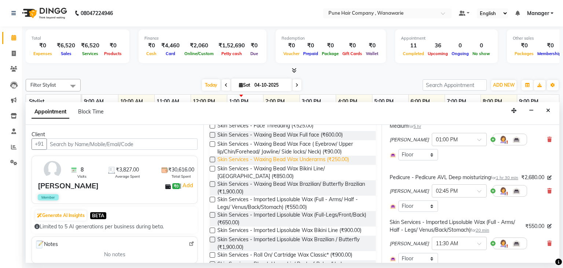
scroll to position [177, 0]
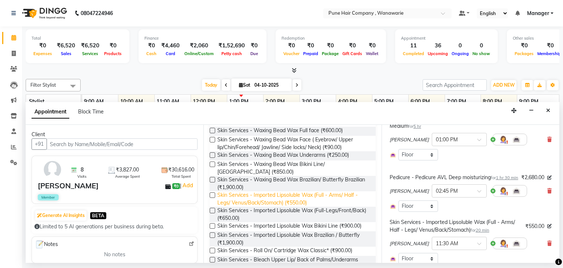
click at [290, 200] on span "Skin Services - Imported Lipsoluble Wax (Full - Arms/ Half - Legs/ Venus/Back/S…" at bounding box center [293, 198] width 152 height 15
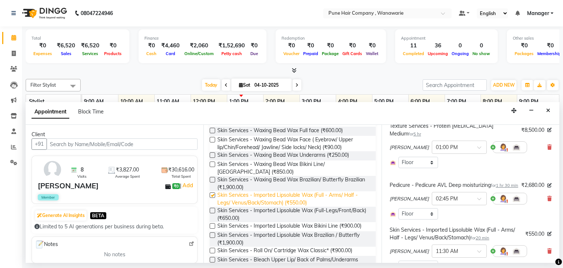
scroll to position [165, 0]
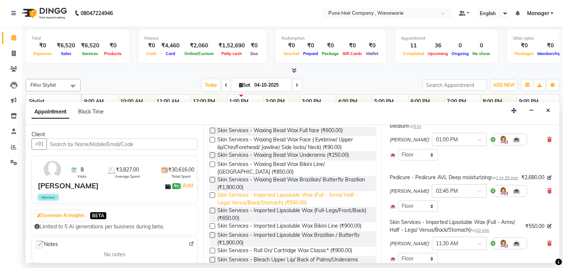
checkbox input "false"
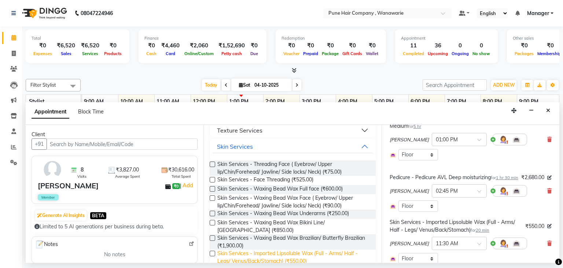
scroll to position [128, 0]
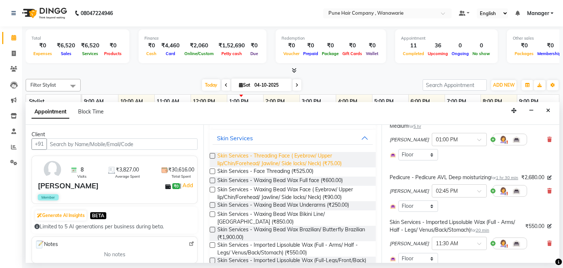
click at [288, 163] on span "Skin Services - Threading Face ( Eyebrow/ Upper lip/Chin/Forehead/ Jawline/ Sid…" at bounding box center [293, 159] width 152 height 15
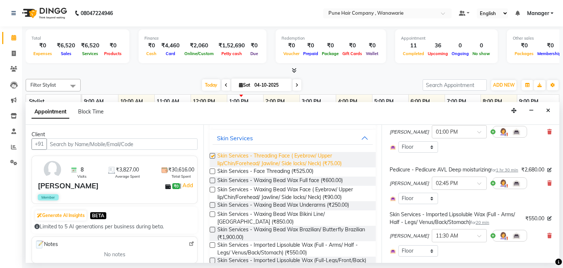
scroll to position [158, 0]
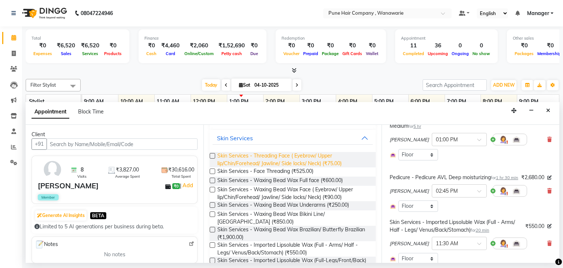
checkbox input "false"
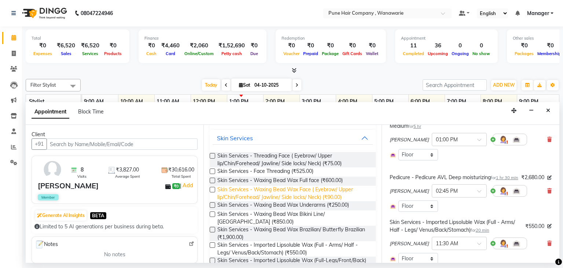
click at [289, 192] on span "Skin Services - Waxing Bead Wax Face ( Eyebrow/ Upper lip/Chin/Forehead/ Jawlin…" at bounding box center [293, 192] width 152 height 15
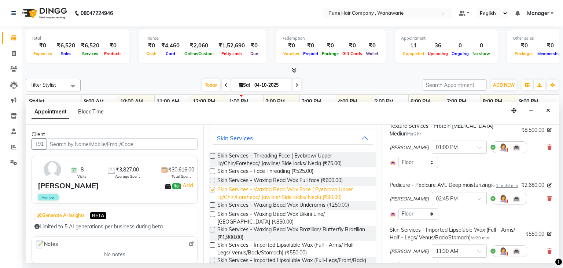
scroll to position [165, 0]
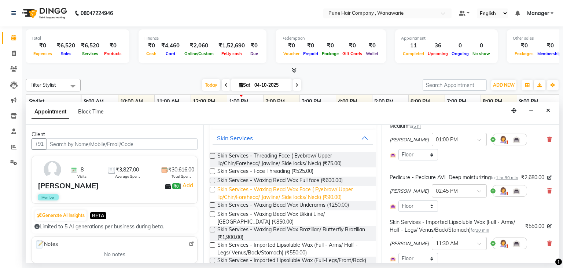
click at [289, 192] on span "Skin Services - Waxing Bead Wax Face ( Eyebrow/ Upper lip/Chin/Forehead/ Jawlin…" at bounding box center [293, 192] width 152 height 15
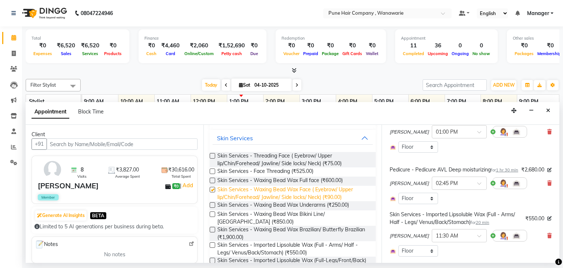
scroll to position [158, 0]
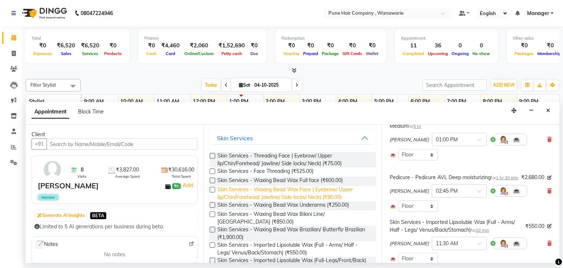
checkbox input "false"
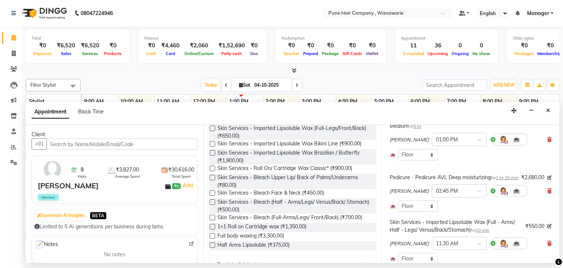
scroll to position [355, 0]
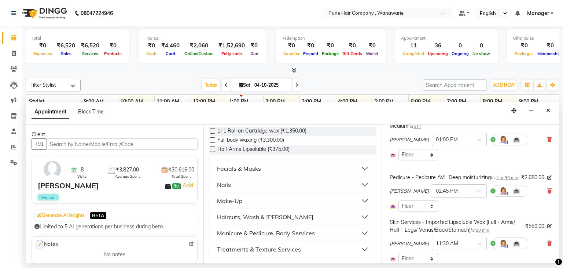
click at [257, 171] on div "Facials & Masks" at bounding box center [239, 168] width 44 height 9
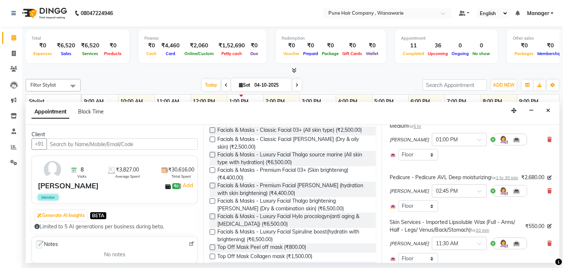
scroll to position [435, 0]
click at [267, 210] on span "Facials & Masks - Luxury Facial Thalgo brightening lumar (Dry & combination ski…" at bounding box center [293, 204] width 152 height 15
checkbox input "false"
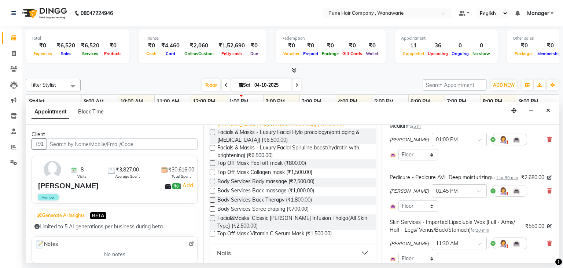
scroll to position [520, 0]
click at [266, 237] on span "Top Off Mask Vitamin C Serum Mask (₹1,500.00)" at bounding box center [274, 233] width 114 height 9
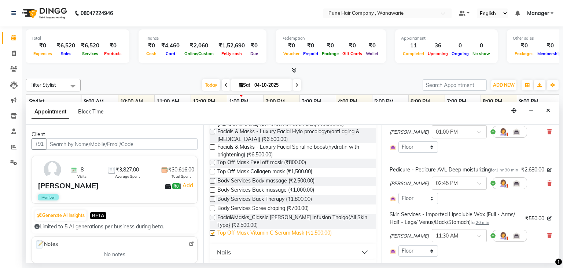
scroll to position [158, 0]
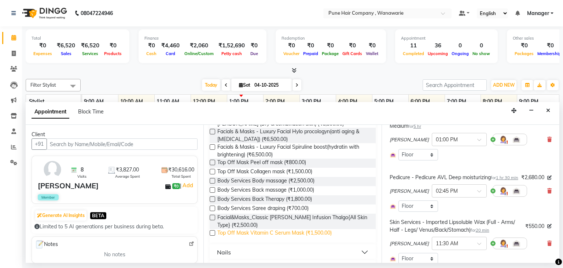
checkbox input "false"
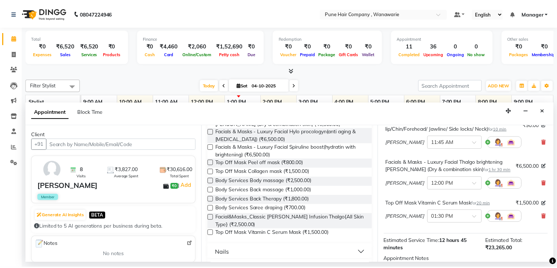
scroll to position [522, 0]
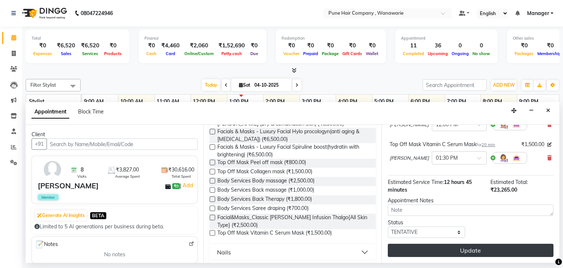
click at [468, 253] on button "Update" at bounding box center [471, 249] width 166 height 13
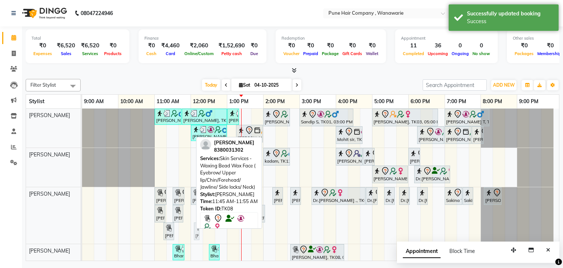
drag, startPoint x: 187, startPoint y: 230, endPoint x: 194, endPoint y: 228, distance: 7.9
click at [82, 228] on div "Suman Nayar, TK08, 11:00 AM-11:20 AM, Skin Services - Imported Lipsoluble Wax (…" at bounding box center [82, 215] width 0 height 56
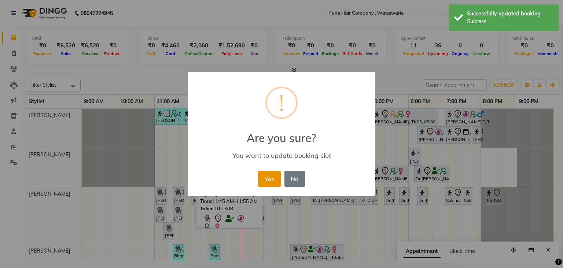
click at [264, 182] on button "Yes" at bounding box center [269, 178] width 22 height 16
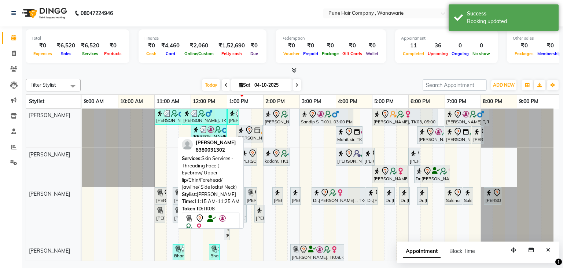
drag, startPoint x: 169, startPoint y: 229, endPoint x: 227, endPoint y: 228, distance: 58.7
click at [227, 228] on div "Filter Stylist Select All Faisal shaikh Kasturi bhandari Manoj Zambre Nasim Sha…" at bounding box center [293, 168] width 534 height 185
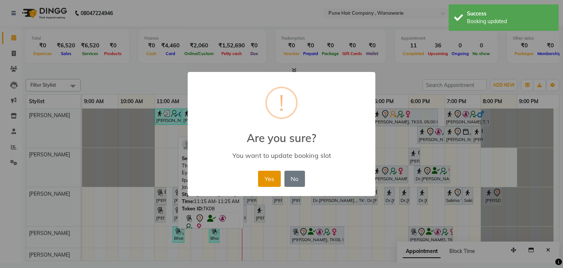
click at [272, 180] on button "Yes" at bounding box center [269, 178] width 22 height 16
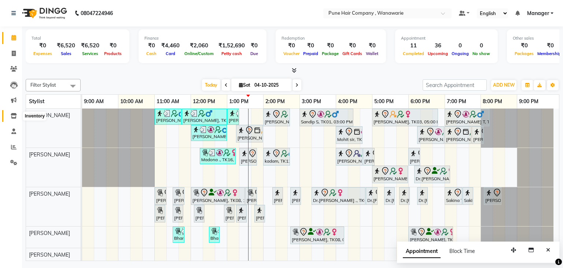
click at [11, 117] on icon at bounding box center [14, 115] width 6 height 5
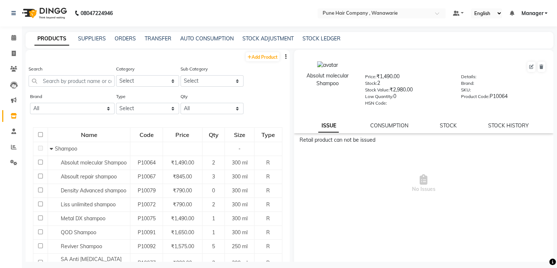
click at [276, 42] on div "STOCK ADJUSTMENT" at bounding box center [268, 39] width 51 height 8
click at [267, 37] on link "STOCK ADJUSTMENT" at bounding box center [268, 38] width 51 height 7
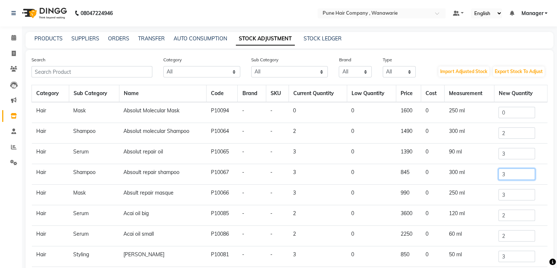
click at [508, 174] on input "3" at bounding box center [517, 173] width 37 height 11
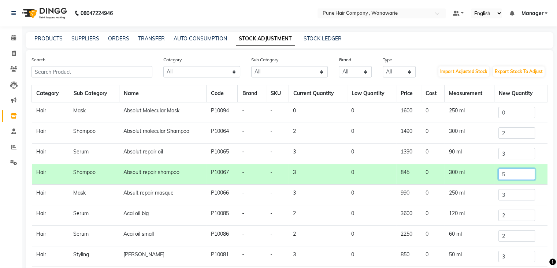
type input "5"
click at [514, 195] on input "3" at bounding box center [517, 194] width 37 height 11
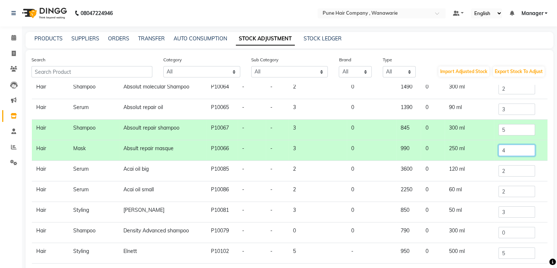
scroll to position [60, 0]
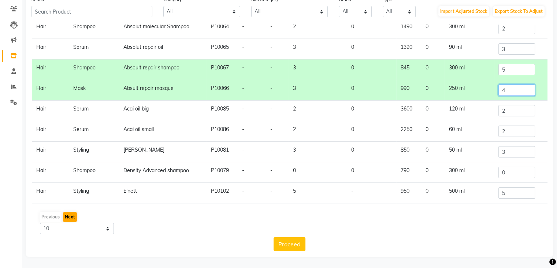
type input "4"
click at [69, 217] on button "Next" at bounding box center [70, 216] width 14 height 10
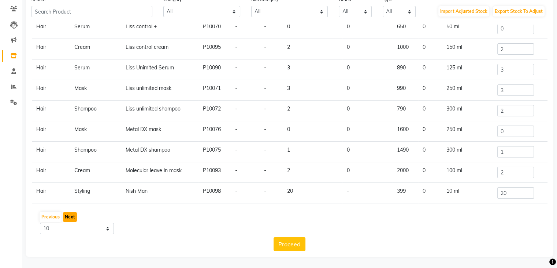
click at [69, 215] on button "Next" at bounding box center [70, 216] width 14 height 10
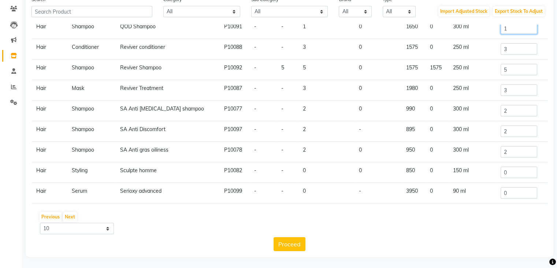
click at [513, 27] on input "1" at bounding box center [519, 28] width 37 height 11
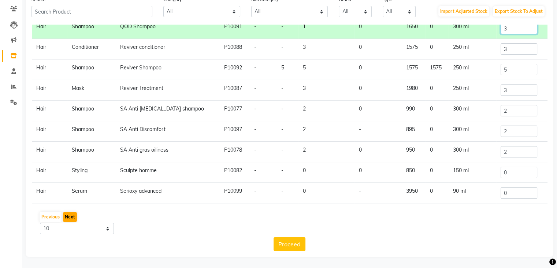
type input "3"
click at [72, 218] on button "Next" at bounding box center [70, 216] width 14 height 10
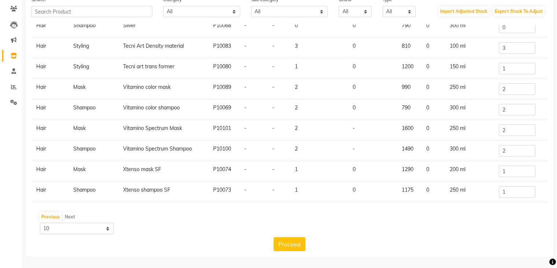
scroll to position [0, 0]
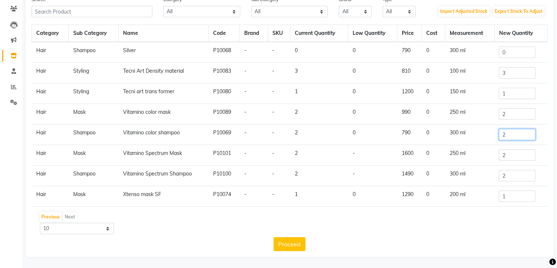
click at [509, 131] on input "2" at bounding box center [517, 134] width 37 height 11
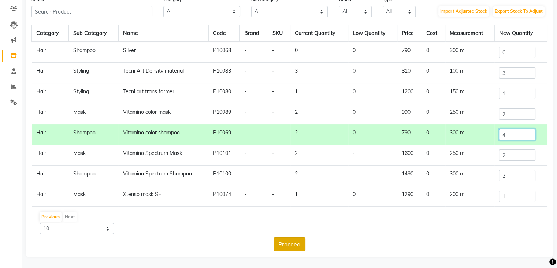
type input "4"
click at [280, 247] on button "Proceed" at bounding box center [290, 244] width 32 height 14
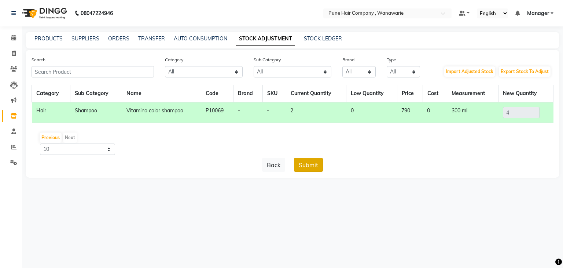
click at [301, 163] on button "Submit" at bounding box center [308, 165] width 29 height 14
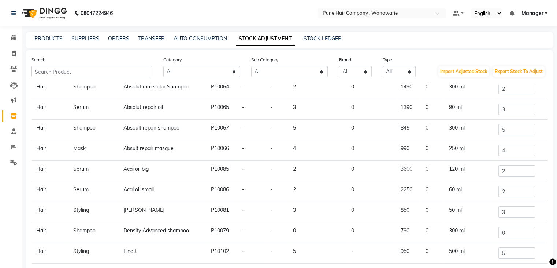
scroll to position [60, 0]
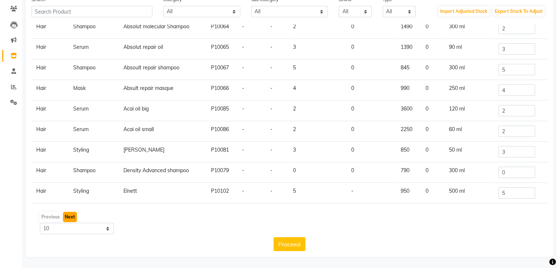
click at [69, 213] on button "Next" at bounding box center [70, 216] width 14 height 10
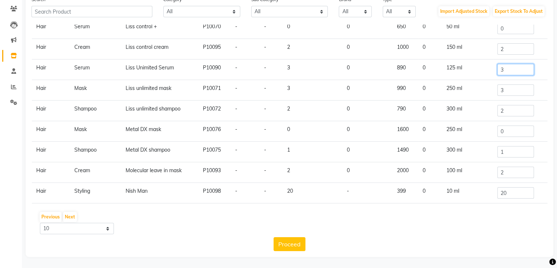
click at [505, 66] on input "3" at bounding box center [516, 69] width 37 height 11
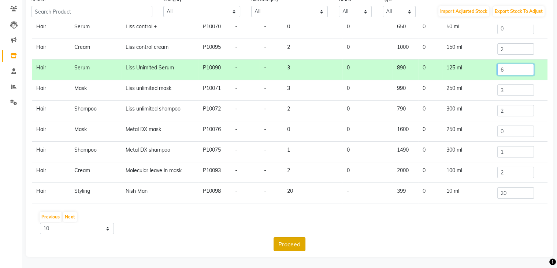
type input "6"
click at [286, 244] on button "Proceed" at bounding box center [290, 244] width 32 height 14
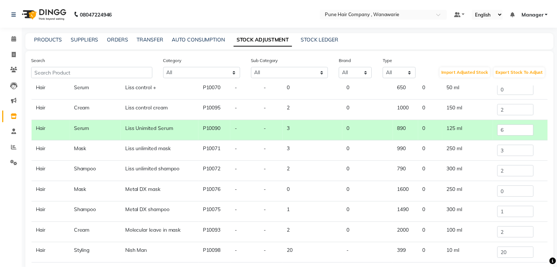
scroll to position [0, 0]
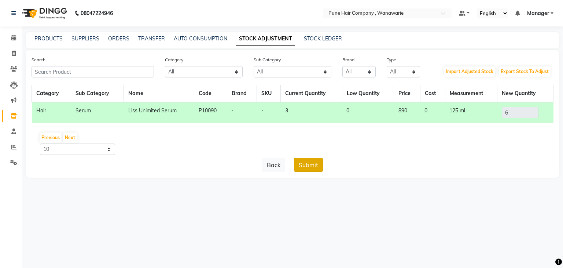
click at [306, 166] on button "Submit" at bounding box center [308, 165] width 29 height 14
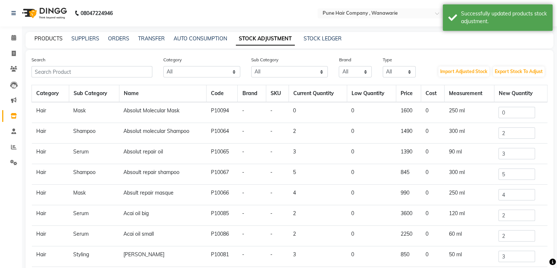
click at [51, 40] on link "PRODUCTS" at bounding box center [48, 38] width 28 height 7
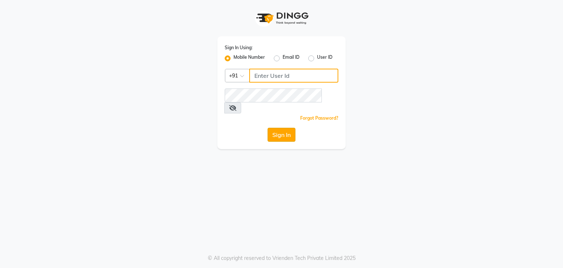
type input "9822634533"
click at [275, 128] on button "Sign In" at bounding box center [282, 135] width 28 height 14
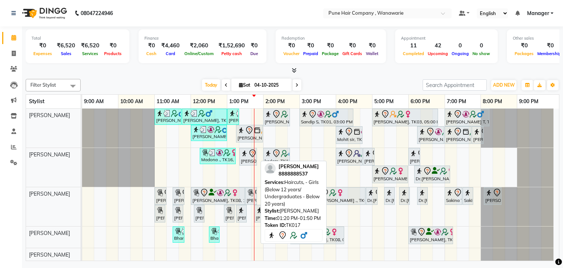
click at [246, 153] on img at bounding box center [244, 153] width 7 height 7
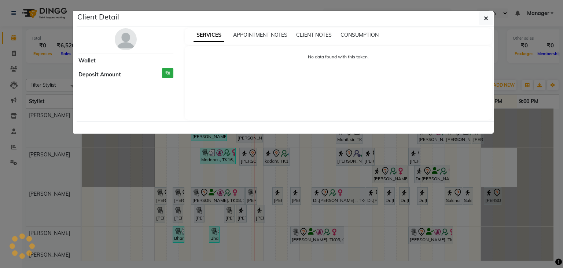
select select "7"
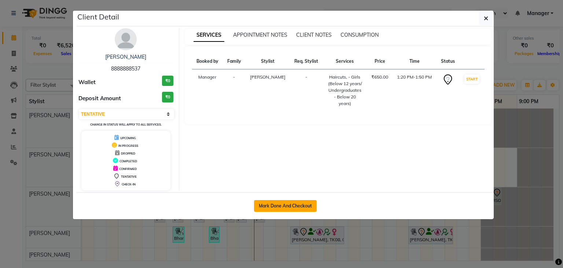
click at [284, 203] on button "Mark Done And Checkout" at bounding box center [285, 206] width 63 height 12
select select "8072"
select select "service"
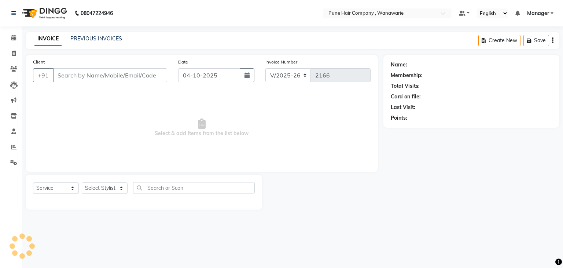
select select "3"
type input "8888888537"
select select "74578"
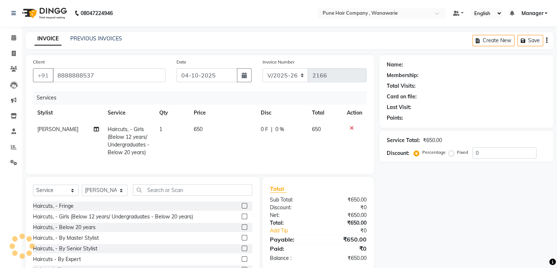
select select "1: Object"
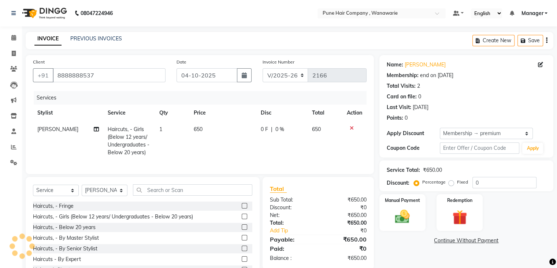
type input "20"
click at [332, 184] on div "Total Sub Total: ₹650.00 Discount: ₹130.00 Net: ₹520.00 Total: ₹520.00 Add Tip …" at bounding box center [318, 223] width 111 height 92
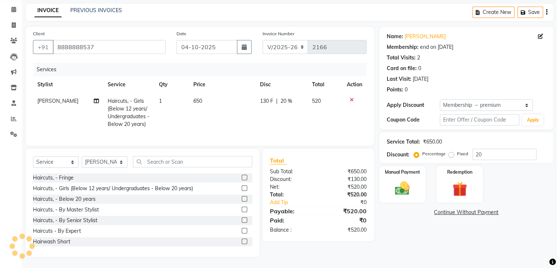
scroll to position [34, 0]
click at [400, 180] on img at bounding box center [402, 189] width 25 height 18
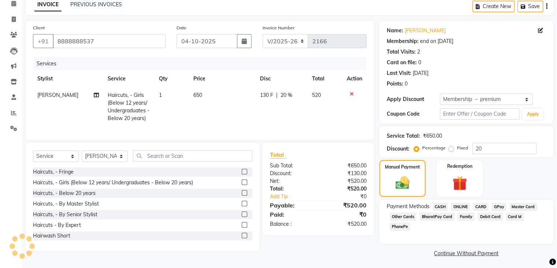
click at [498, 205] on span "GPay" at bounding box center [499, 206] width 15 height 8
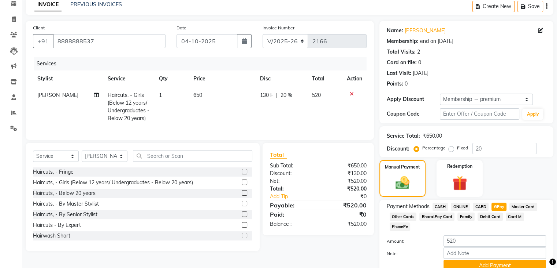
click at [498, 180] on div "Manual Payment Redemption" at bounding box center [466, 178] width 185 height 37
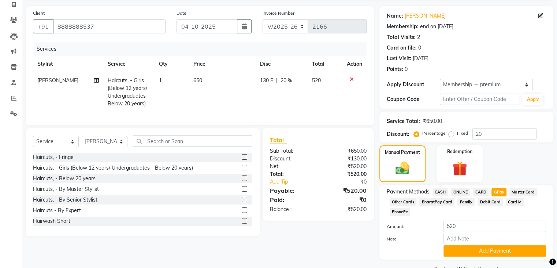
scroll to position [57, 0]
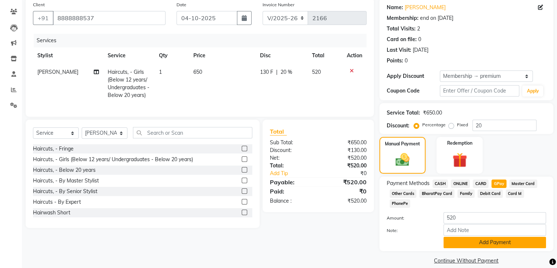
click at [490, 236] on button "Add Payment" at bounding box center [495, 241] width 103 height 11
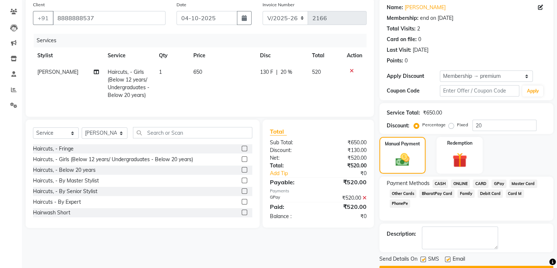
click at [524, 236] on div "Description:" at bounding box center [466, 237] width 159 height 23
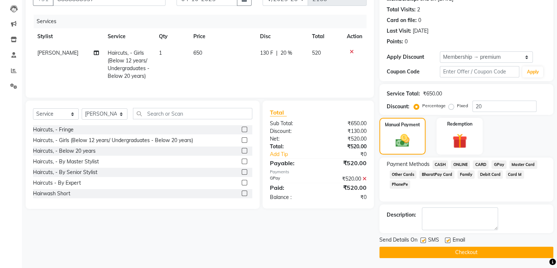
scroll to position [77, 0]
click at [488, 253] on button "Checkout" at bounding box center [467, 251] width 174 height 11
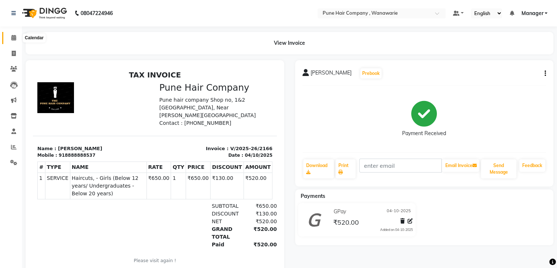
click at [13, 39] on icon at bounding box center [13, 37] width 5 height 5
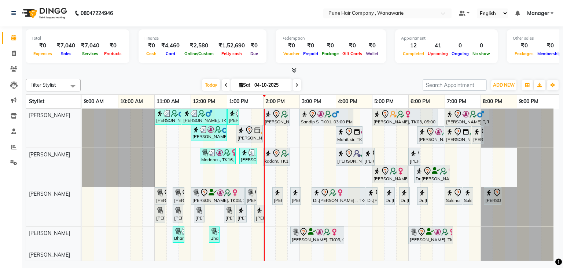
click at [296, 84] on icon at bounding box center [296, 85] width 3 height 4
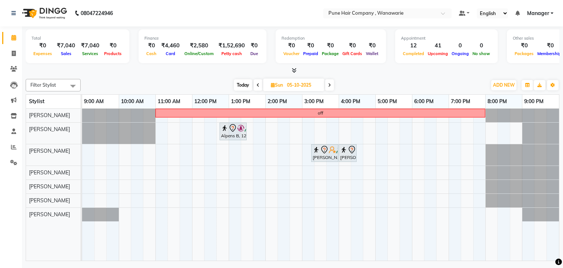
click at [331, 85] on icon at bounding box center [329, 85] width 3 height 4
type input "[DATE]"
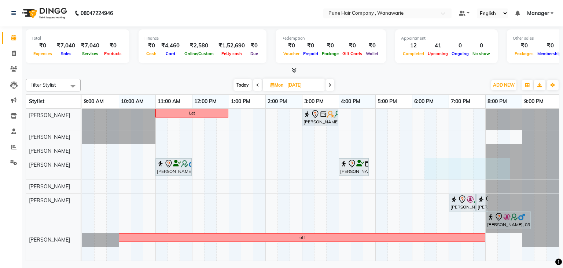
drag, startPoint x: 431, startPoint y: 167, endPoint x: 502, endPoint y: 157, distance: 71.4
click at [502, 157] on div "Let Manjusha Mulik, 03:00 PM-04:00 PM, Hair Treatments - Olaplex Bond Strengthe…" at bounding box center [320, 184] width 477 height 152
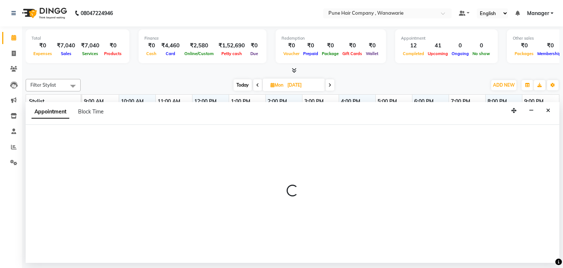
select select "74580"
select select "1095"
select select "tentative"
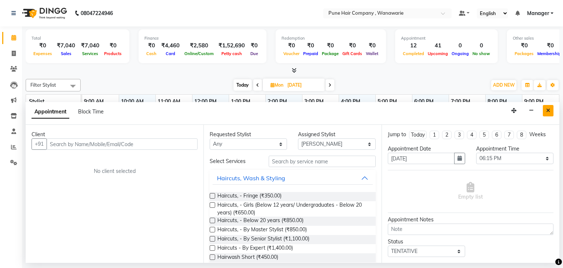
click at [546, 110] on icon "Close" at bounding box center [548, 110] width 4 height 5
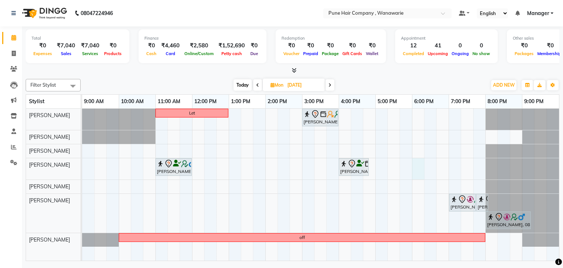
click at [413, 163] on div "Let Manjusha Mulik, 03:00 PM-04:00 PM, Hair Treatments - Olaplex Bond Strengthe…" at bounding box center [320, 184] width 477 height 152
select select "74580"
select select "1080"
select select "tentative"
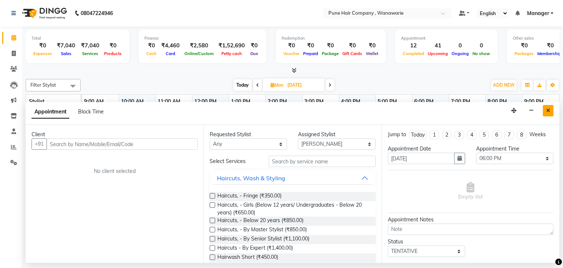
click at [546, 111] on icon "Close" at bounding box center [548, 110] width 4 height 5
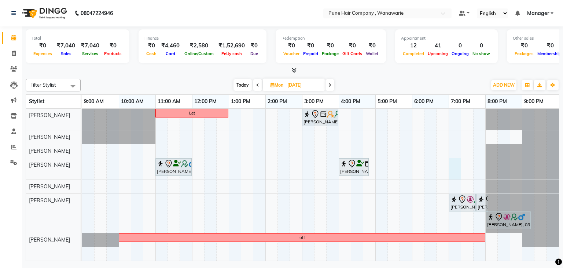
click at [451, 163] on div "Let Manjusha Mulik, 03:00 PM-04:00 PM, Hair Treatments - Olaplex Bond Strengthe…" at bounding box center [320, 184] width 477 height 152
select select "74580"
select select "1140"
select select "tentative"
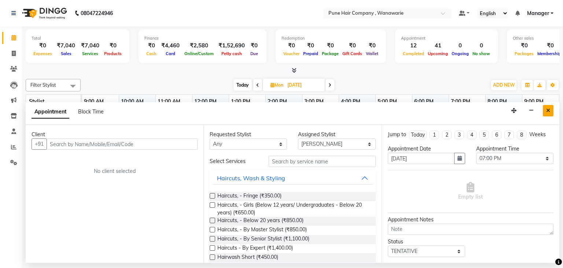
click at [547, 108] on icon "Close" at bounding box center [548, 110] width 4 height 5
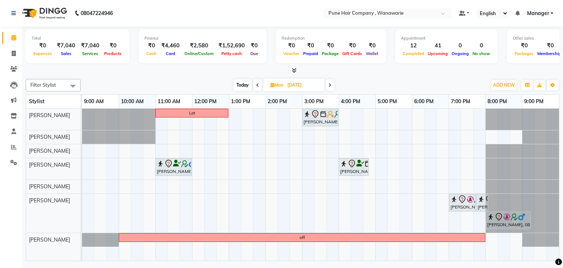
click at [239, 82] on span "Today" at bounding box center [242, 84] width 18 height 11
type input "04-10-2025"
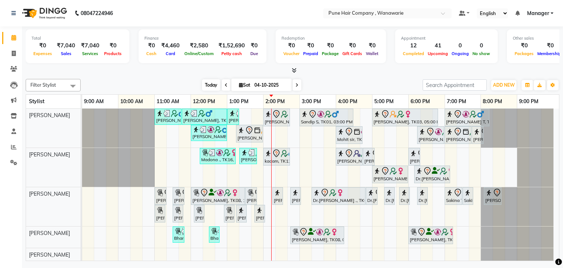
click at [204, 84] on span "Today" at bounding box center [211, 84] width 18 height 11
click at [294, 68] on icon at bounding box center [294, 69] width 5 height 5
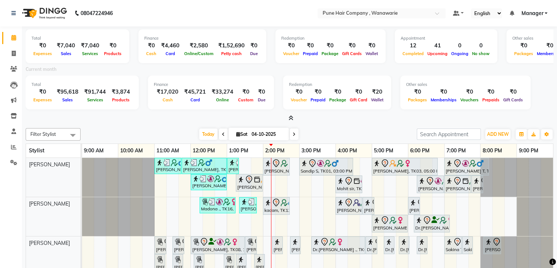
click at [290, 115] on icon at bounding box center [291, 117] width 5 height 5
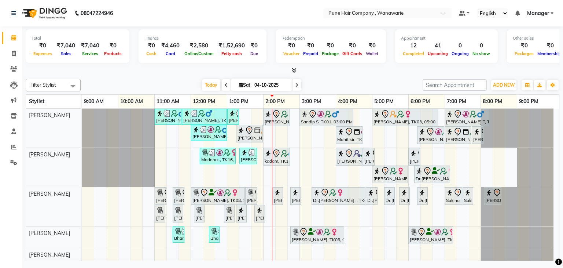
click at [295, 71] on icon at bounding box center [294, 69] width 5 height 5
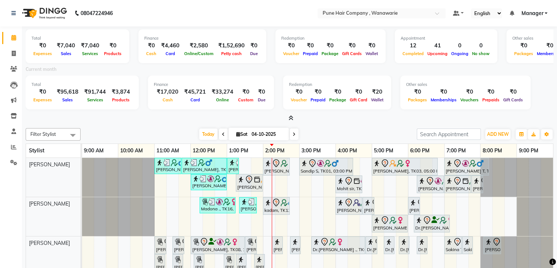
click at [290, 115] on icon at bounding box center [291, 117] width 5 height 5
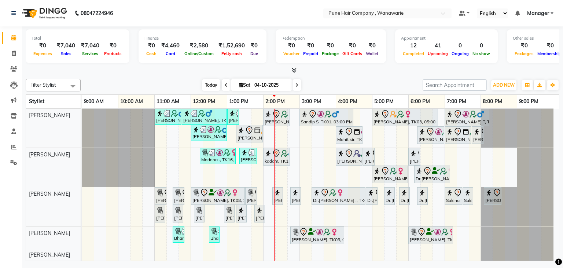
click at [213, 84] on span "Today" at bounding box center [211, 84] width 18 height 11
click at [207, 85] on span "Today" at bounding box center [211, 84] width 18 height 11
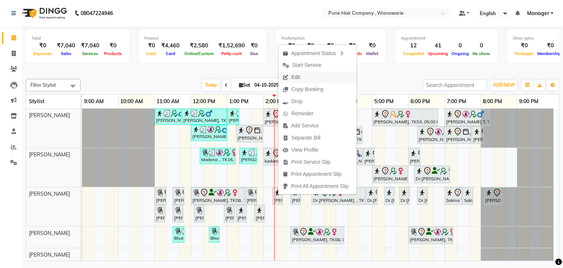
click at [302, 79] on span "Edit" at bounding box center [291, 77] width 26 height 12
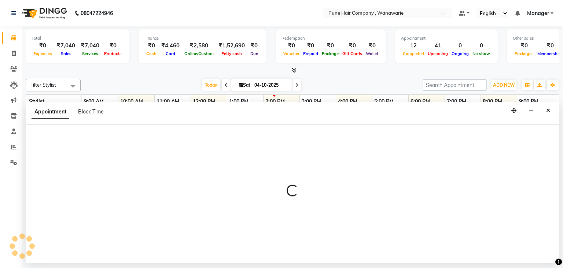
select select "tentative"
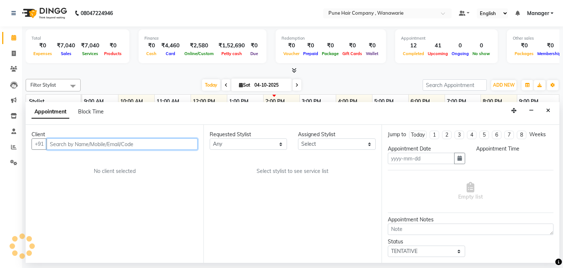
type input "04-10-2025"
select select "74579"
select select "795"
select select "4060"
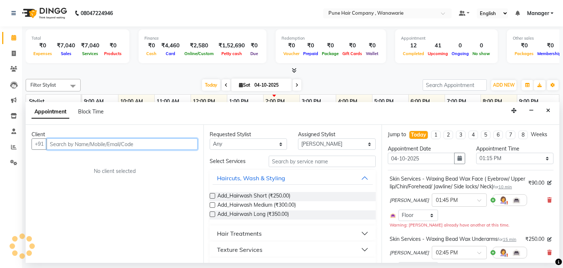
select select "4060"
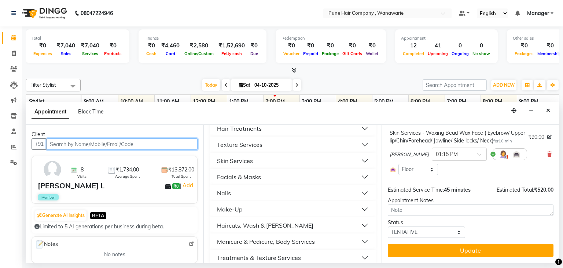
scroll to position [106, 0]
click at [278, 156] on button "Skin Services" at bounding box center [293, 159] width 160 height 13
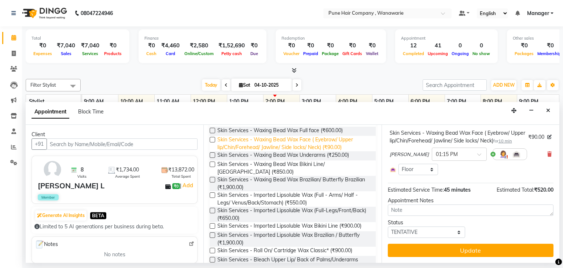
scroll to position [178, 0]
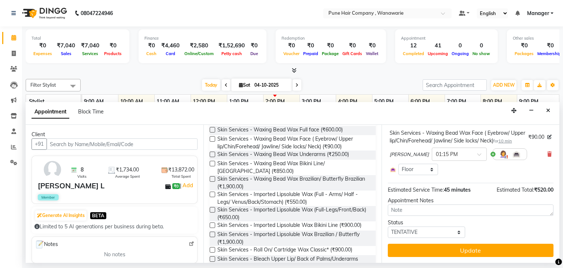
click at [211, 194] on label at bounding box center [212, 193] width 5 height 5
click at [211, 194] on input "checkbox" at bounding box center [212, 194] width 5 height 5
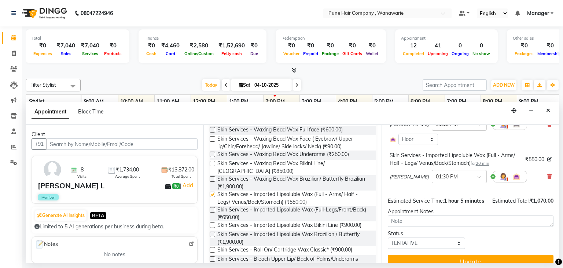
checkbox input "false"
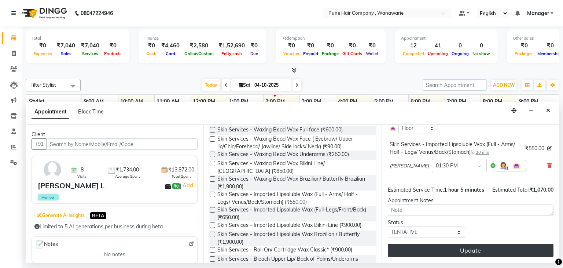
click at [469, 248] on button "Update" at bounding box center [471, 249] width 166 height 13
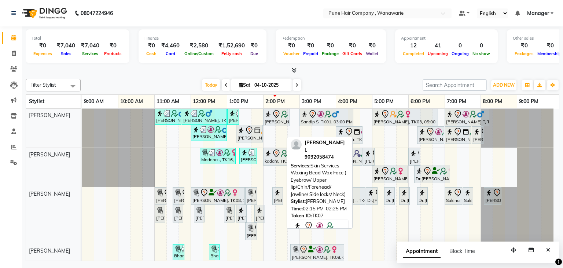
click at [276, 196] on div "[PERSON_NAME] L, TK07, 02:15 PM-02:25 PM, Skin Services - Waxing Bead Wax Face …" at bounding box center [277, 195] width 9 height 15
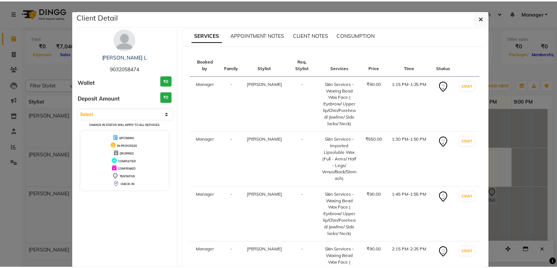
scroll to position [132, 0]
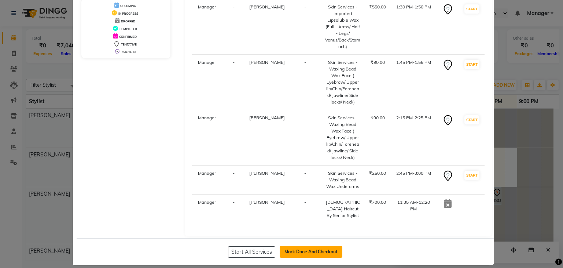
click at [301, 246] on button "Mark Done And Checkout" at bounding box center [311, 252] width 63 height 12
select select "8072"
select select "service"
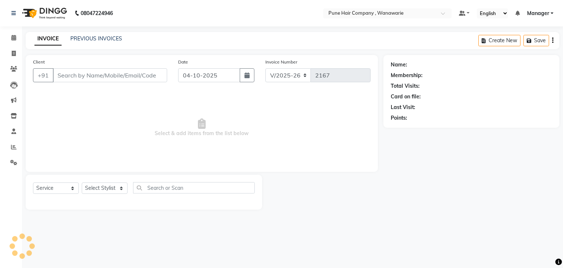
type input "9032058474"
select select "74579"
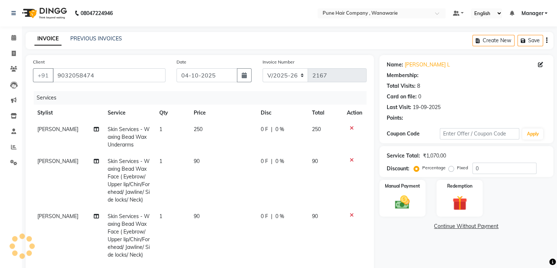
select select "1: Object"
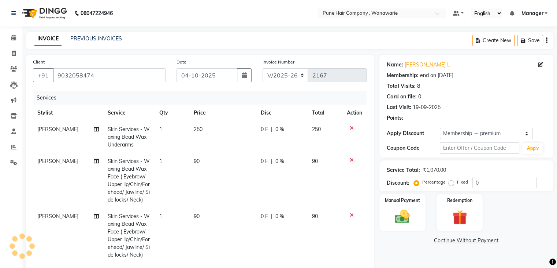
type input "20"
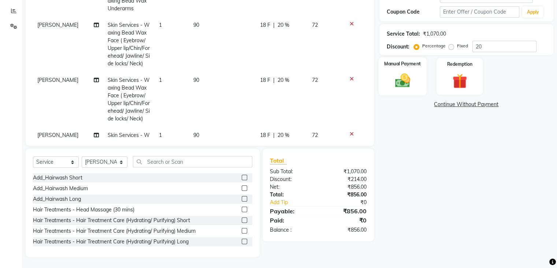
click at [402, 85] on img at bounding box center [402, 81] width 25 height 18
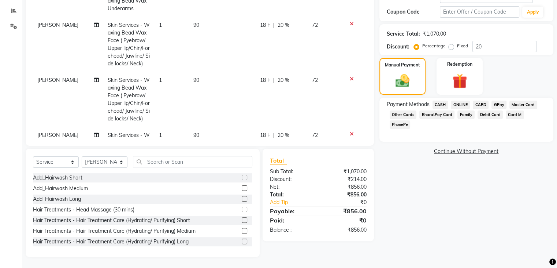
click at [497, 103] on span "GPay" at bounding box center [499, 104] width 15 height 8
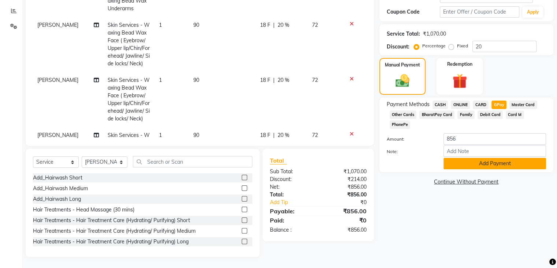
click at [489, 158] on button "Add Payment" at bounding box center [495, 163] width 103 height 11
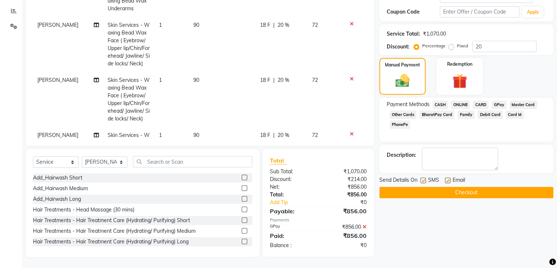
click at [463, 194] on button "Checkout" at bounding box center [467, 192] width 174 height 11
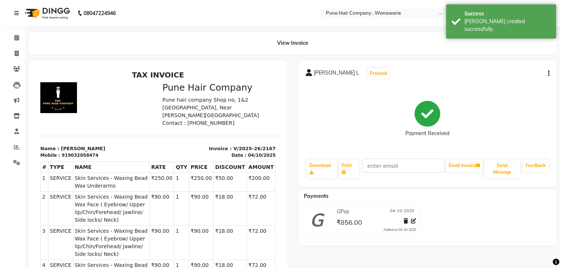
scroll to position [6, 0]
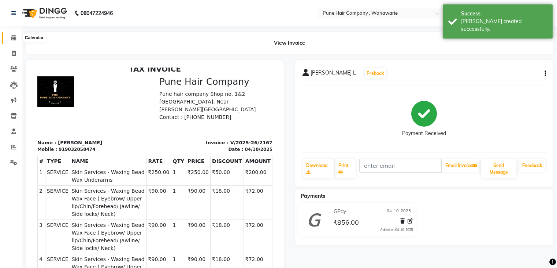
click at [14, 38] on icon at bounding box center [13, 37] width 5 height 5
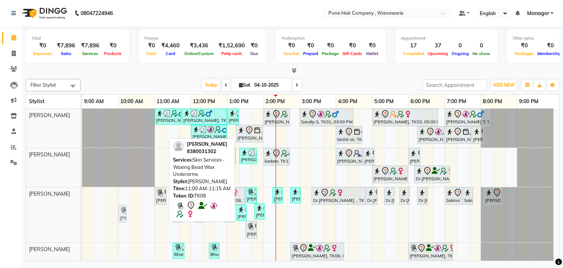
drag, startPoint x: 158, startPoint y: 212, endPoint x: 121, endPoint y: 207, distance: 38.0
click at [82, 207] on div "Suman Nayar, TK08, 11:00 AM-11:20 AM, Skin Services - Imported Lipsoluble Wax (…" at bounding box center [82, 214] width 0 height 55
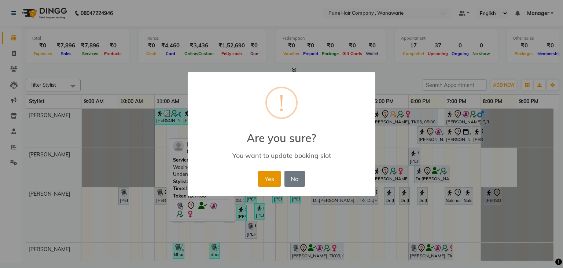
click at [269, 180] on button "Yes" at bounding box center [269, 178] width 22 height 16
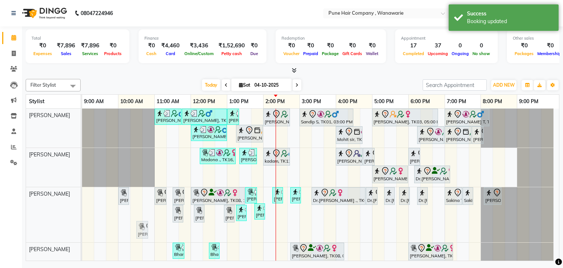
drag, startPoint x: 249, startPoint y: 227, endPoint x: 134, endPoint y: 210, distance: 116.7
click at [134, 210] on div "Jay Bhavsar, TK02, 11:00 AM-11:45 AM, Male Haircut By Senior Stylist Jay Bhavsa…" at bounding box center [320, 213] width 477 height 211
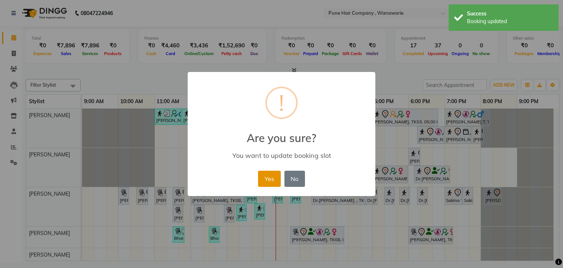
click at [270, 178] on button "Yes" at bounding box center [269, 178] width 22 height 16
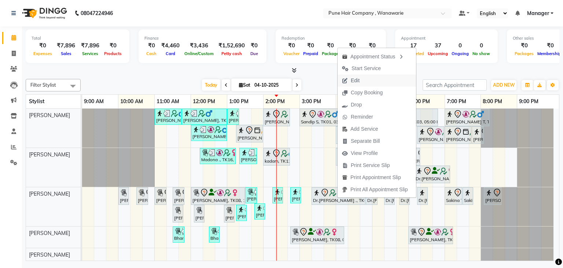
click at [362, 84] on span "Edit" at bounding box center [351, 80] width 26 height 12
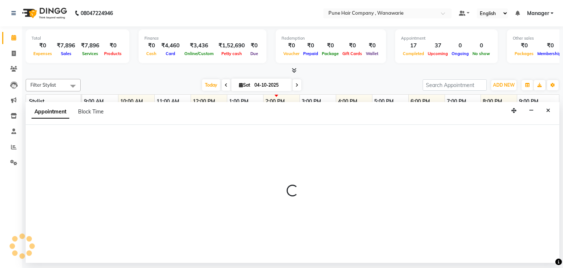
select select "tentative"
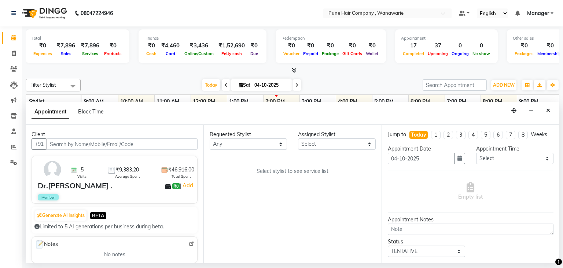
select select "74579"
select select "4060"
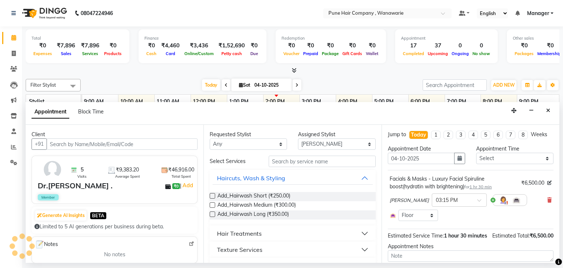
select select "4060"
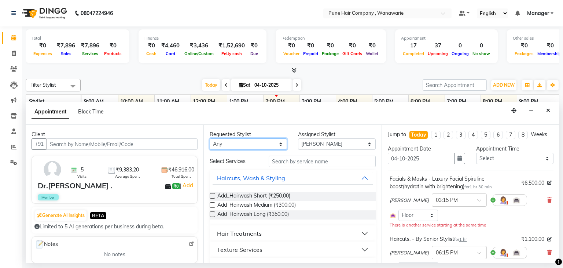
click at [278, 147] on select "Any [PERSON_NAME] [PERSON_NAME] [PERSON_NAME] [PERSON_NAME] [PERSON_NAME] [PERS…" at bounding box center [248, 143] width 77 height 11
select select "74580"
click at [210, 138] on select "Any [PERSON_NAME] [PERSON_NAME] [PERSON_NAME] [PERSON_NAME] [PERSON_NAME] [PERS…" at bounding box center [248, 143] width 77 height 11
select select "74580"
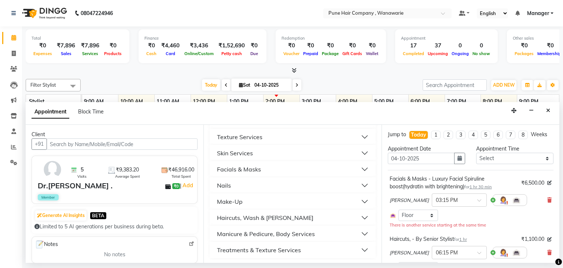
scroll to position [273, 0]
click at [269, 233] on div "Manicure & Pedicure, Body Services" at bounding box center [266, 232] width 98 height 9
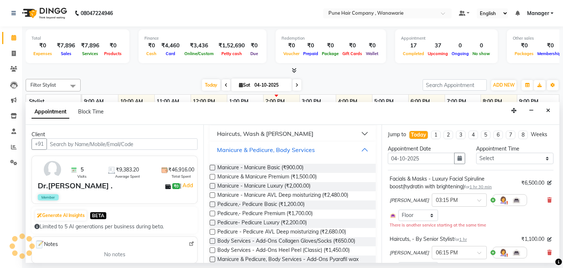
scroll to position [357, 0]
click at [211, 212] on label at bounding box center [212, 212] width 5 height 5
click at [211, 212] on input "checkbox" at bounding box center [212, 213] width 5 height 5
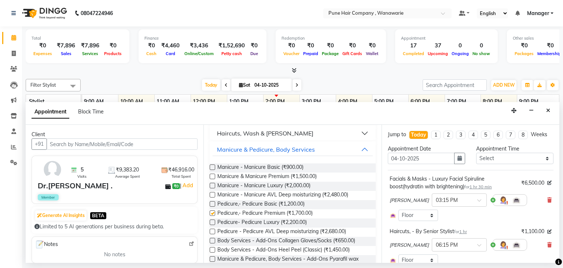
checkbox input "false"
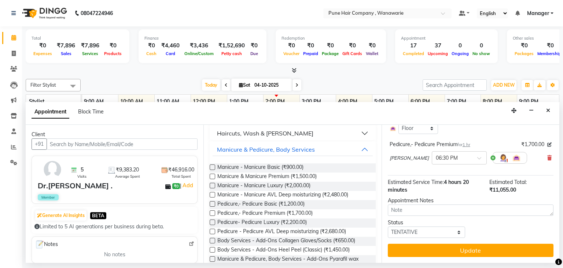
scroll to position [349, 0]
click at [477, 159] on span at bounding box center [481, 160] width 9 height 8
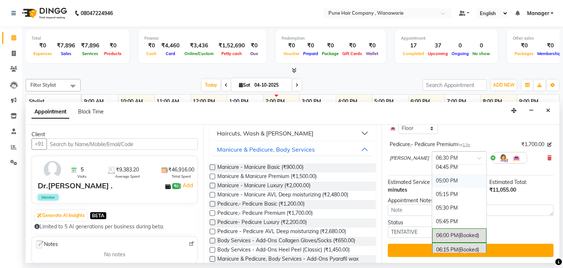
scroll to position [370, 0]
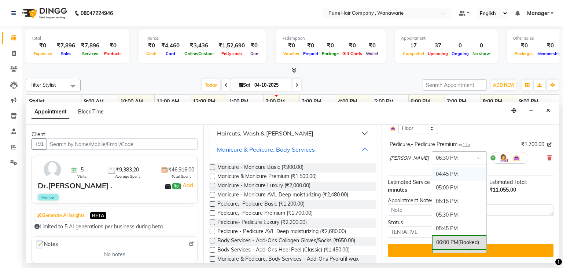
click at [447, 174] on div "04:45 PM" at bounding box center [459, 174] width 54 height 14
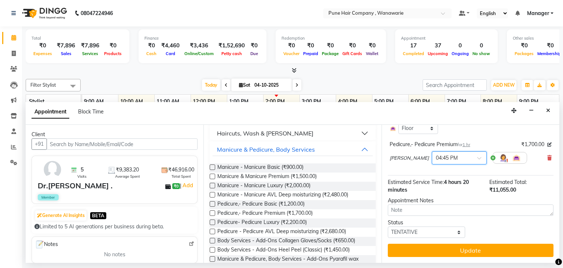
scroll to position [356, 0]
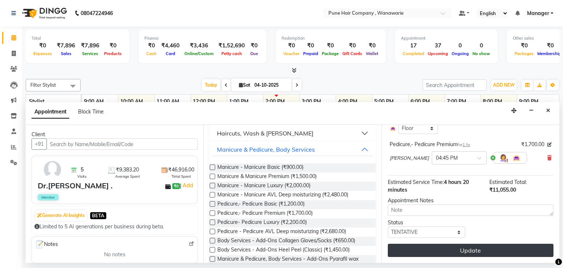
click at [474, 249] on button "Update" at bounding box center [471, 249] width 166 height 13
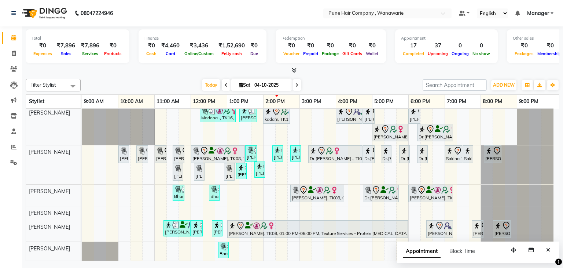
scroll to position [0, 0]
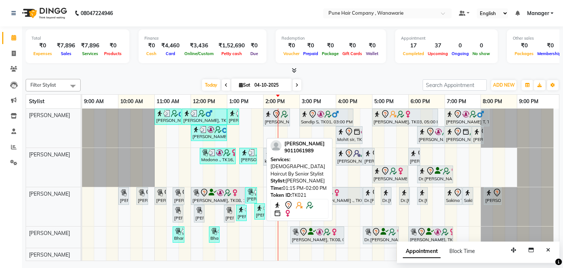
drag, startPoint x: 251, startPoint y: 134, endPoint x: 317, endPoint y: 165, distance: 73.0
click at [317, 165] on div "Filter Stylist Select All Faisal shaikh Kasturi bhandari Manoj Zambre Nasim Sha…" at bounding box center [293, 168] width 534 height 185
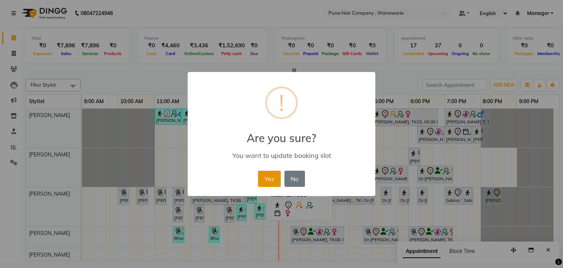
click at [270, 180] on button "Yes" at bounding box center [269, 178] width 22 height 16
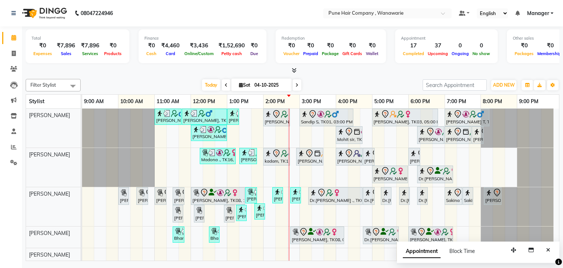
click at [297, 81] on span at bounding box center [296, 84] width 9 height 11
type input "05-10-2025"
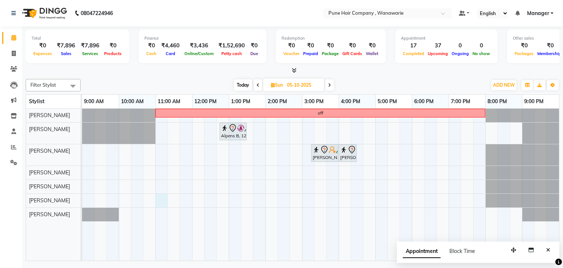
click at [155, 197] on div "off Alpens B, 12:45 PM-01:30 PM, Male Haircut By Senior Stylist Sanchita mitra,…" at bounding box center [320, 184] width 477 height 152
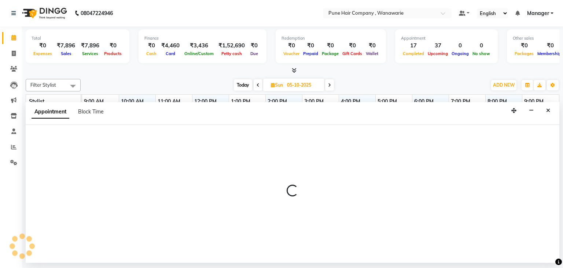
select select "74603"
select select "660"
select select "tentative"
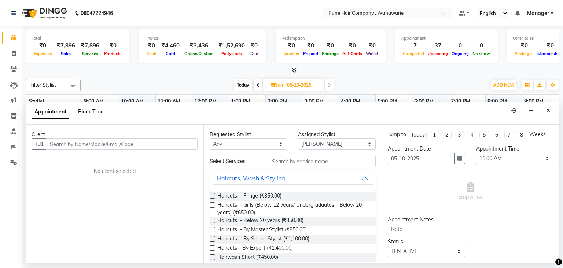
click at [91, 112] on span "Block Time" at bounding box center [91, 111] width 26 height 7
select select "74603"
select select "660"
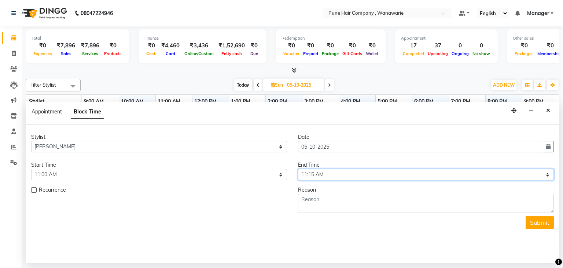
click at [545, 172] on select "Select 10:00 AM 10:15 AM 10:30 AM 10:45 AM 11:00 AM 11:15 AM 11:30 AM 11:45 AM …" at bounding box center [426, 174] width 256 height 11
select select "720"
click at [298, 169] on select "Select 10:00 AM 10:15 AM 10:30 AM 10:45 AM 11:00 AM 11:15 AM 11:30 AM 11:45 AM …" at bounding box center [426, 174] width 256 height 11
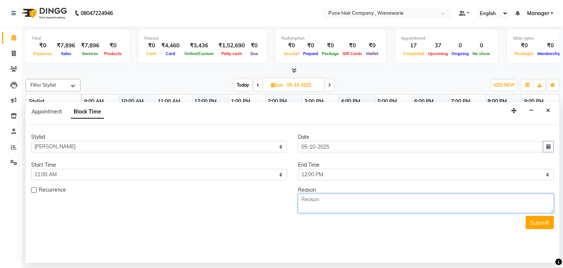
click at [415, 203] on textarea at bounding box center [426, 203] width 256 height 19
type textarea "brek"
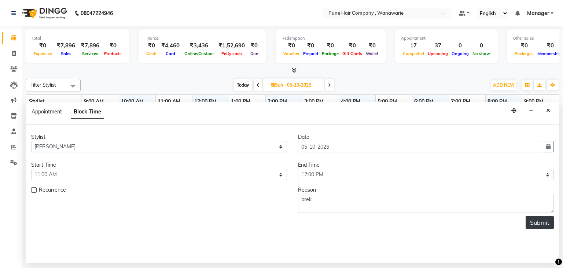
click at [536, 226] on button "Submit" at bounding box center [540, 221] width 28 height 13
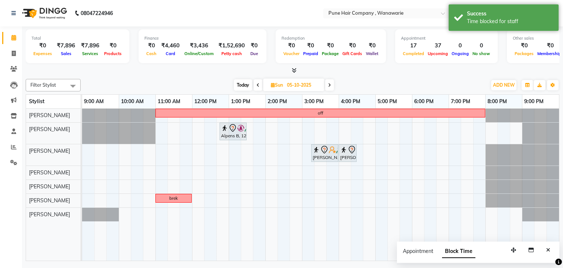
click at [237, 80] on span "Today" at bounding box center [243, 84] width 18 height 11
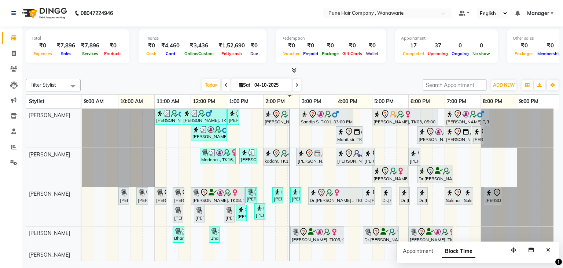
click at [294, 69] on icon at bounding box center [294, 69] width 5 height 5
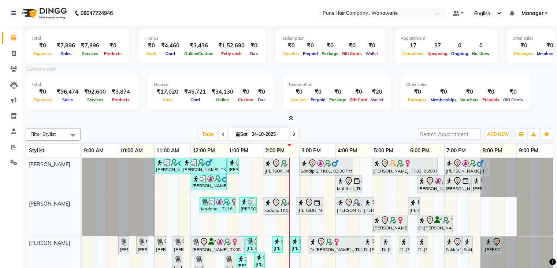
click at [290, 115] on icon at bounding box center [291, 117] width 5 height 5
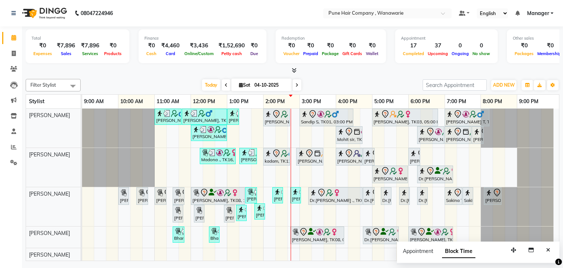
click at [294, 85] on span at bounding box center [296, 84] width 9 height 11
type input "05-10-2025"
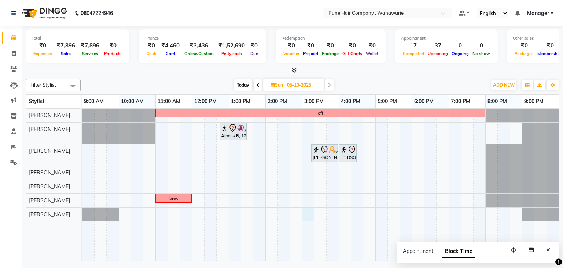
click at [305, 215] on div "off Alpens B, 12:45 PM-01:30 PM, Male Haircut By Senior Stylist Sanchita mitra,…" at bounding box center [320, 184] width 477 height 152
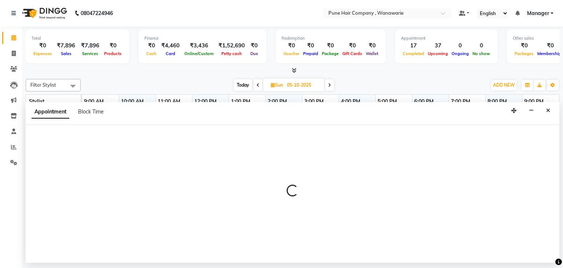
select select "79314"
select select "900"
select select "tentative"
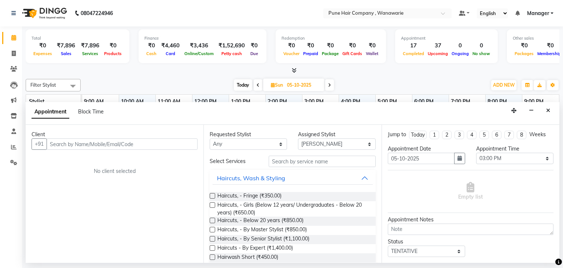
click at [59, 147] on input "text" at bounding box center [122, 143] width 151 height 11
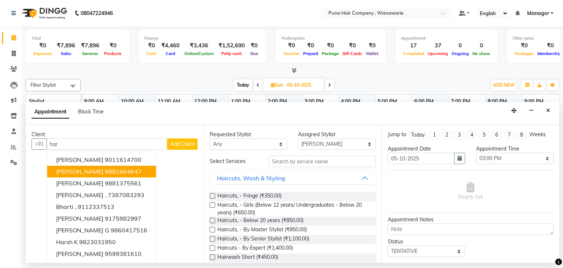
click at [75, 171] on span "Harmeet bhatiya" at bounding box center [79, 171] width 47 height 7
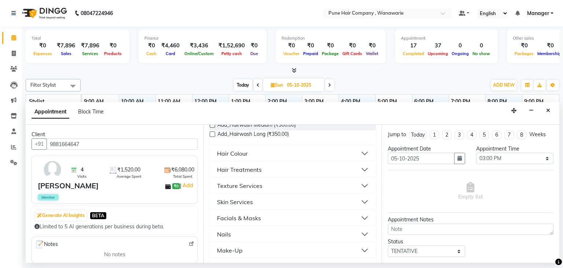
scroll to position [224, 0]
type input "9881664647"
click at [279, 236] on button "Nails" at bounding box center [293, 233] width 160 height 13
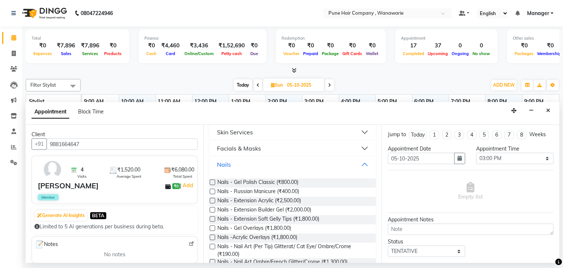
scroll to position [298, 0]
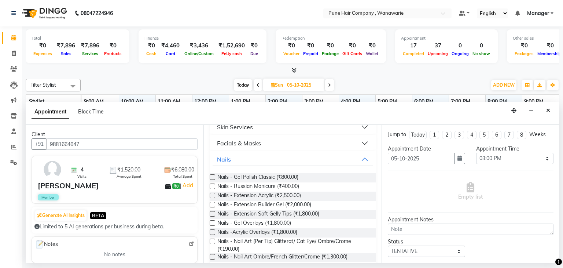
click at [213, 175] on label at bounding box center [212, 176] width 5 height 5
click at [213, 175] on input "checkbox" at bounding box center [212, 177] width 5 height 5
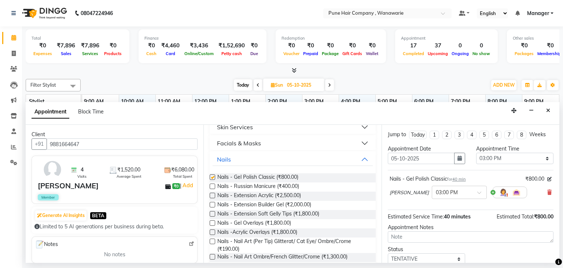
checkbox input "false"
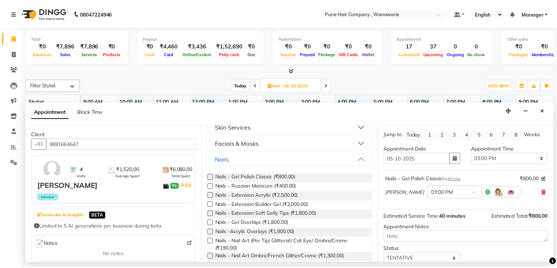
scroll to position [48, 0]
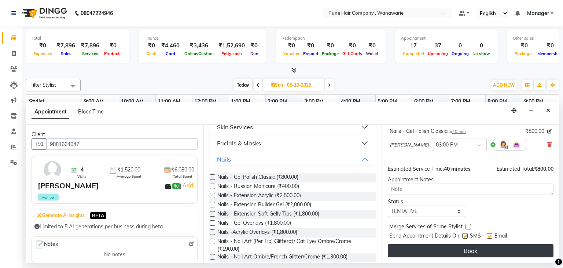
click at [466, 247] on button "Book" at bounding box center [471, 250] width 166 height 13
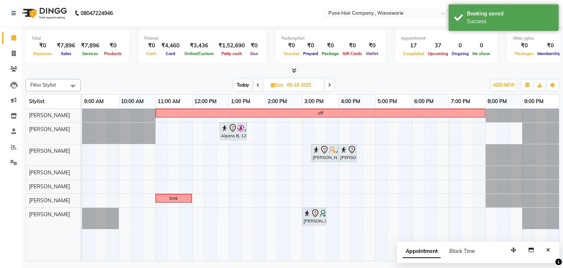
click at [241, 82] on span "Today" at bounding box center [243, 84] width 18 height 11
type input "04-10-2025"
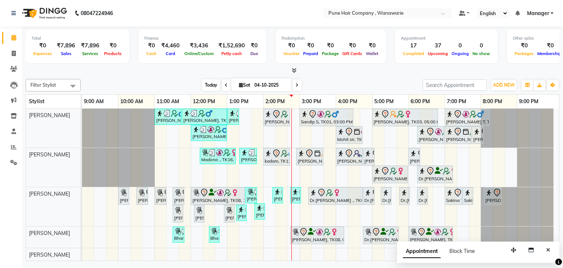
click at [210, 84] on span "Today" at bounding box center [211, 84] width 18 height 11
click at [213, 81] on span "Today" at bounding box center [211, 84] width 18 height 11
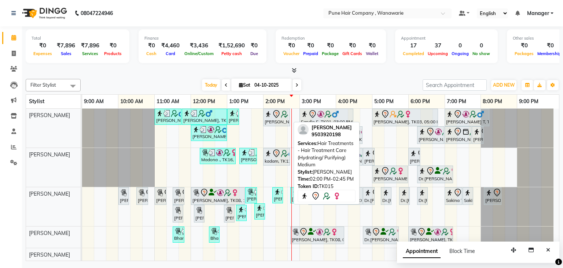
click at [280, 115] on icon at bounding box center [276, 114] width 9 height 9
select select "7"
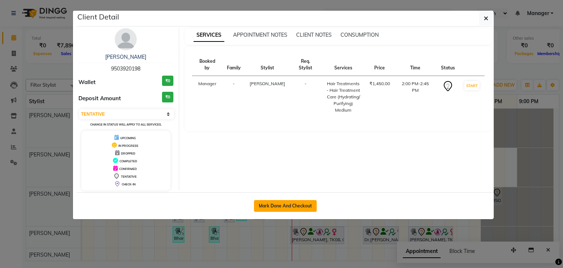
click at [281, 203] on button "Mark Done And Checkout" at bounding box center [285, 206] width 63 height 12
select select "8072"
select select "service"
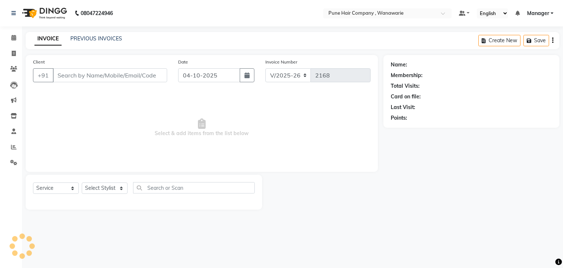
type input "9503920198"
select select "74577"
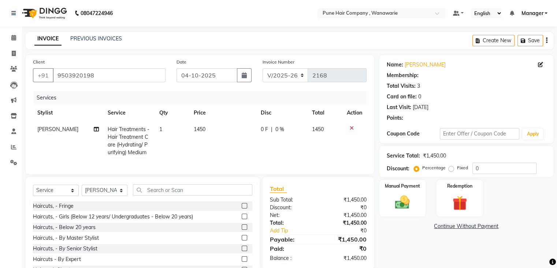
select select "1: Object"
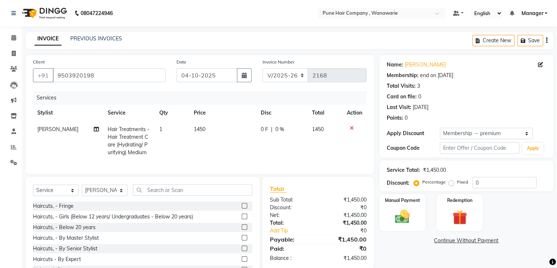
type input "20"
click at [309, 174] on div "Client +91 9503920198 Date 04-10-2025 Invoice Number V/2025 V/2025-26 2168 Serv…" at bounding box center [200, 114] width 349 height 119
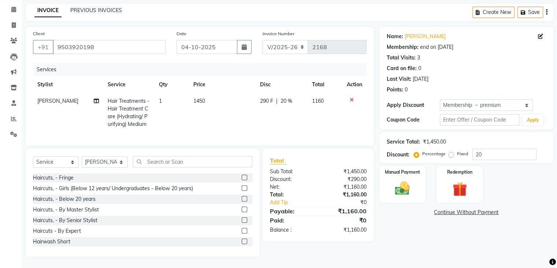
scroll to position [34, 0]
click at [405, 186] on img at bounding box center [402, 189] width 25 height 18
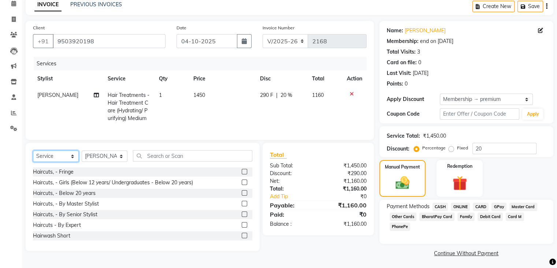
click at [56, 162] on select "Select Service Product Membership Package Voucher Prepaid Gift Card" at bounding box center [56, 155] width 46 height 11
select select "product"
click at [33, 156] on select "Select Service Product Membership Package Voucher Prepaid Gift Card" at bounding box center [56, 155] width 46 height 11
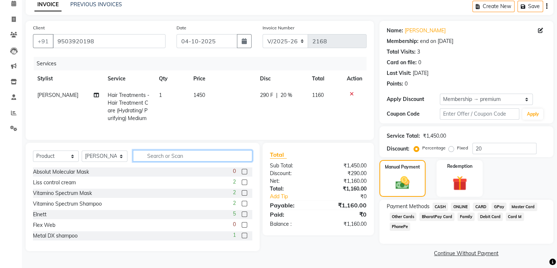
click at [153, 161] on input "text" at bounding box center [192, 155] width 119 height 11
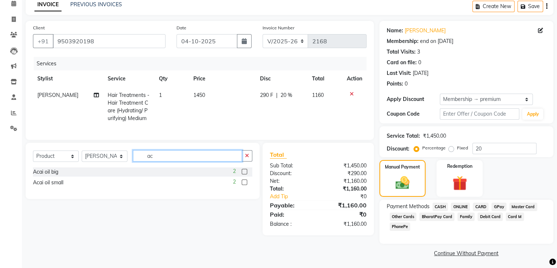
type input "ac"
click at [246, 174] on label at bounding box center [244, 171] width 5 height 5
click at [246, 174] on input "checkbox" at bounding box center [244, 171] width 5 height 5
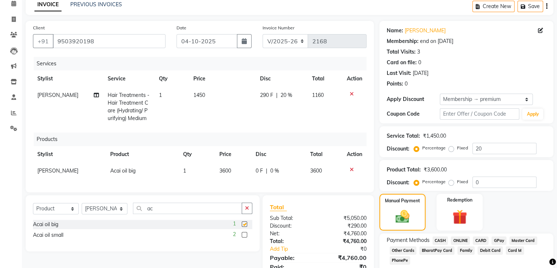
checkbox input "false"
click at [490, 182] on input "0" at bounding box center [505, 181] width 64 height 11
type input "2"
type input "10"
click at [377, 200] on div "Manual Payment Redemption" at bounding box center [466, 212] width 185 height 37
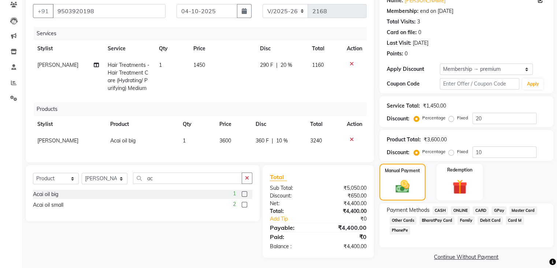
scroll to position [70, 0]
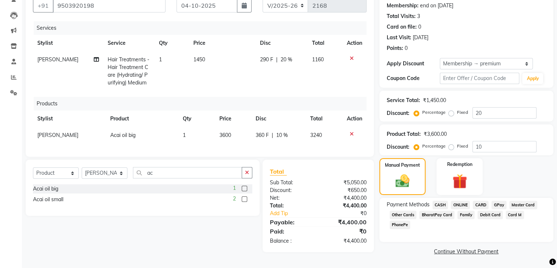
click at [500, 203] on span "GPay" at bounding box center [499, 204] width 15 height 8
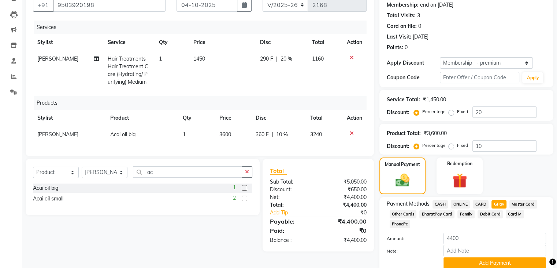
click at [503, 181] on div "Manual Payment Redemption" at bounding box center [466, 175] width 185 height 37
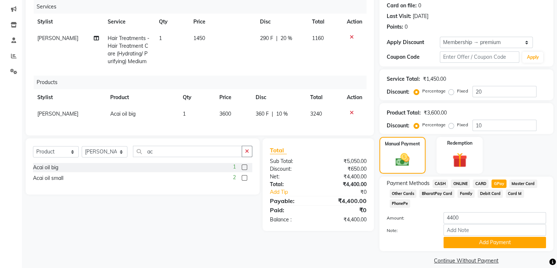
scroll to position [91, 0]
click at [490, 236] on button "Add Payment" at bounding box center [495, 241] width 103 height 11
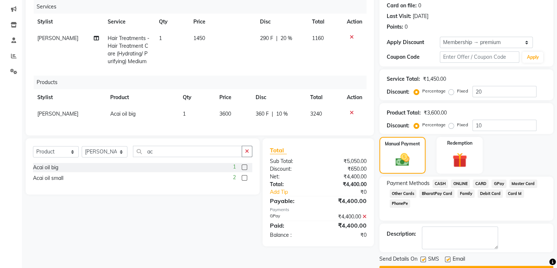
click at [524, 223] on div "Description:" at bounding box center [467, 237] width 174 height 29
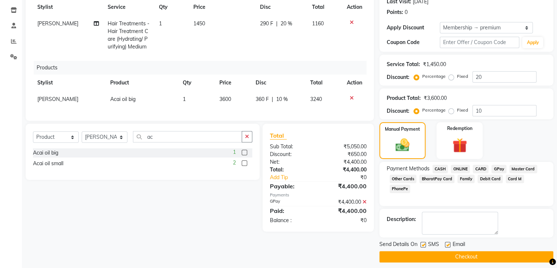
scroll to position [110, 0]
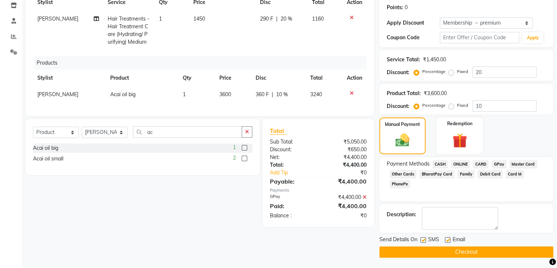
click at [500, 249] on button "Checkout" at bounding box center [467, 251] width 174 height 11
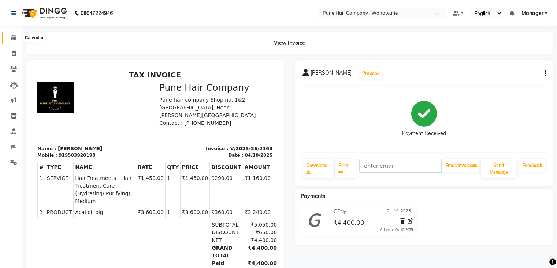
click at [13, 37] on icon at bounding box center [13, 37] width 5 height 5
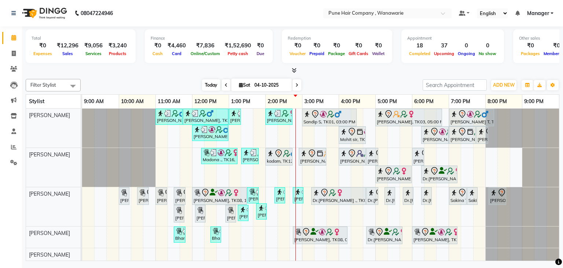
click at [212, 83] on span "Today" at bounding box center [211, 84] width 18 height 11
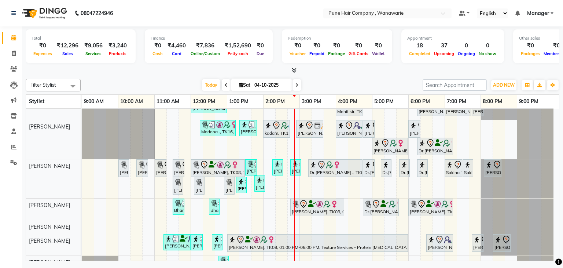
scroll to position [29, 0]
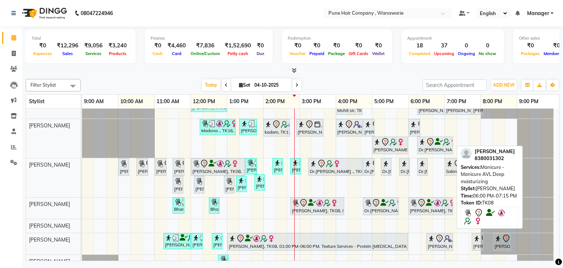
click at [422, 206] on div "Suman Nayar, TK08, 06:00 PM-07:15 PM, Manicure - Manicure AVL Deep moisturizing" at bounding box center [430, 205] width 43 height 15
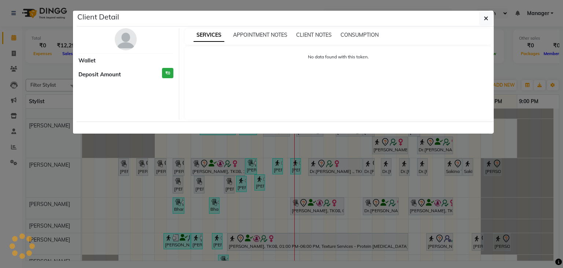
select select "7"
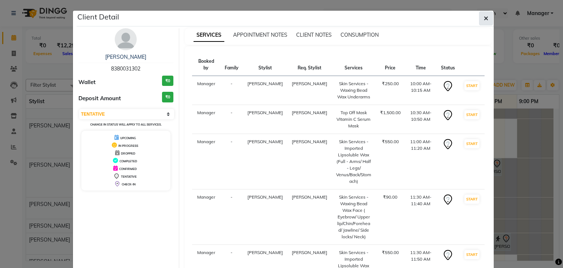
click at [485, 14] on button "button" at bounding box center [486, 18] width 14 height 14
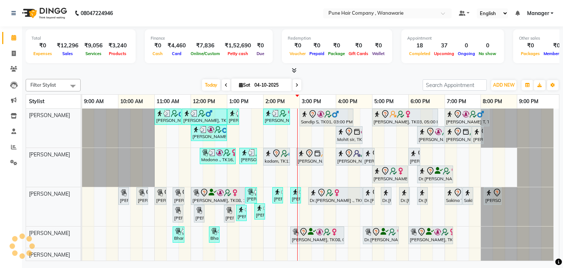
scroll to position [42, 0]
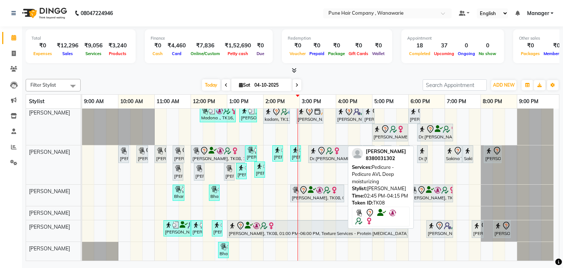
click at [311, 193] on div "Suman Nayar, TK08, 02:45 PM-04:15 PM, Pedicure - Pedicure AVL Deep moisturizing" at bounding box center [317, 192] width 52 height 15
select select "7"
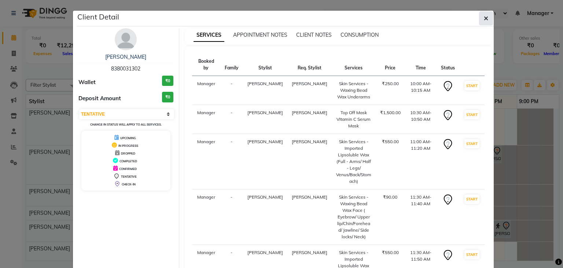
click at [480, 18] on button "button" at bounding box center [486, 18] width 14 height 14
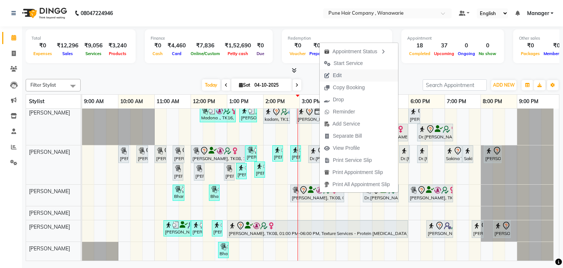
click at [338, 75] on span "Edit" at bounding box center [337, 75] width 9 height 8
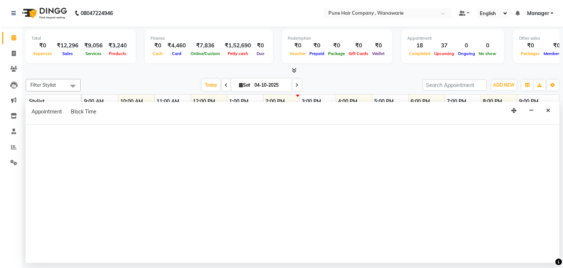
select select "tentative"
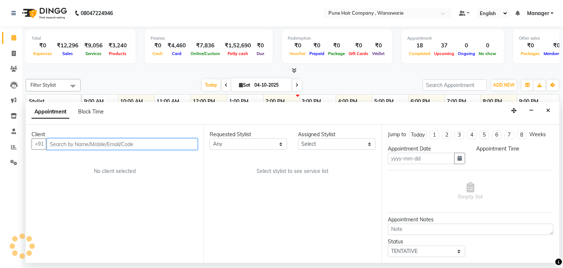
type input "04-10-2025"
select select "74580"
select select "600"
select select "4060"
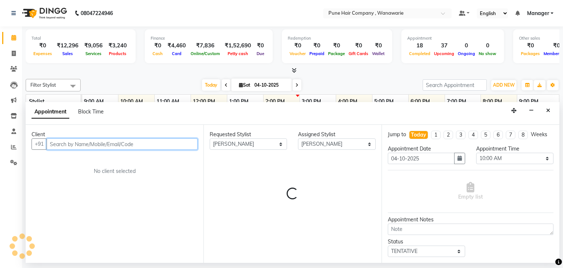
select select "4060"
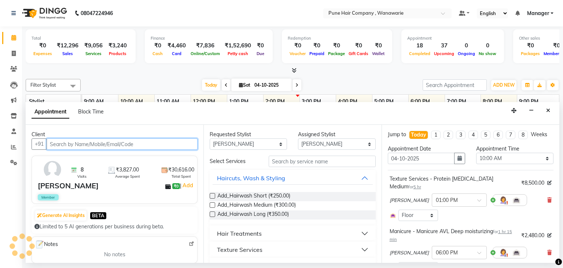
select select "4060"
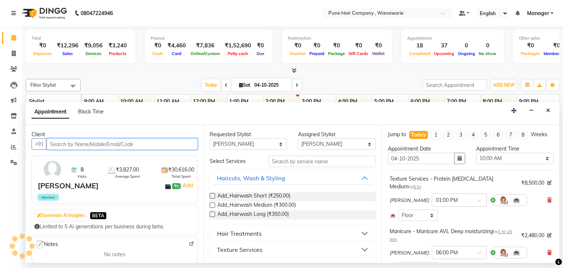
select select "4060"
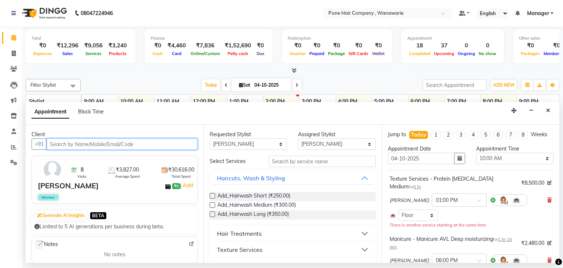
select select "4060"
click at [457, 160] on icon "button" at bounding box center [459, 157] width 4 height 5
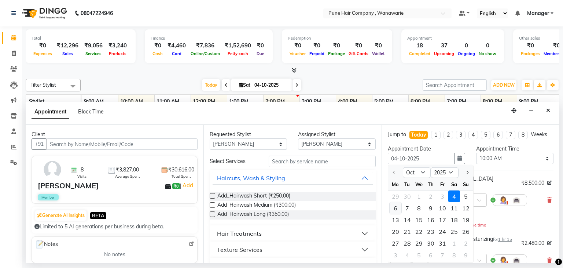
click at [395, 208] on div "6" at bounding box center [396, 208] width 12 height 12
type input "[DATE]"
select select "600"
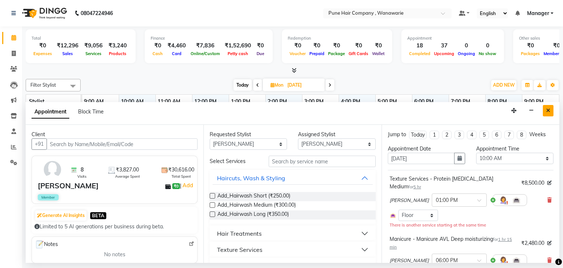
click at [549, 108] on icon "Close" at bounding box center [548, 110] width 4 height 5
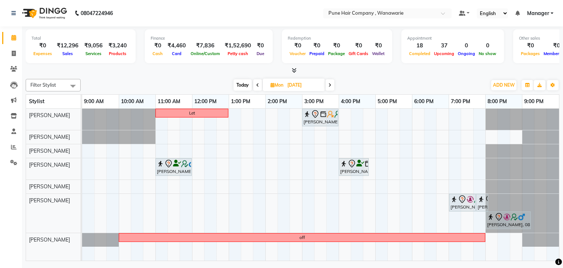
click at [243, 84] on span "Today" at bounding box center [242, 84] width 18 height 11
type input "04-10-2025"
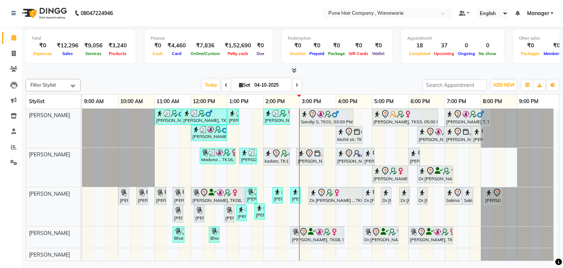
click at [295, 84] on icon at bounding box center [296, 85] width 3 height 4
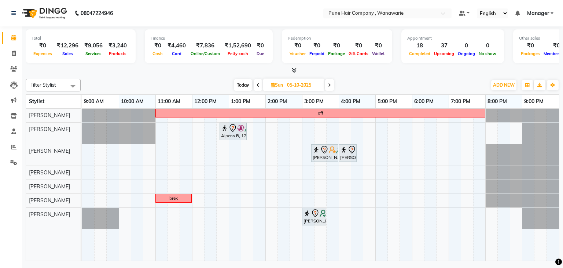
click at [330, 84] on icon at bounding box center [329, 85] width 3 height 4
type input "[DATE]"
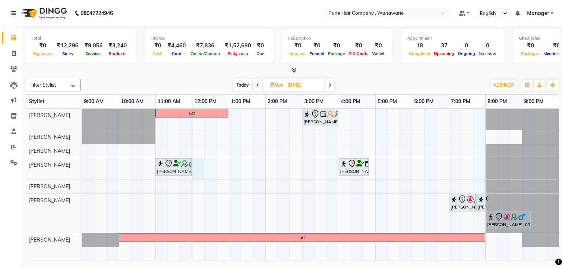
click at [195, 163] on div "Let [PERSON_NAME], 03:00 PM-04:00 PM, Hair Treatments - Olaplex Bond Strengthen…" at bounding box center [320, 184] width 477 height 152
select select "74580"
select select "tentative"
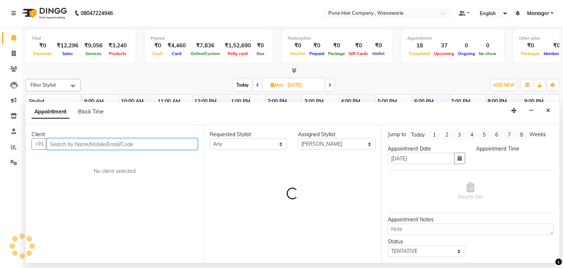
select select "720"
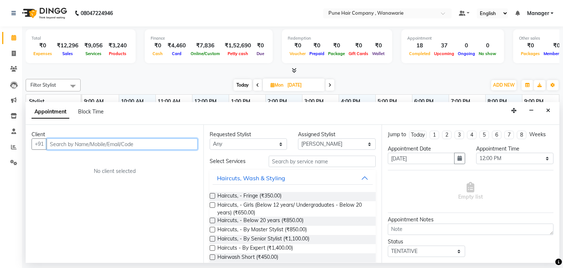
click at [81, 143] on input "text" at bounding box center [122, 143] width 151 height 11
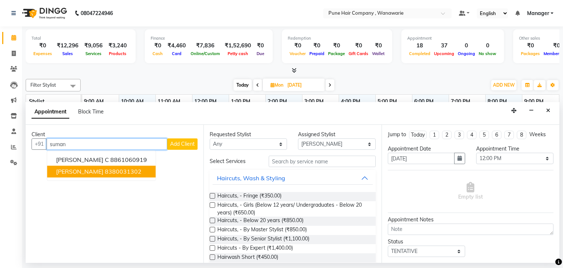
click at [84, 169] on span "[PERSON_NAME]" at bounding box center [79, 171] width 47 height 7
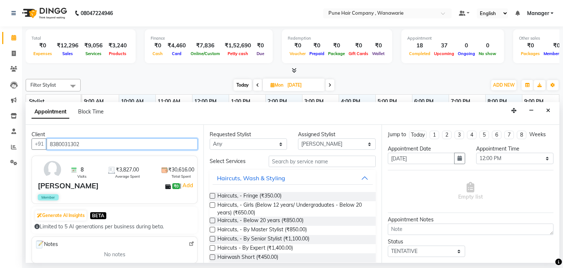
type input "8380031302"
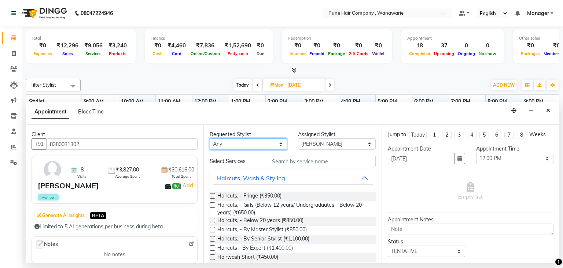
click at [277, 144] on select "Any [PERSON_NAME] [PERSON_NAME] [PERSON_NAME] [PERSON_NAME] [PERSON_NAME] [PERS…" at bounding box center [248, 143] width 77 height 11
select select "74580"
click at [210, 138] on select "Any [PERSON_NAME] [PERSON_NAME] [PERSON_NAME] [PERSON_NAME] [PERSON_NAME] [PERS…" at bounding box center [248, 143] width 77 height 11
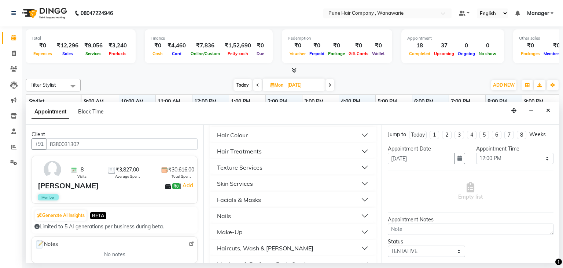
scroll to position [273, 0]
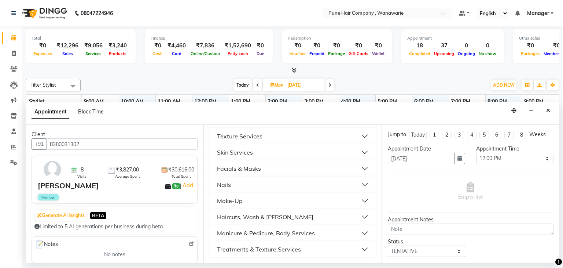
click at [253, 231] on div "Manicure & Pedicure, Body Services" at bounding box center [266, 232] width 98 height 9
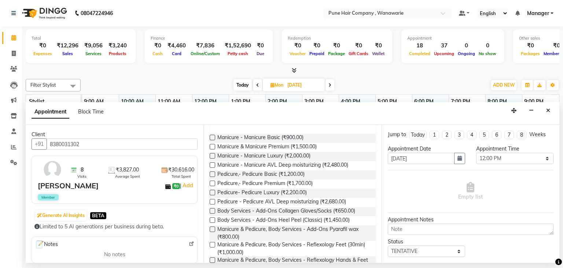
scroll to position [388, 0]
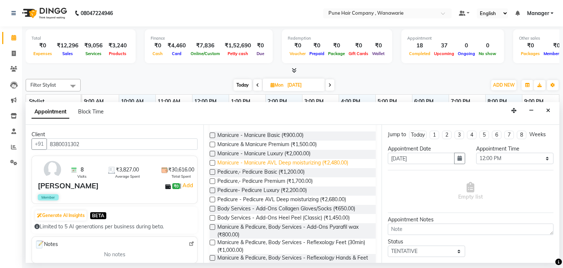
click at [259, 160] on span "Manicure - Manicure AVL Deep moisturizing (₹2,480.00)" at bounding box center [282, 163] width 131 height 9
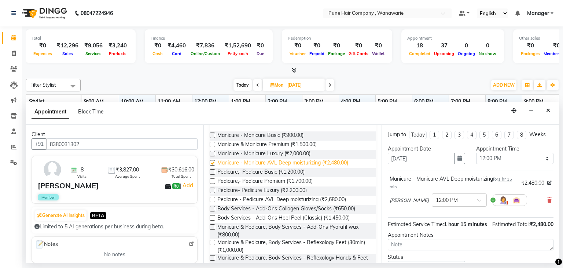
checkbox input "false"
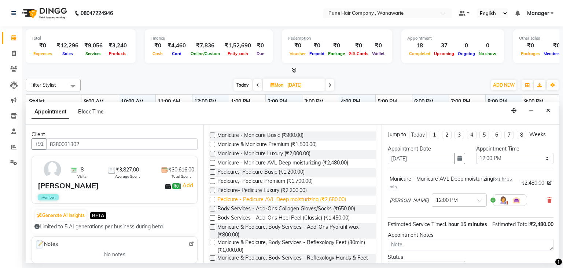
click at [270, 199] on span "Pedicure - Pedicure AVL Deep moisturizing (₹2,680.00)" at bounding box center [281, 199] width 129 height 9
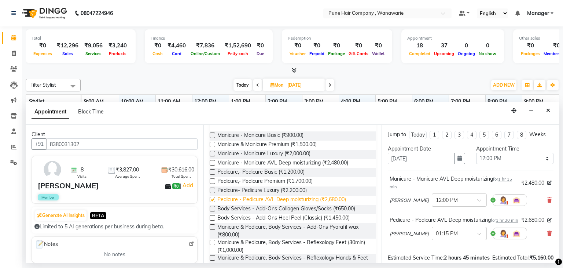
checkbox input "false"
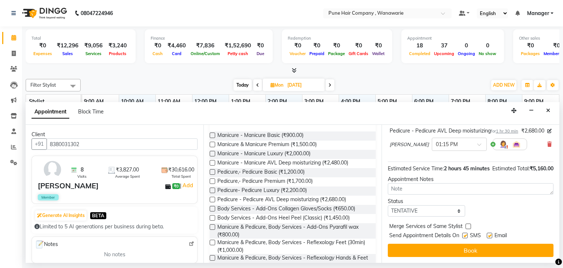
scroll to position [104, 0]
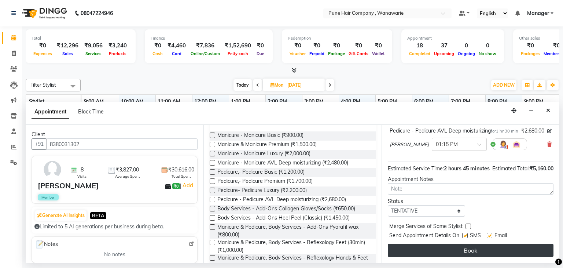
click at [466, 247] on button "Book" at bounding box center [471, 249] width 166 height 13
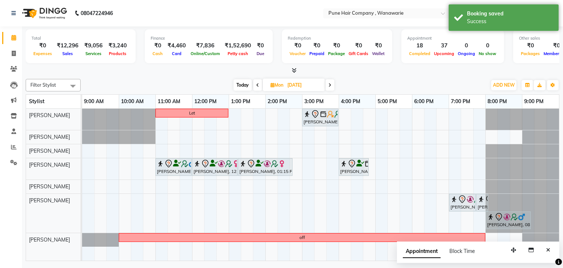
click at [241, 83] on span "Today" at bounding box center [242, 84] width 18 height 11
type input "04-10-2025"
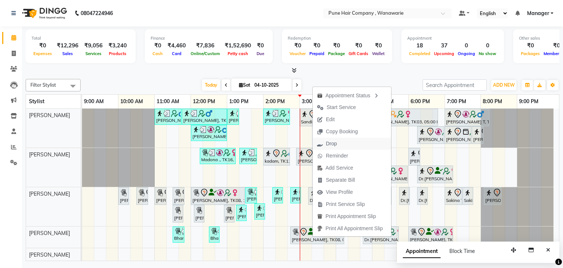
click at [335, 143] on span "Drop" at bounding box center [331, 144] width 11 height 8
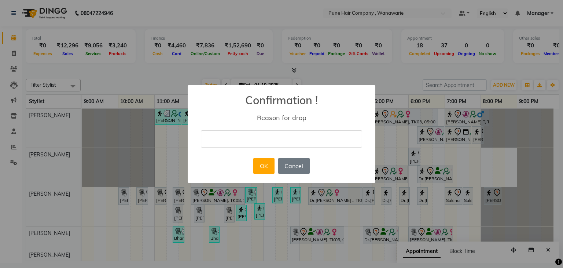
click at [248, 136] on input "text" at bounding box center [281, 138] width 161 height 17
type input "NA"
click at [264, 166] on button "OK" at bounding box center [263, 166] width 21 height 16
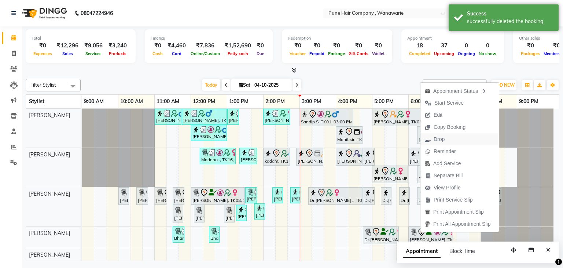
click at [452, 140] on button "Drop" at bounding box center [459, 139] width 78 height 12
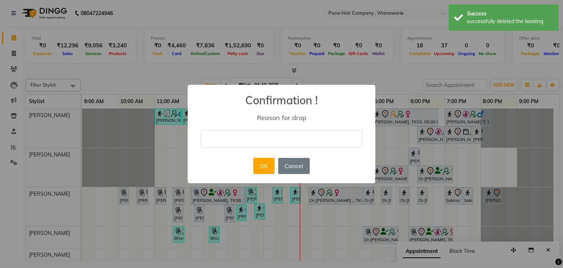
click at [270, 138] on input "text" at bounding box center [281, 138] width 161 height 17
type input "NA"
click at [261, 165] on button "OK" at bounding box center [263, 166] width 21 height 16
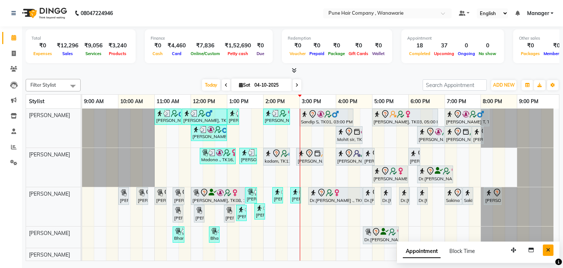
click at [550, 250] on icon "Close" at bounding box center [548, 249] width 4 height 5
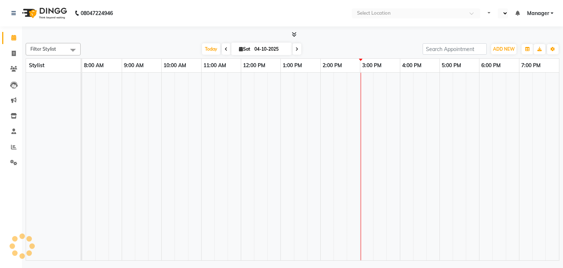
select select "en"
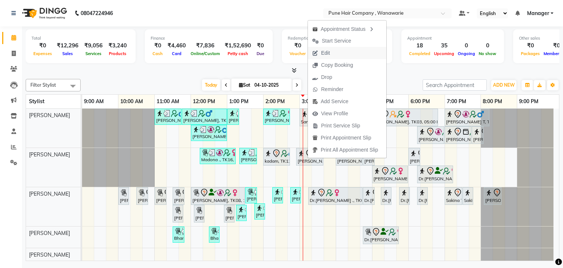
click at [329, 55] on span "Edit" at bounding box center [325, 53] width 9 height 8
select select "tentative"
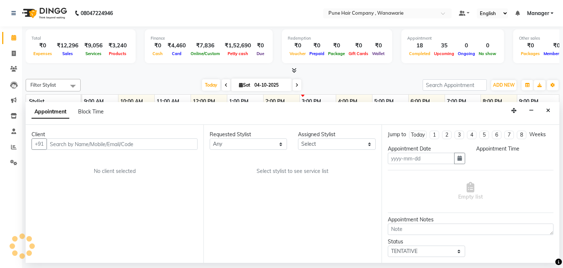
type input "04-10-2025"
select select "74578"
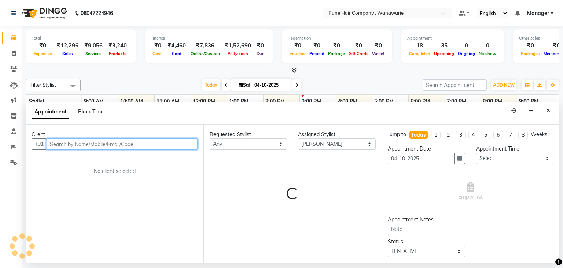
select select "4060"
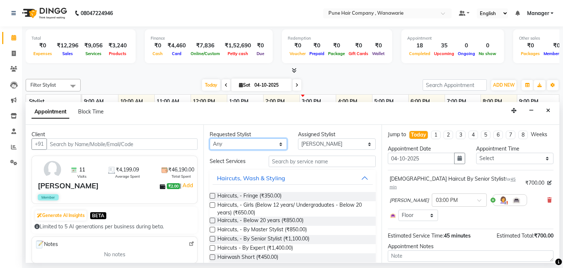
click at [242, 144] on select "Any [PERSON_NAME] [PERSON_NAME] [PERSON_NAME] [PERSON_NAME] [PERSON_NAME] [PERS…" at bounding box center [248, 143] width 77 height 11
select select "74577"
click at [210, 138] on select "Any [PERSON_NAME] [PERSON_NAME] [PERSON_NAME] [PERSON_NAME] [PERSON_NAME] [PERS…" at bounding box center [248, 143] width 77 height 11
select select "74577"
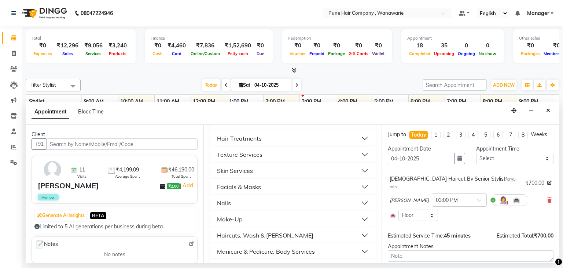
scroll to position [273, 0]
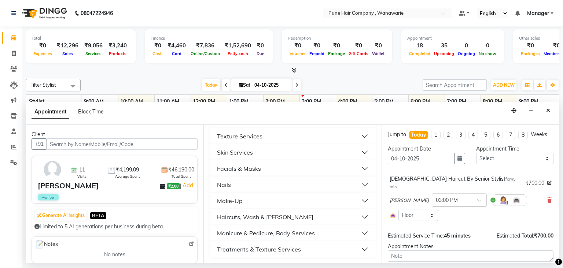
click at [248, 217] on div "Haircuts, Wash & [PERSON_NAME]" at bounding box center [265, 216] width 96 height 9
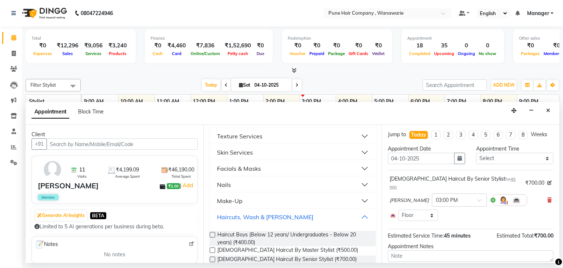
scroll to position [383, 0]
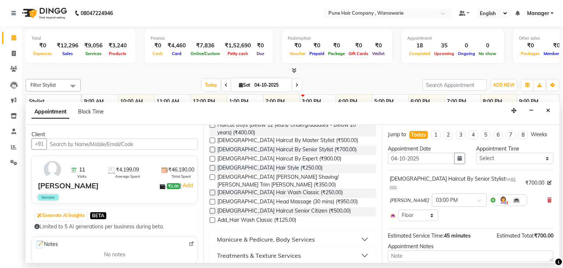
click at [254, 235] on div "Manicure & Pedicure, Body Services" at bounding box center [266, 239] width 98 height 9
click at [256, 251] on div "Treatments & Texture Services" at bounding box center [259, 255] width 84 height 9
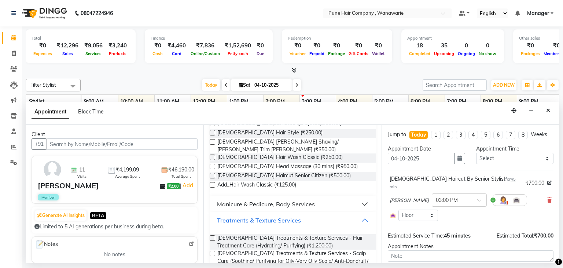
scroll to position [416, 0]
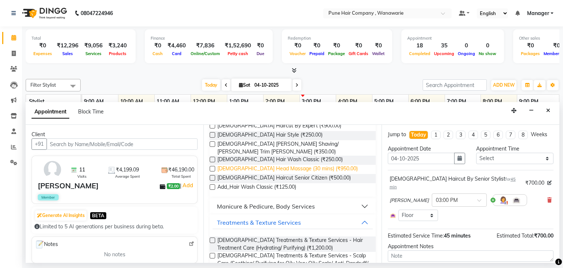
click at [284, 165] on span "[DEMOGRAPHIC_DATA] Head Massage (30 mins) (₹950.00)" at bounding box center [287, 169] width 140 height 9
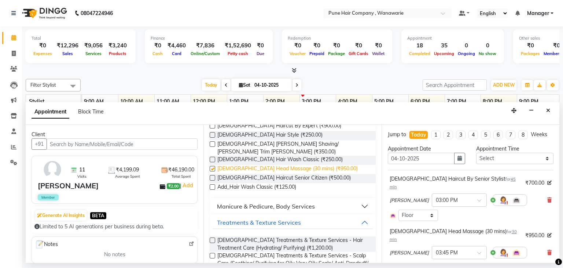
checkbox input "false"
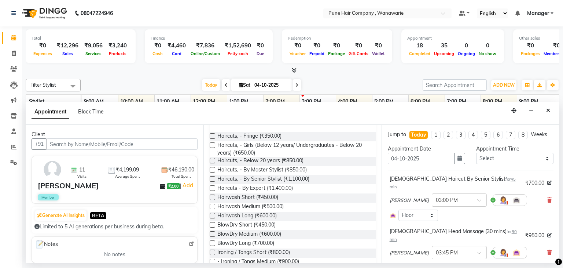
scroll to position [0, 0]
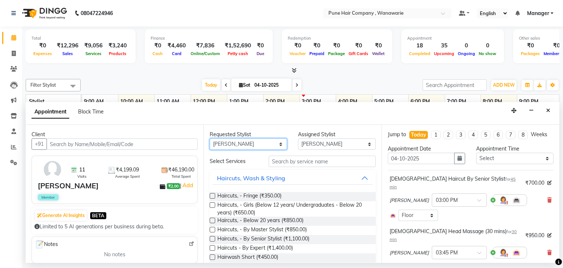
click at [240, 143] on select "Any [PERSON_NAME] [PERSON_NAME] [PERSON_NAME] [PERSON_NAME] [PERSON_NAME] [PERS…" at bounding box center [248, 143] width 77 height 11
select select "74580"
click at [210, 138] on select "Any [PERSON_NAME] [PERSON_NAME] [PERSON_NAME] [PERSON_NAME] [PERSON_NAME] [PERS…" at bounding box center [248, 143] width 77 height 11
select select "74580"
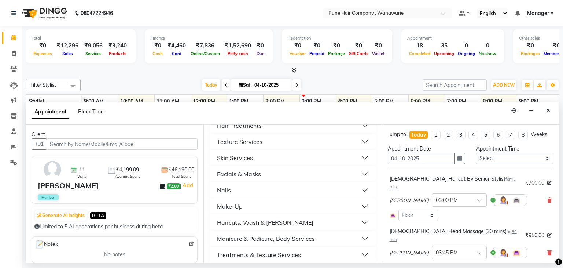
scroll to position [273, 0]
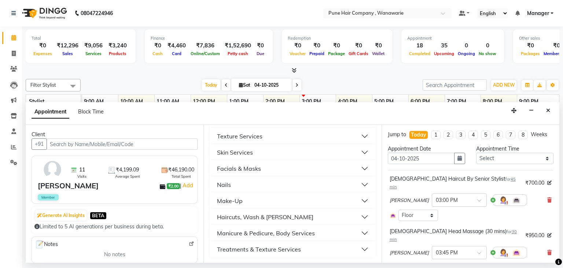
click at [260, 231] on div "Manicure & Pedicure, Body Services" at bounding box center [266, 232] width 98 height 9
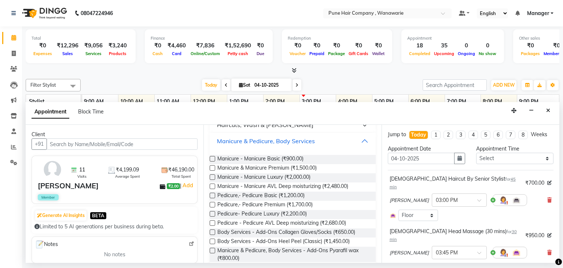
scroll to position [364, 0]
click at [272, 194] on span "Pedicure,- Pedicure Basic (₹1,200.00)" at bounding box center [260, 196] width 87 height 9
checkbox input "false"
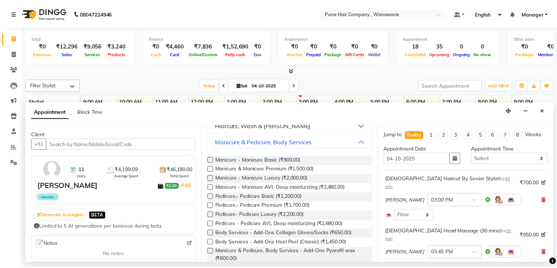
scroll to position [104, 0]
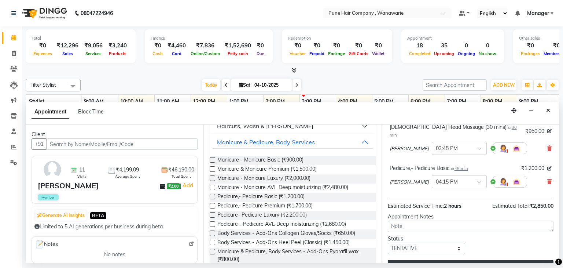
click at [480, 259] on button "Update" at bounding box center [471, 265] width 166 height 13
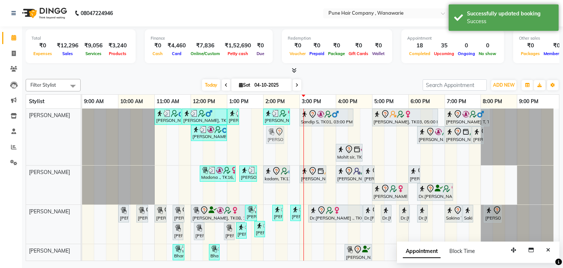
drag, startPoint x: 336, startPoint y: 136, endPoint x: 276, endPoint y: 136, distance: 60.8
click at [82, 136] on div "[PERSON_NAME], TK02, 11:00 AM-11:45 AM, [DEMOGRAPHIC_DATA] Haircut By Senior St…" at bounding box center [82, 136] width 0 height 56
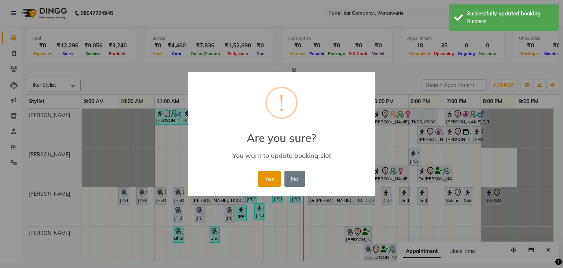
click at [276, 182] on button "Yes" at bounding box center [269, 178] width 22 height 16
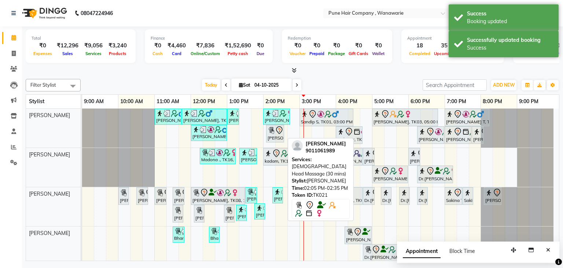
click at [274, 134] on div "[PERSON_NAME], TK21, 02:05 PM-02:35 PM, [DEMOGRAPHIC_DATA] Head Massage (30 min…" at bounding box center [275, 133] width 16 height 15
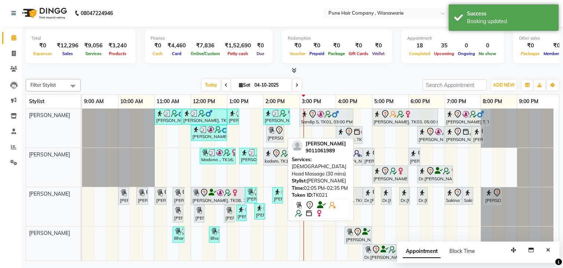
click at [274, 134] on div "[PERSON_NAME], TK21, 02:05 PM-02:35 PM, [DEMOGRAPHIC_DATA] Head Massage (30 min…" at bounding box center [275, 133] width 16 height 15
select select "7"
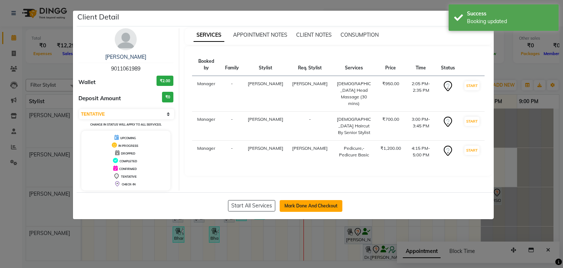
click at [315, 204] on button "Mark Done And Checkout" at bounding box center [311, 206] width 63 height 12
select select "service"
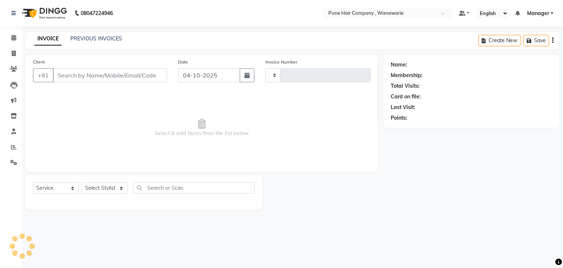
type input "2169"
select select "8072"
type input "9011061989"
select select "74580"
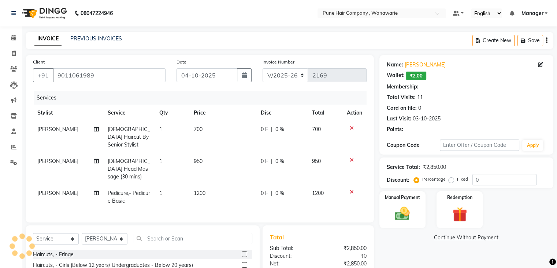
select select "1: Object"
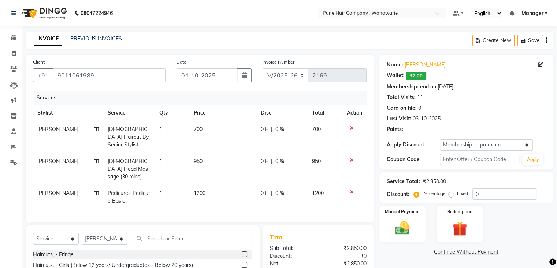
type input "20"
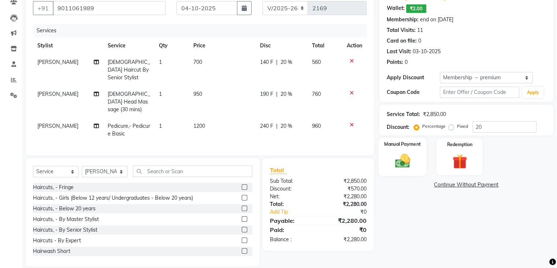
click at [420, 143] on label "Manual Payment" at bounding box center [402, 143] width 37 height 7
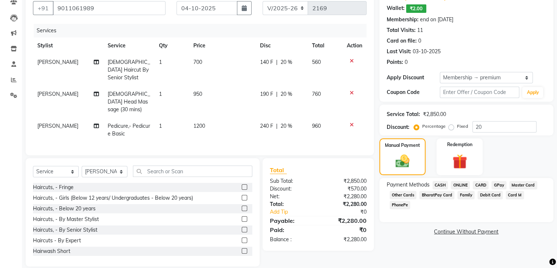
click at [440, 186] on span "CASH" at bounding box center [441, 185] width 16 height 8
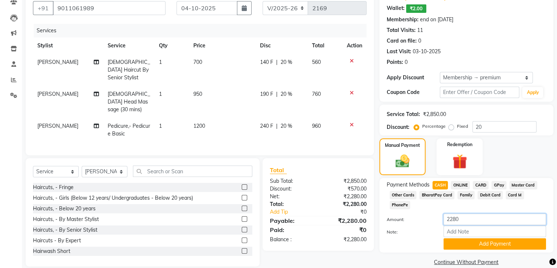
click at [460, 213] on input "2280" at bounding box center [495, 218] width 103 height 11
type input "2"
type input "2300"
click at [466, 238] on button "Add Payment" at bounding box center [495, 243] width 103 height 11
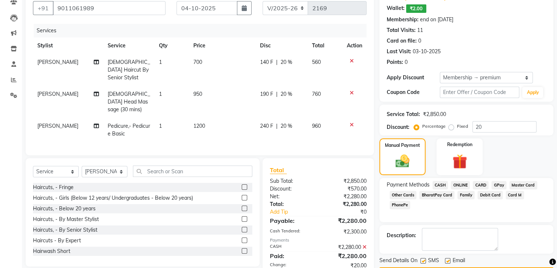
scroll to position [92, 0]
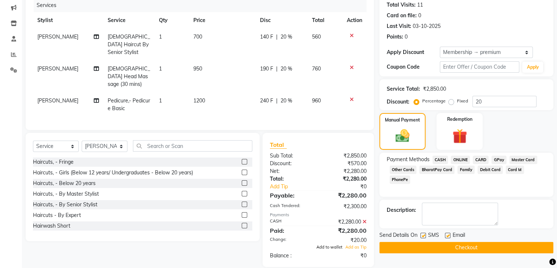
click at [325, 244] on span "Add to wallet" at bounding box center [330, 246] width 26 height 5
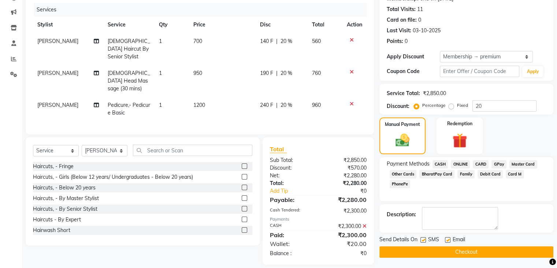
click at [434, 252] on button "Checkout" at bounding box center [467, 251] width 174 height 11
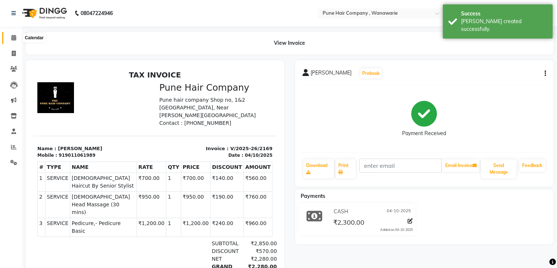
click at [13, 37] on icon at bounding box center [13, 37] width 5 height 5
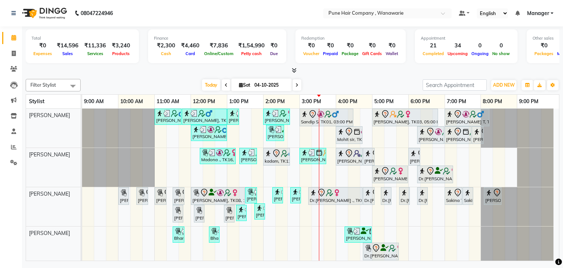
click at [272, 85] on input "04-10-2025" at bounding box center [270, 85] width 37 height 11
select select "10"
select select "2025"
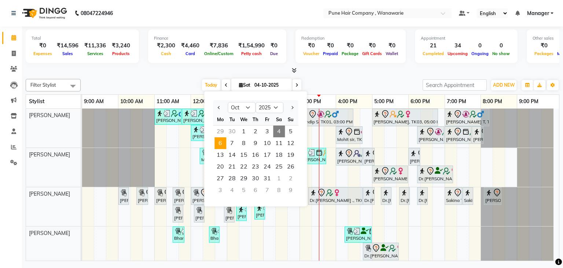
click at [216, 144] on span "6" at bounding box center [220, 143] width 12 height 12
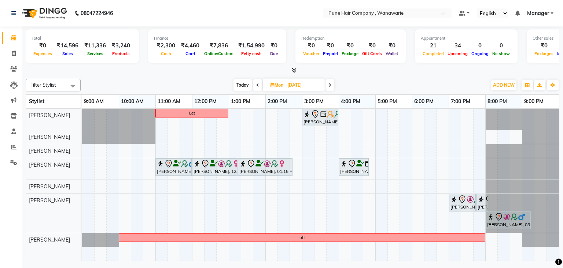
click at [363, 72] on div at bounding box center [293, 71] width 534 height 8
click at [240, 85] on span "Today" at bounding box center [242, 84] width 18 height 11
type input "04-10-2025"
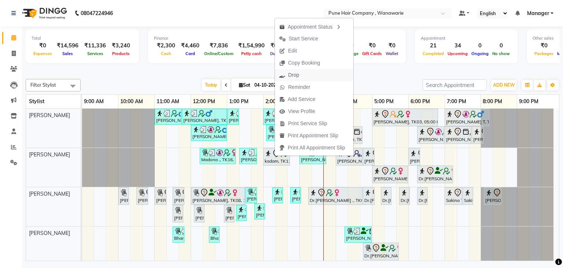
click at [299, 76] on span "Drop" at bounding box center [289, 75] width 29 height 12
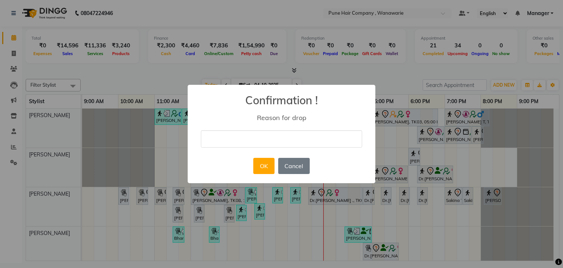
click at [295, 134] on input "text" at bounding box center [281, 138] width 161 height 17
type input "pos"
click at [257, 172] on button "OK" at bounding box center [263, 166] width 21 height 16
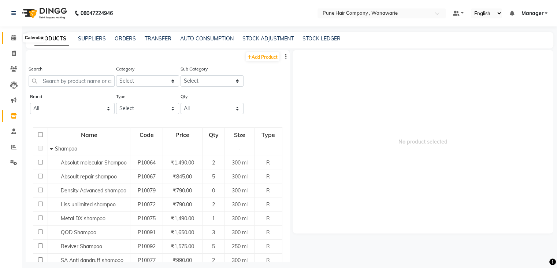
click at [16, 40] on icon at bounding box center [13, 37] width 5 height 5
